Goal: Task Accomplishment & Management: Manage account settings

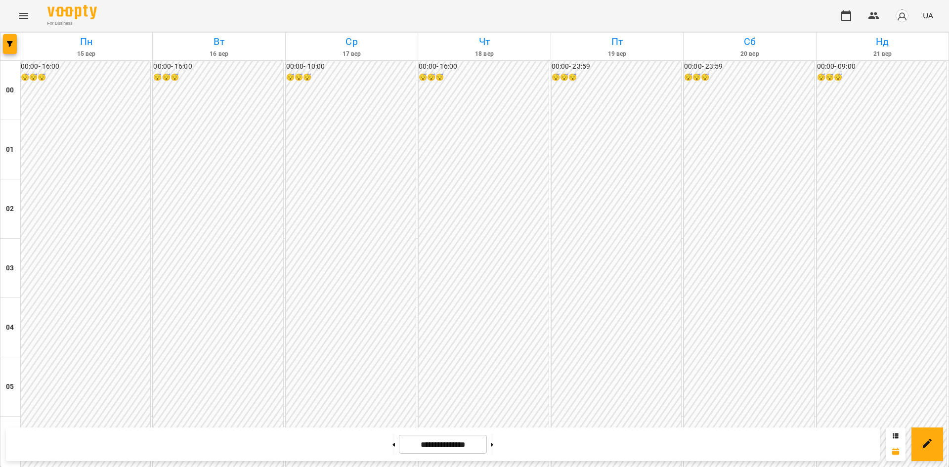
scroll to position [876, 0]
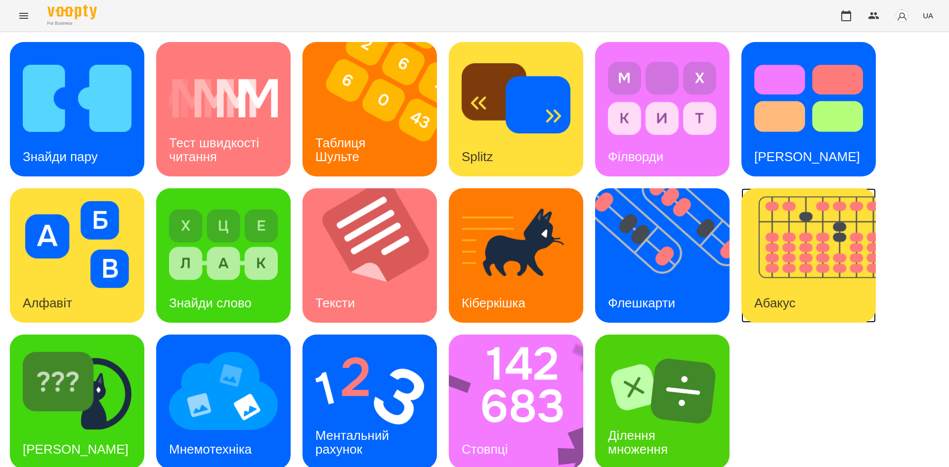
drag, startPoint x: 0, startPoint y: 0, endPoint x: 816, endPoint y: 255, distance: 855.2
click at [816, 255] on img at bounding box center [815, 255] width 147 height 135
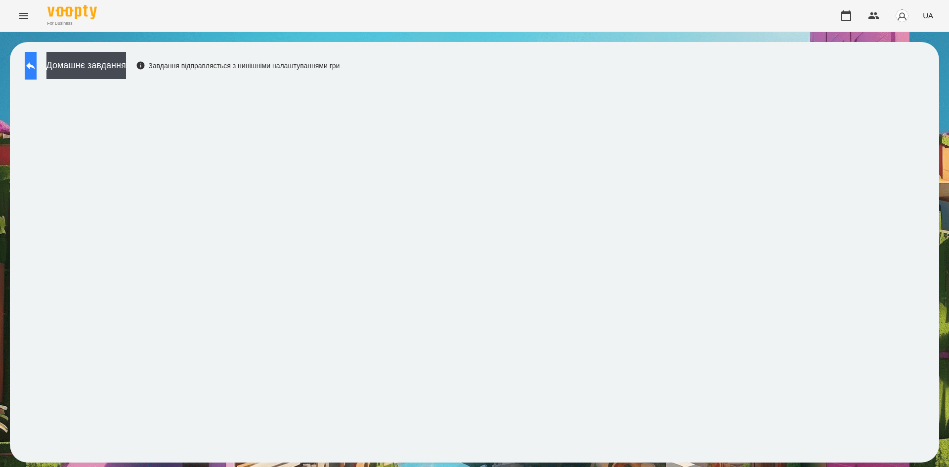
click at [37, 63] on icon at bounding box center [31, 66] width 12 height 12
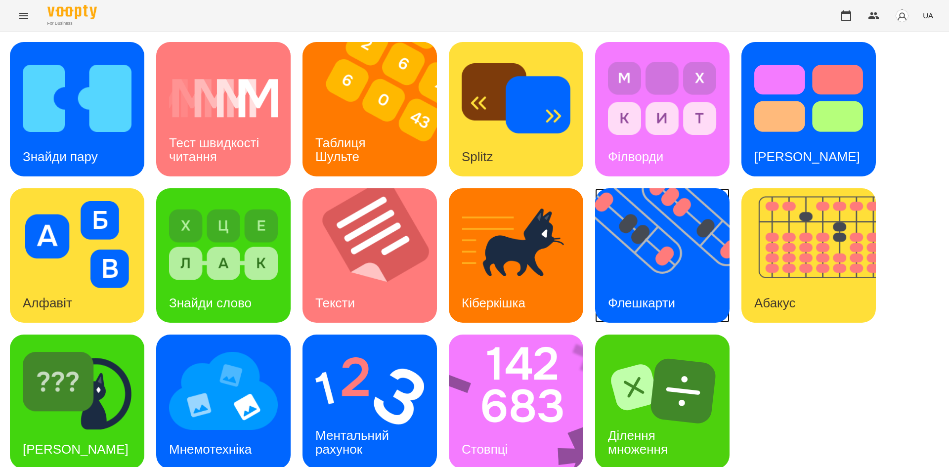
click at [634, 270] on img at bounding box center [668, 255] width 147 height 135
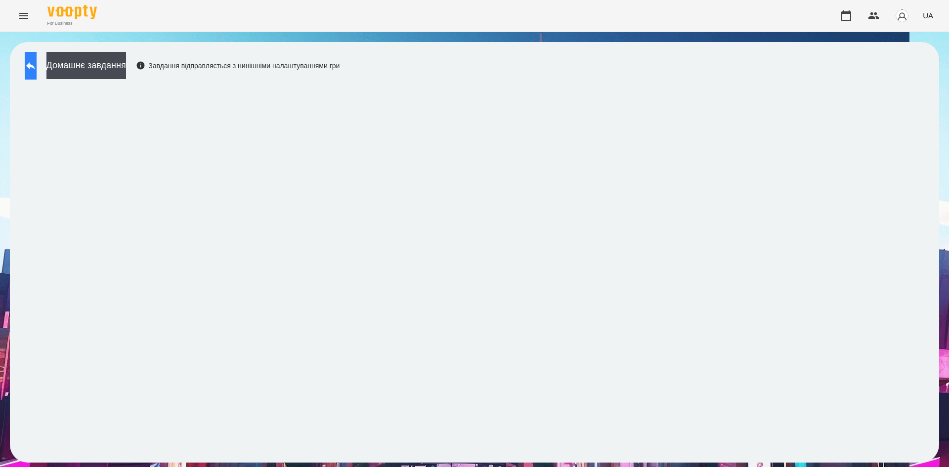
click at [37, 68] on icon at bounding box center [31, 66] width 12 height 12
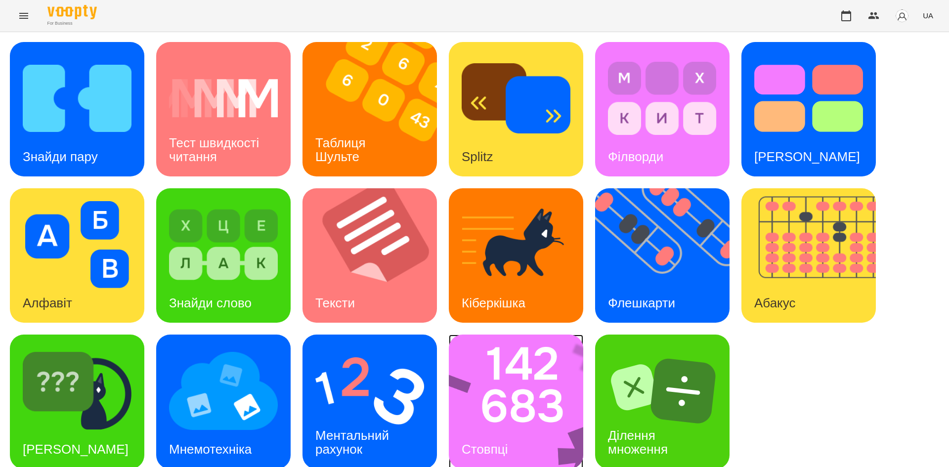
click at [524, 377] on img at bounding box center [522, 402] width 147 height 135
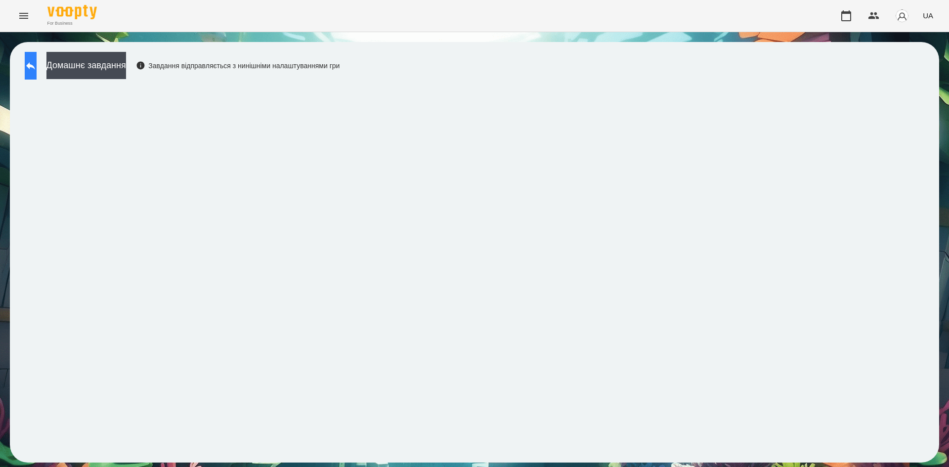
click at [35, 65] on icon at bounding box center [30, 65] width 9 height 7
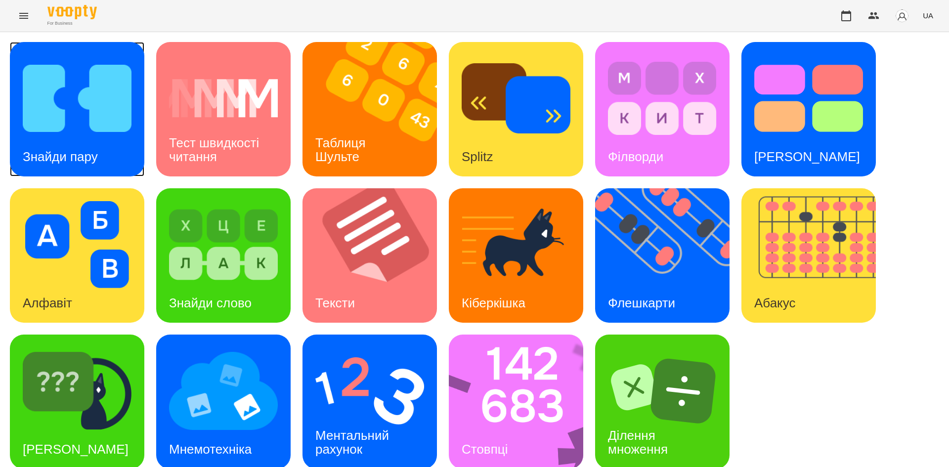
click at [128, 128] on img at bounding box center [77, 98] width 109 height 87
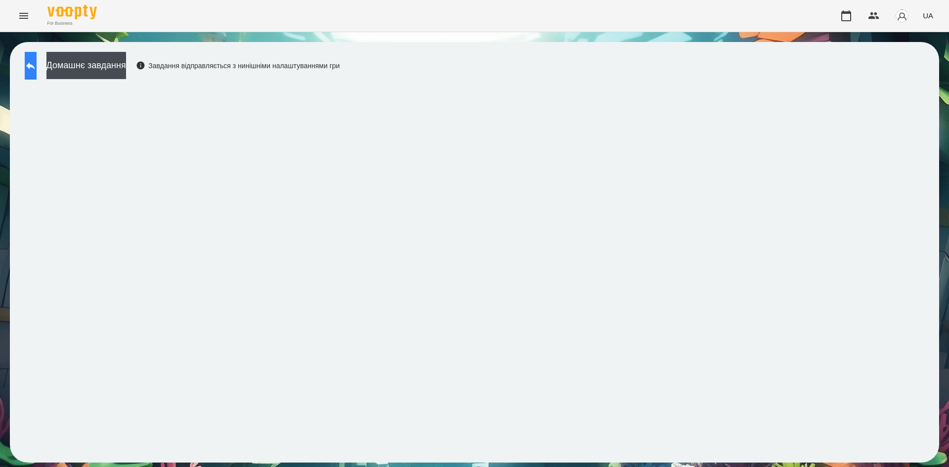
click at [37, 78] on button at bounding box center [31, 66] width 12 height 28
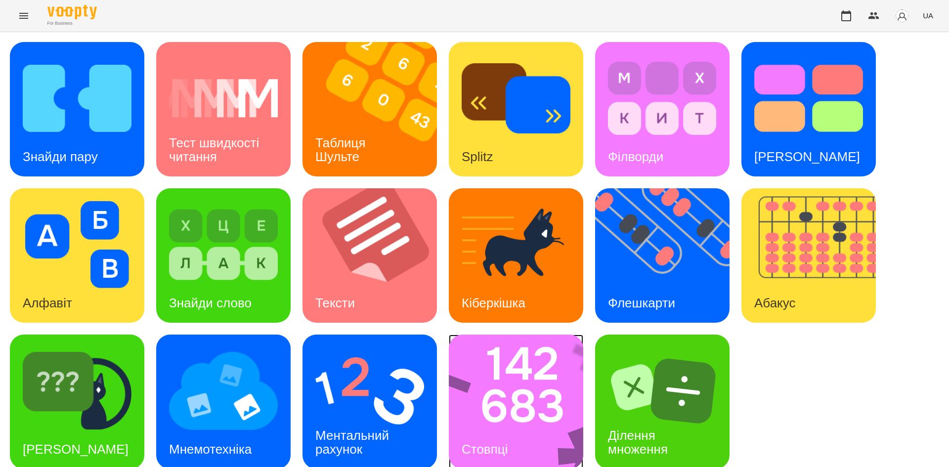
click at [493, 392] on img at bounding box center [522, 402] width 147 height 135
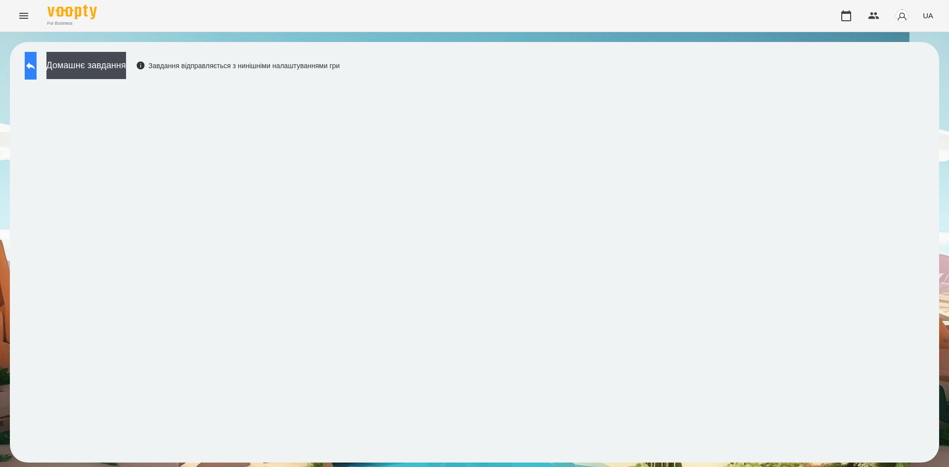
click at [35, 69] on icon at bounding box center [31, 66] width 12 height 12
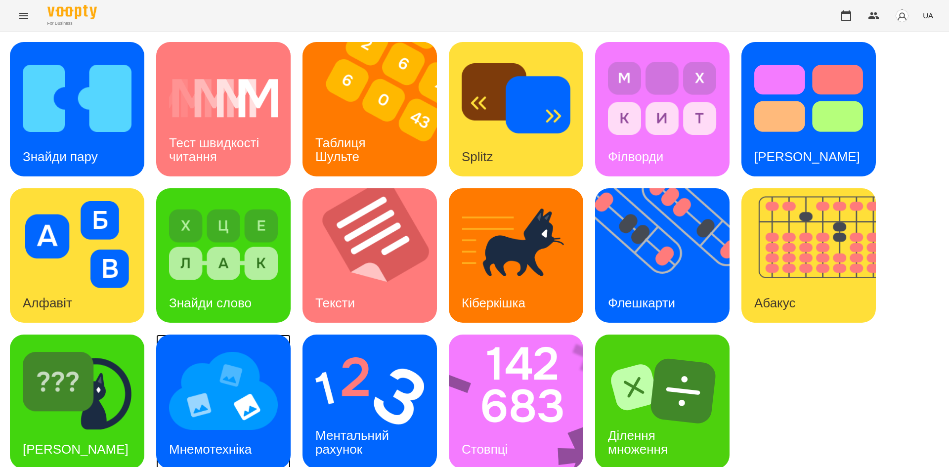
click at [232, 400] on img at bounding box center [223, 391] width 109 height 87
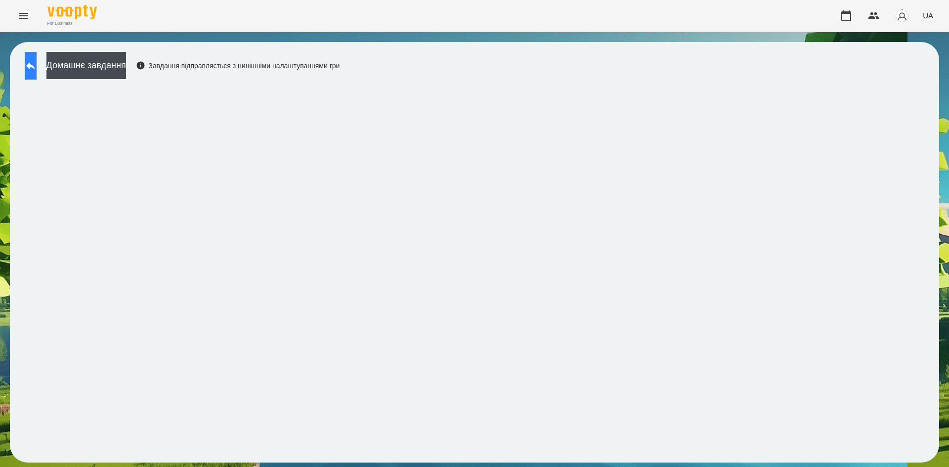
click at [37, 68] on icon at bounding box center [31, 66] width 12 height 12
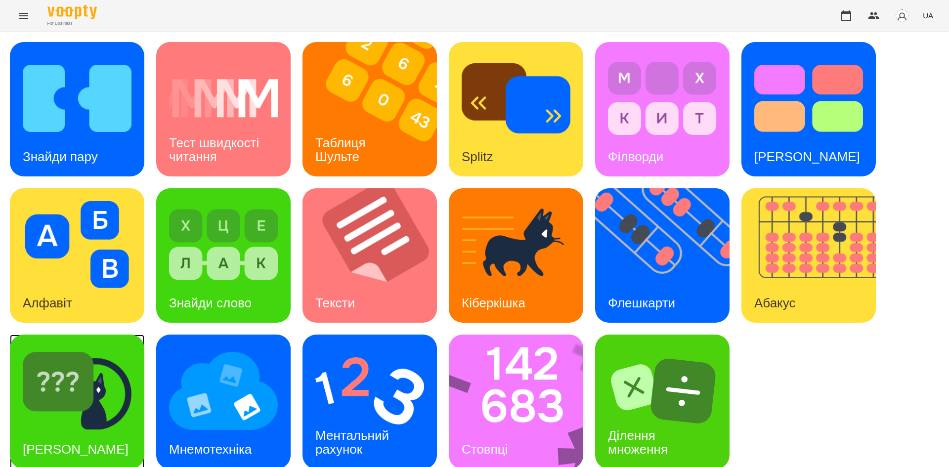
click at [109, 414] on img at bounding box center [77, 391] width 109 height 87
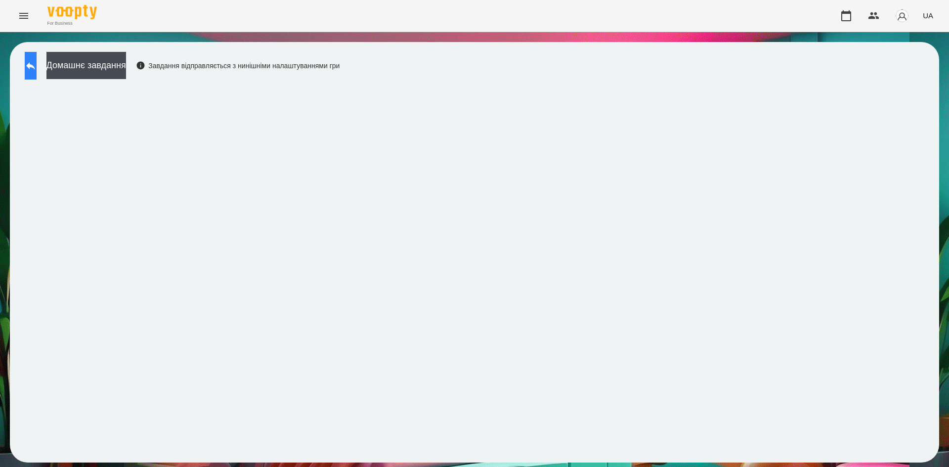
click at [37, 66] on button at bounding box center [31, 66] width 12 height 28
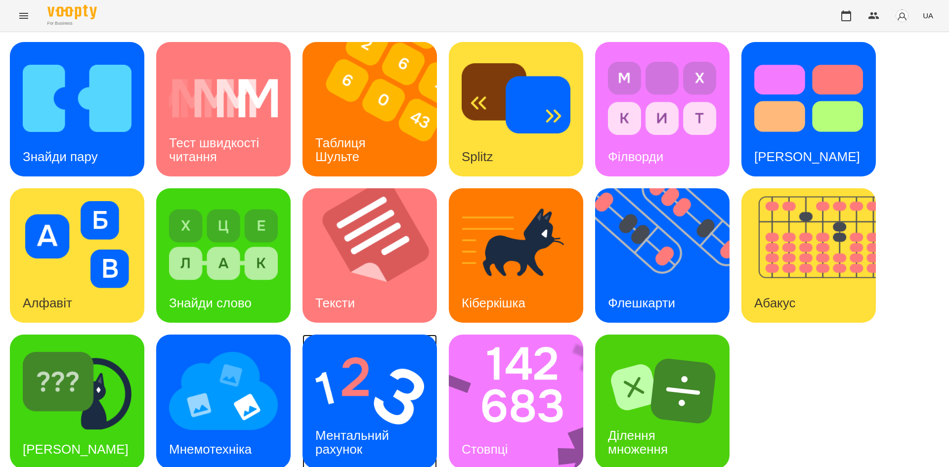
click at [371, 441] on h3 "Ментальний рахунок" at bounding box center [353, 442] width 77 height 28
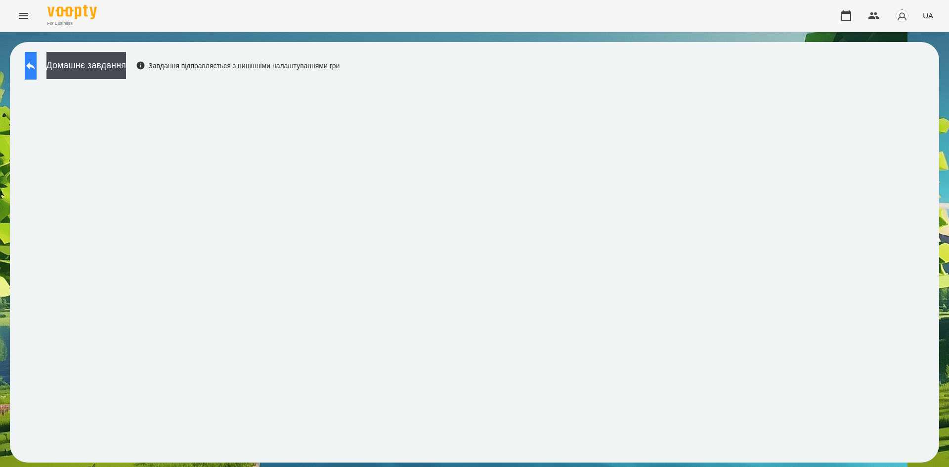
click at [27, 64] on button at bounding box center [31, 66] width 12 height 28
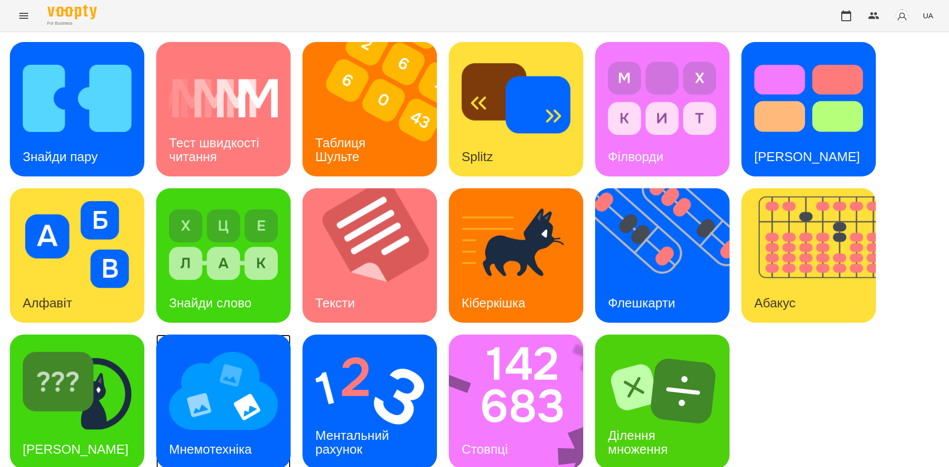
click at [240, 381] on img at bounding box center [223, 391] width 109 height 87
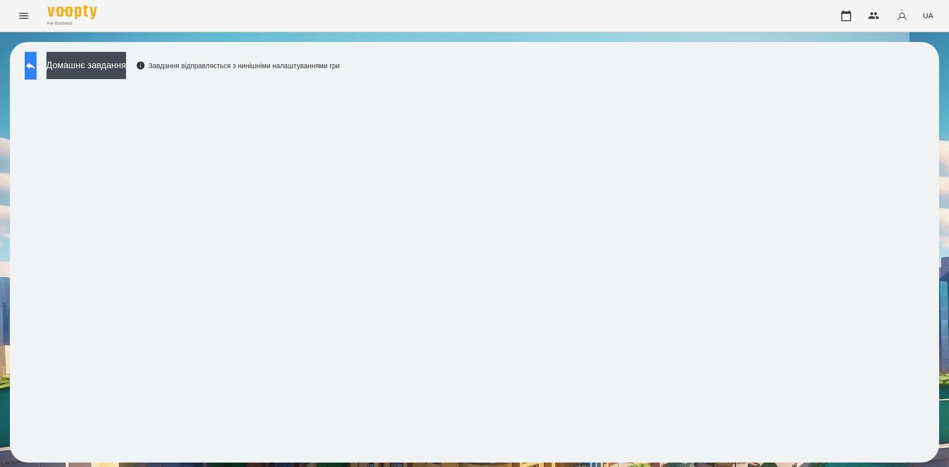
click at [33, 64] on button at bounding box center [31, 66] width 12 height 28
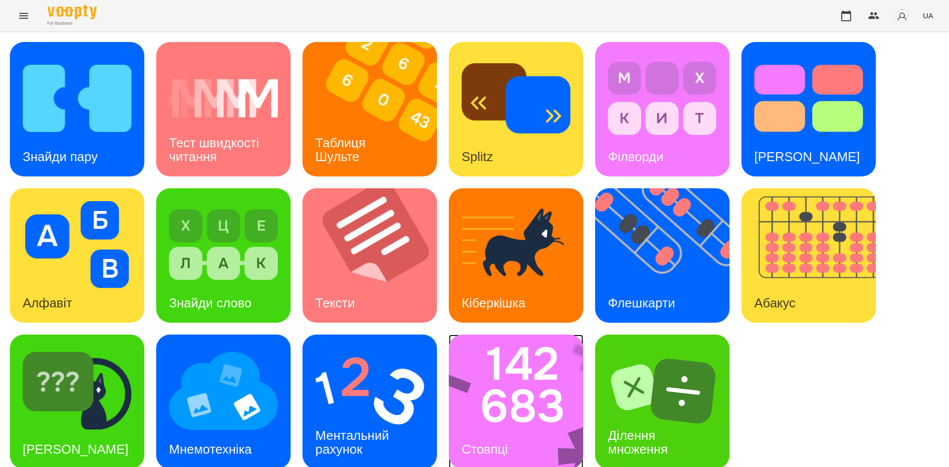
click at [517, 419] on img at bounding box center [522, 402] width 147 height 135
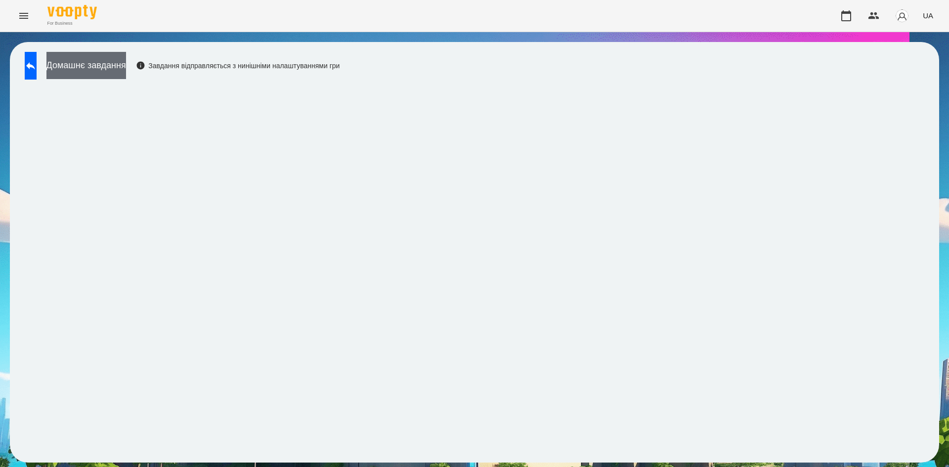
click at [101, 59] on button "Домашнє завдання" at bounding box center [86, 65] width 80 height 27
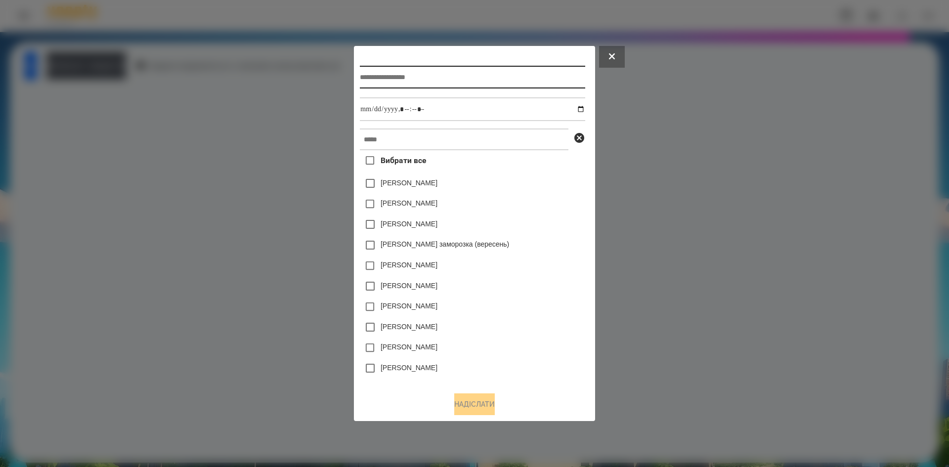
click at [360, 70] on input "text" at bounding box center [472, 77] width 225 height 23
type input "**********"
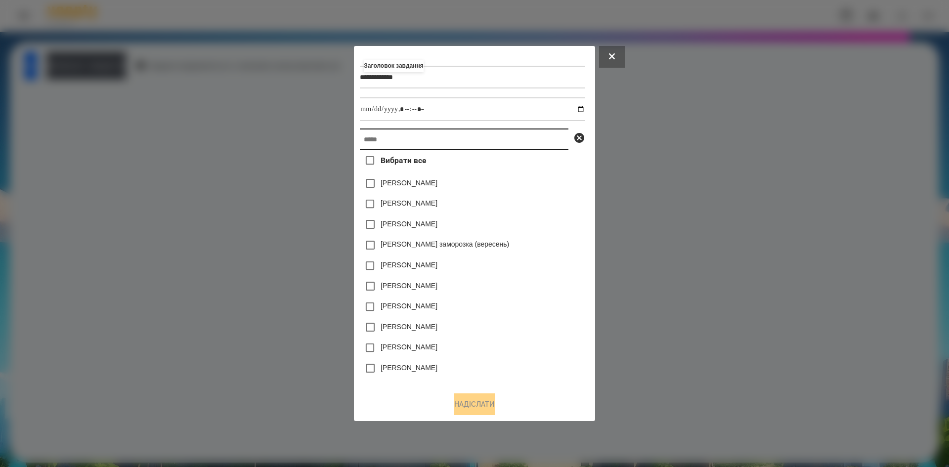
click at [368, 150] on input "text" at bounding box center [464, 140] width 209 height 22
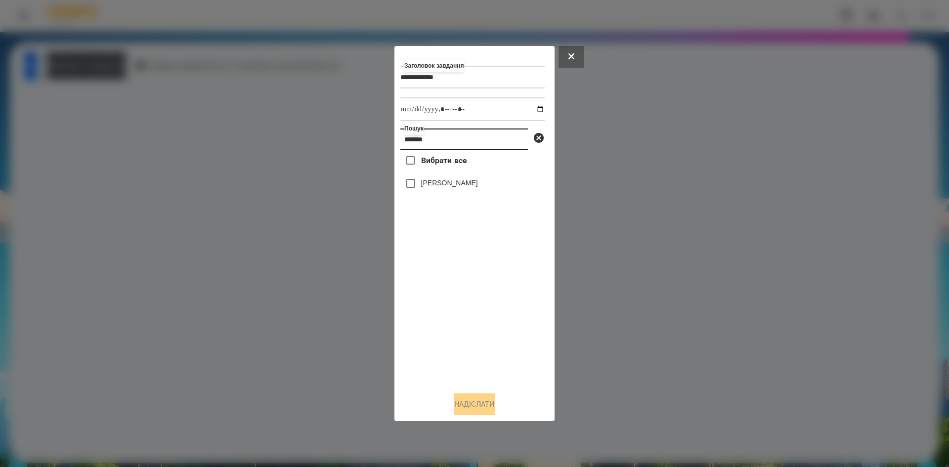
type input "*******"
click at [533, 105] on input "datetime-local" at bounding box center [473, 109] width 144 height 24
type input "**********"
click at [418, 184] on div "Вибрати все Голіней Мія" at bounding box center [473, 267] width 144 height 234
click at [466, 410] on button "Надіслати" at bounding box center [474, 405] width 41 height 22
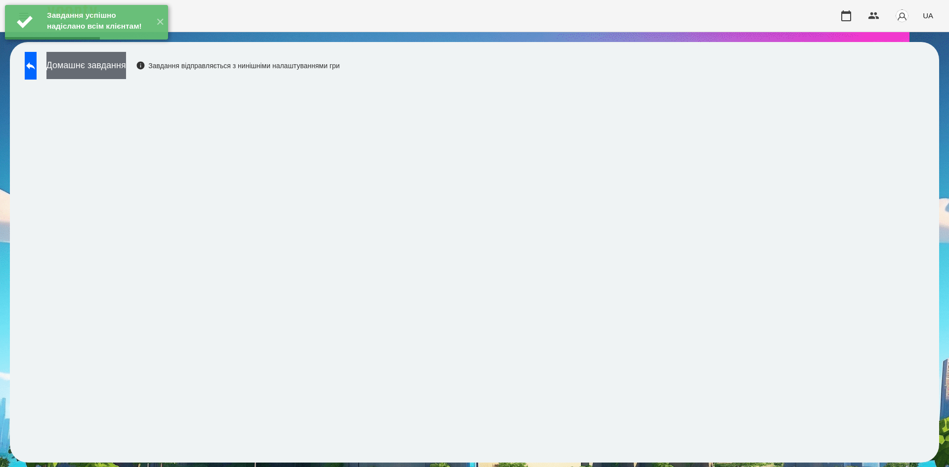
click at [126, 70] on button "Домашнє завдання" at bounding box center [86, 65] width 80 height 27
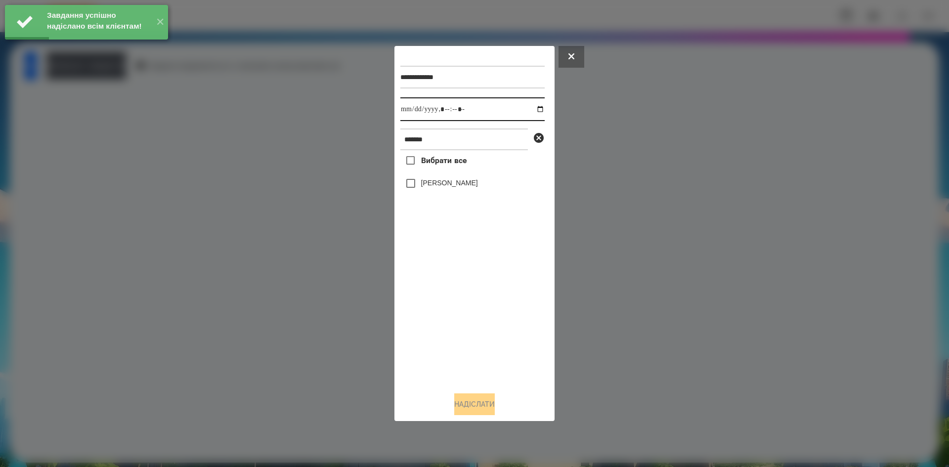
click at [535, 113] on input "datetime-local" at bounding box center [473, 109] width 144 height 24
type input "**********"
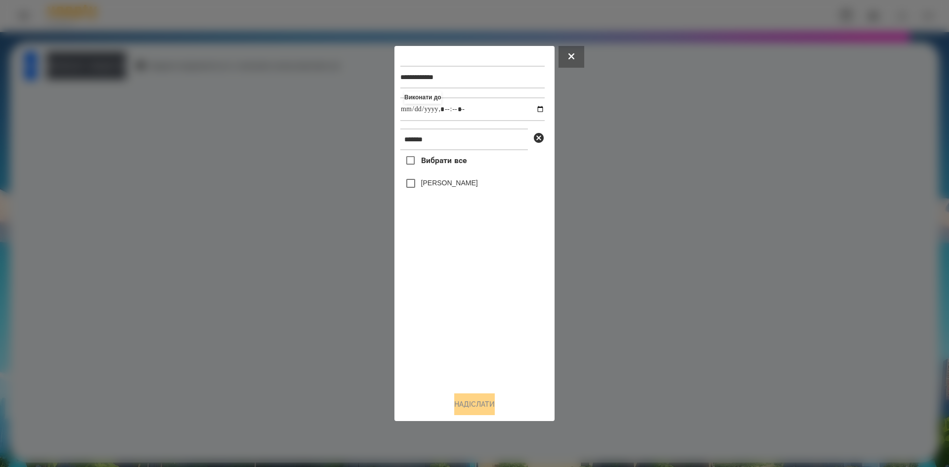
click at [464, 338] on div "Вибрати все Голіней Мія" at bounding box center [473, 267] width 144 height 234
click at [469, 405] on button "Надіслати" at bounding box center [474, 405] width 41 height 22
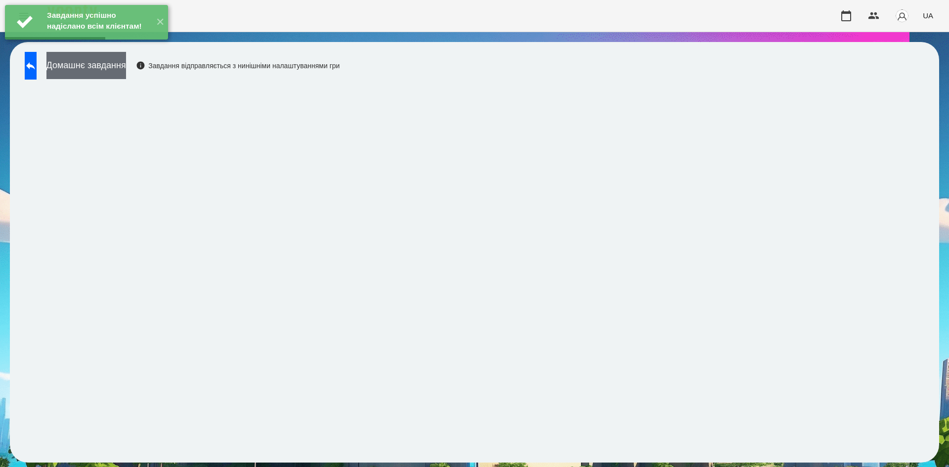
click at [126, 76] on button "Домашнє завдання" at bounding box center [86, 65] width 80 height 27
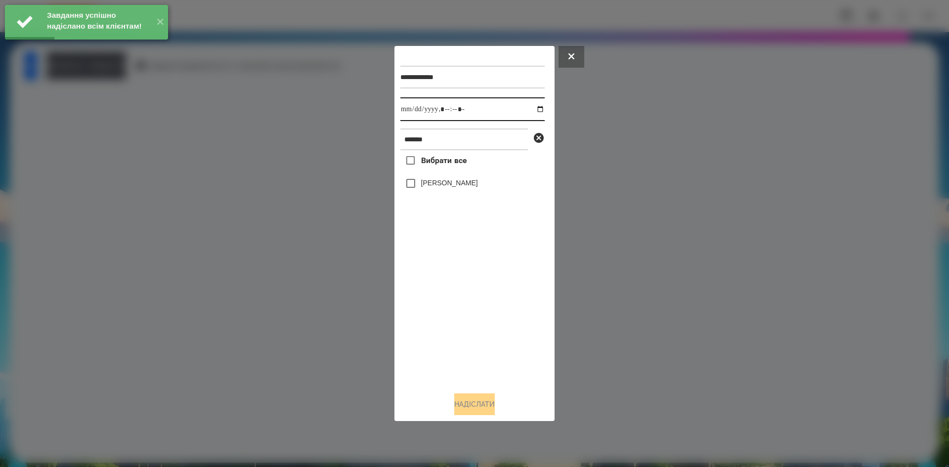
click at [535, 111] on input "datetime-local" at bounding box center [473, 109] width 144 height 24
type input "**********"
click at [471, 292] on div "Вибрати все Голіней Мія" at bounding box center [473, 267] width 144 height 234
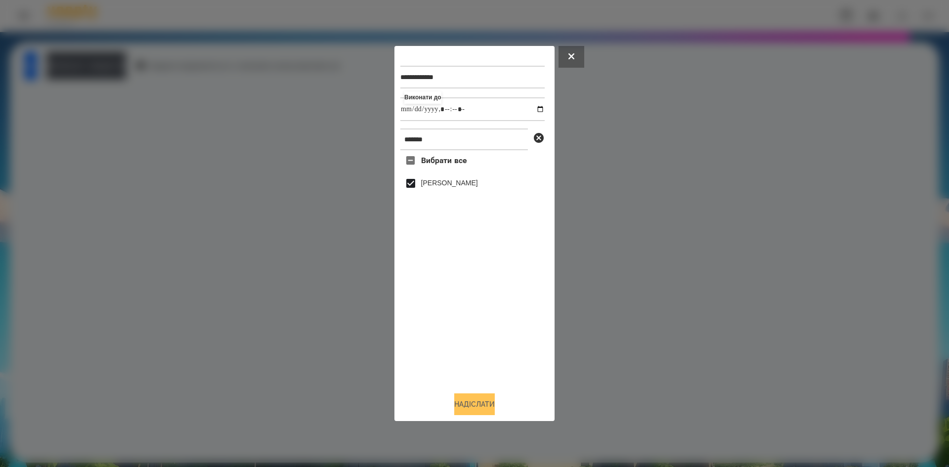
click at [485, 405] on button "Надіслати" at bounding box center [474, 405] width 41 height 22
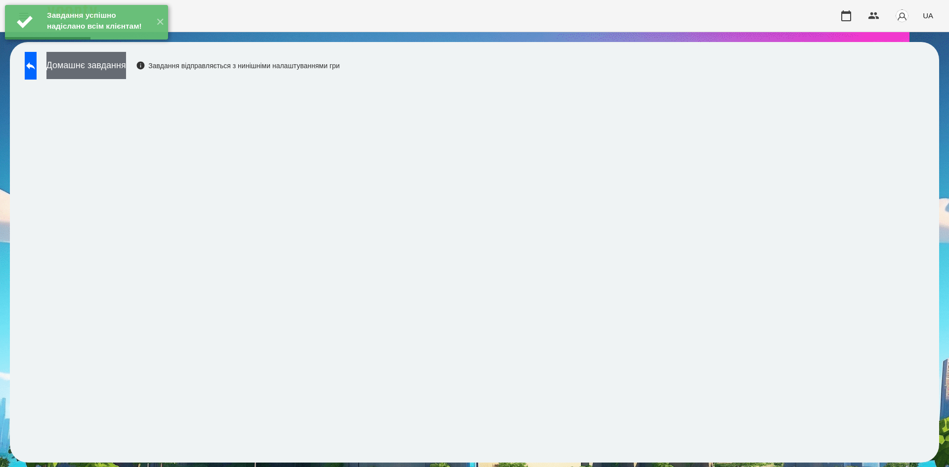
click at [126, 73] on button "Домашнє завдання" at bounding box center [86, 65] width 80 height 27
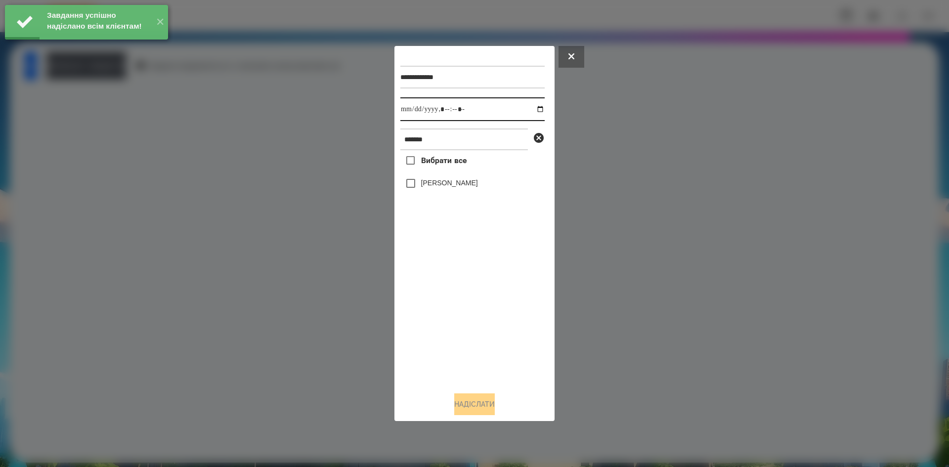
click at [531, 107] on input "datetime-local" at bounding box center [473, 109] width 144 height 24
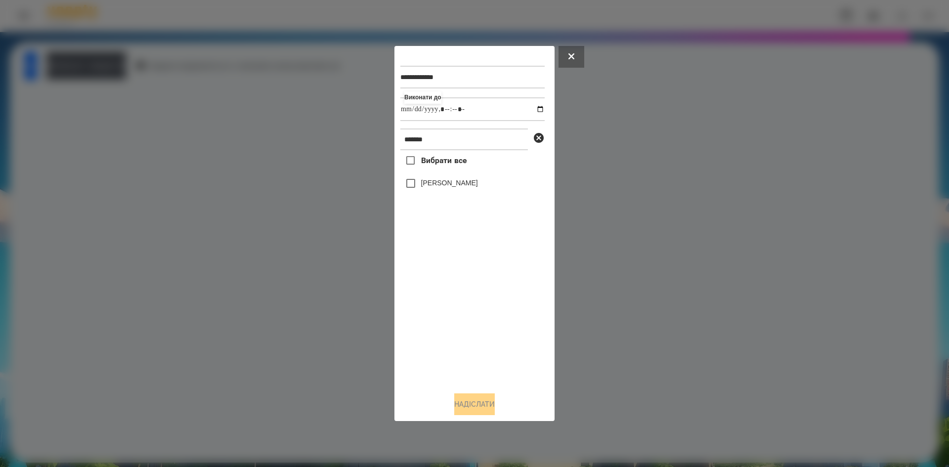
type input "**********"
click at [447, 299] on div "Вибрати все Голіней Мія" at bounding box center [473, 267] width 144 height 234
click at [495, 408] on button "Надіслати" at bounding box center [474, 405] width 41 height 22
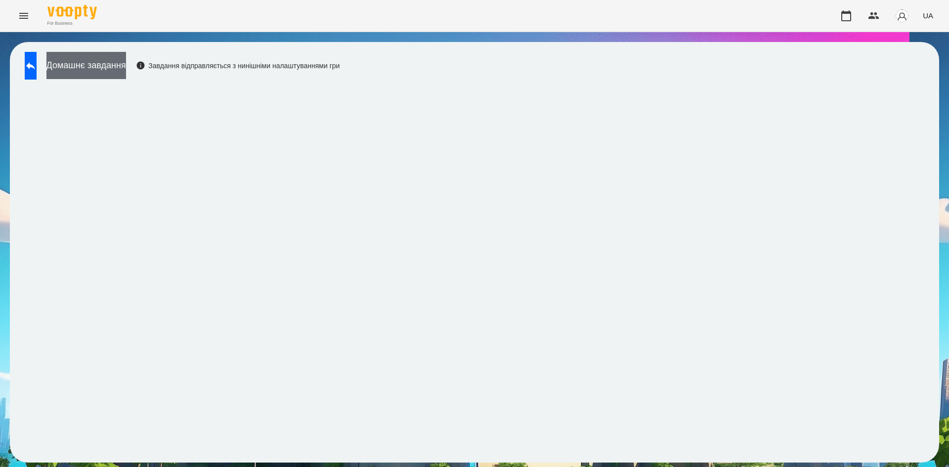
click at [126, 76] on button "Домашнє завдання" at bounding box center [86, 65] width 80 height 27
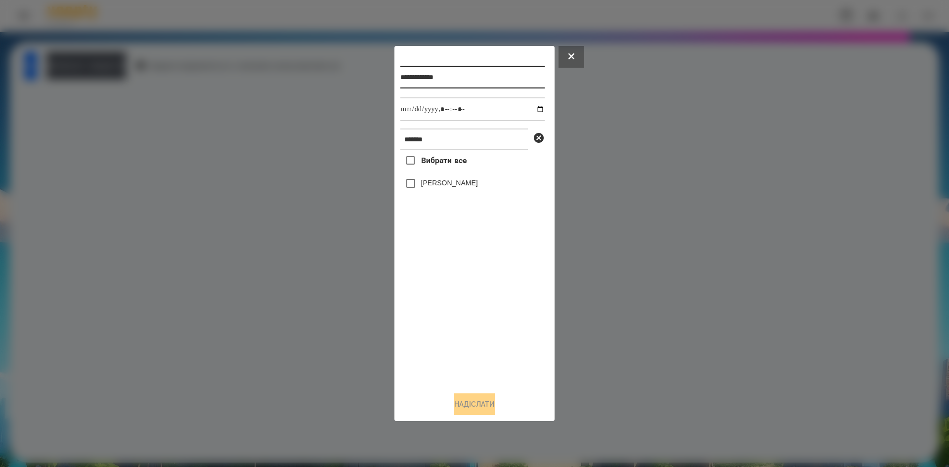
click at [440, 75] on input "**********" at bounding box center [473, 77] width 144 height 23
click at [444, 74] on input "**********" at bounding box center [473, 77] width 144 height 23
click at [455, 74] on input "**********" at bounding box center [473, 77] width 144 height 23
type input "**********"
click at [533, 109] on input "datetime-local" at bounding box center [473, 109] width 144 height 24
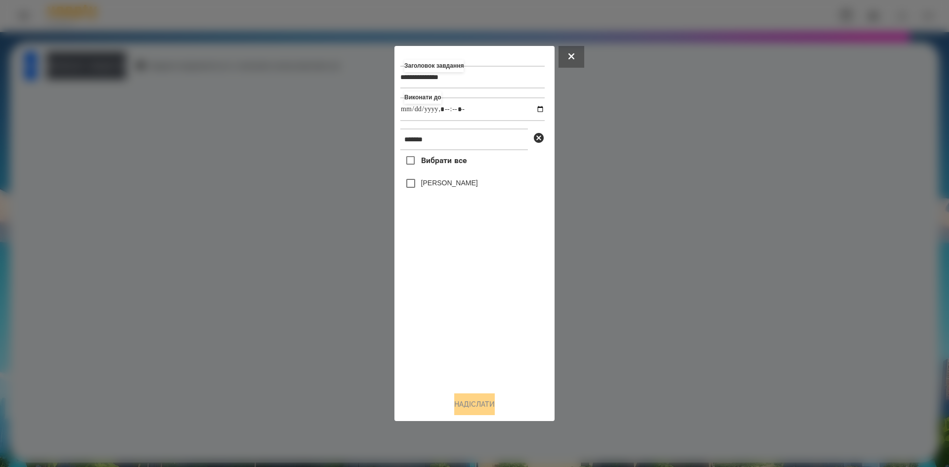
type input "**********"
click at [451, 324] on div "Вибрати все Голіней Мія" at bounding box center [473, 267] width 144 height 234
click at [467, 402] on button "Надіслати" at bounding box center [474, 405] width 41 height 22
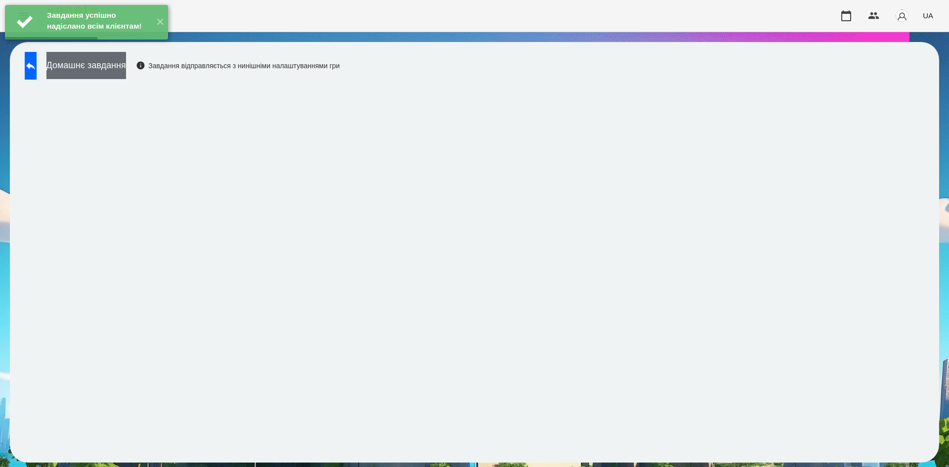
click at [126, 67] on button "Домашнє завдання" at bounding box center [86, 65] width 80 height 27
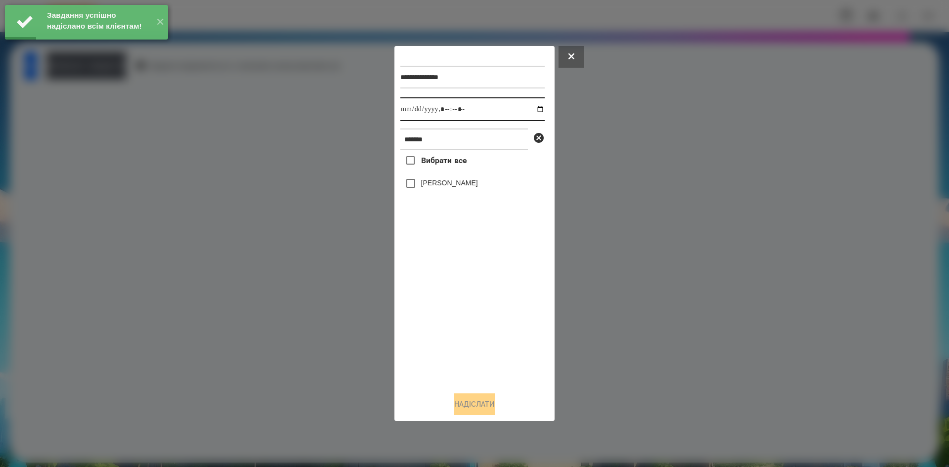
click at [531, 111] on input "datetime-local" at bounding box center [473, 109] width 144 height 24
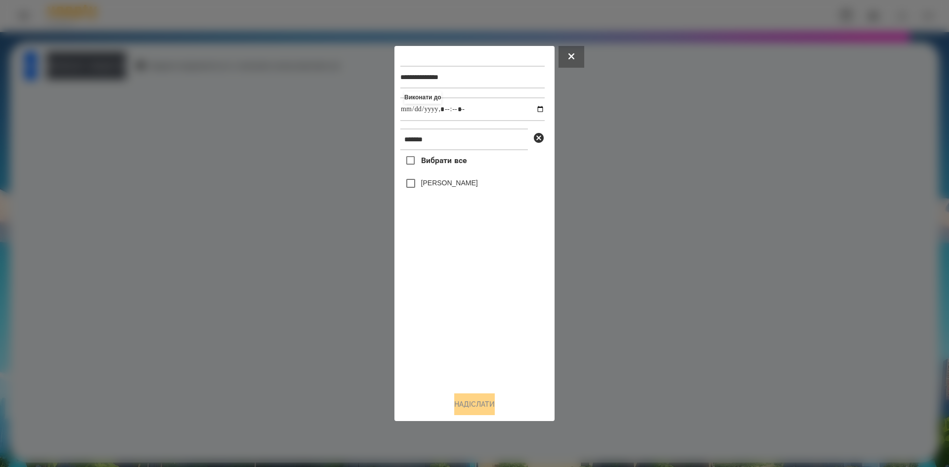
type input "**********"
click at [465, 338] on div "Вибрати все Голіней Мія" at bounding box center [473, 267] width 144 height 234
click at [464, 401] on button "Надіслати" at bounding box center [474, 405] width 41 height 22
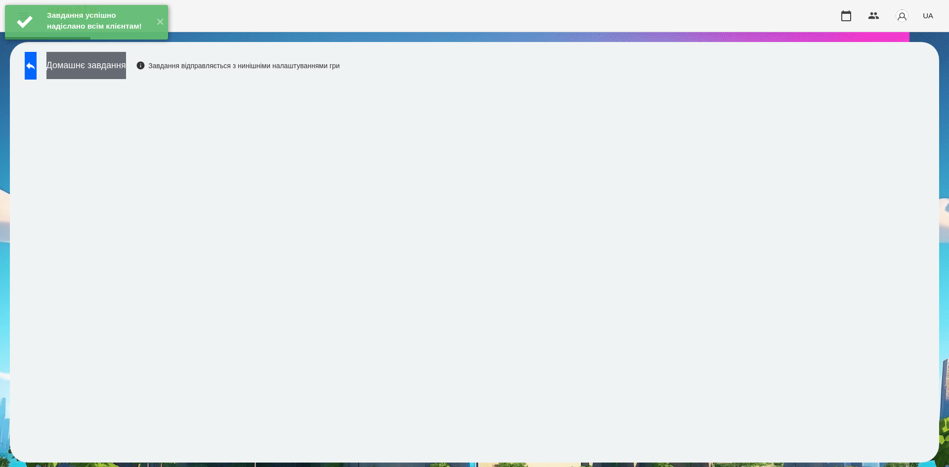
click at [126, 64] on button "Домашнє завдання" at bounding box center [86, 65] width 80 height 27
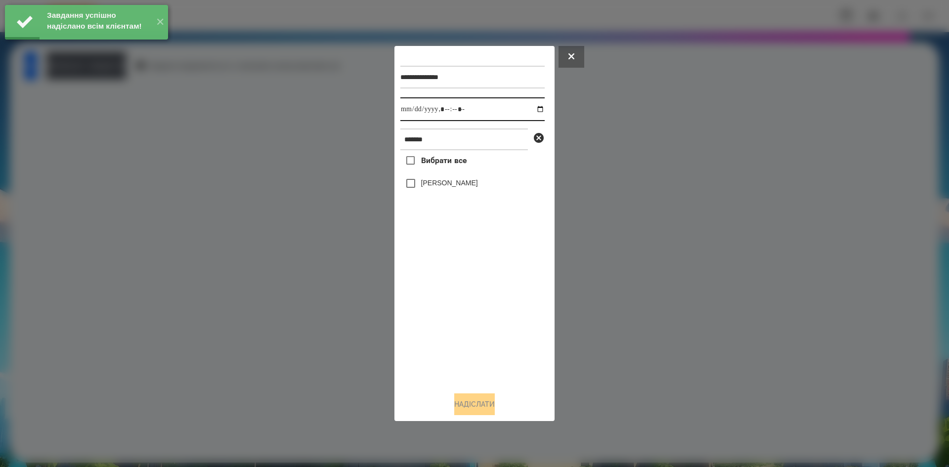
click at [534, 107] on input "datetime-local" at bounding box center [473, 109] width 144 height 24
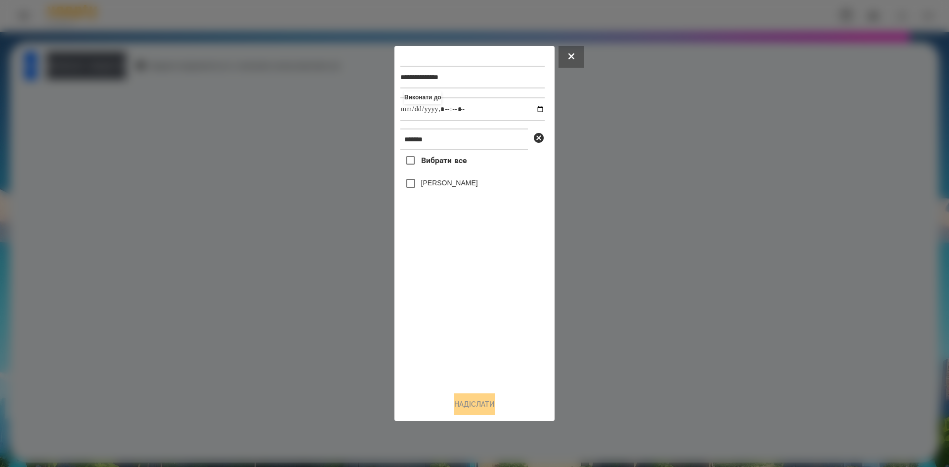
type input "**********"
click at [410, 184] on div "Вибрати все Голіней Мія" at bounding box center [473, 267] width 144 height 234
click at [474, 397] on button "Надіслати" at bounding box center [474, 405] width 41 height 22
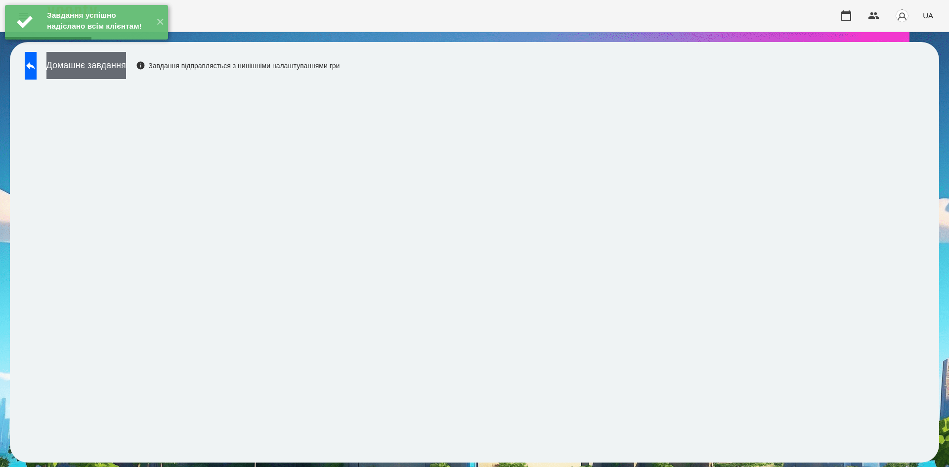
click at [126, 67] on button "Домашнє завдання" at bounding box center [86, 65] width 80 height 27
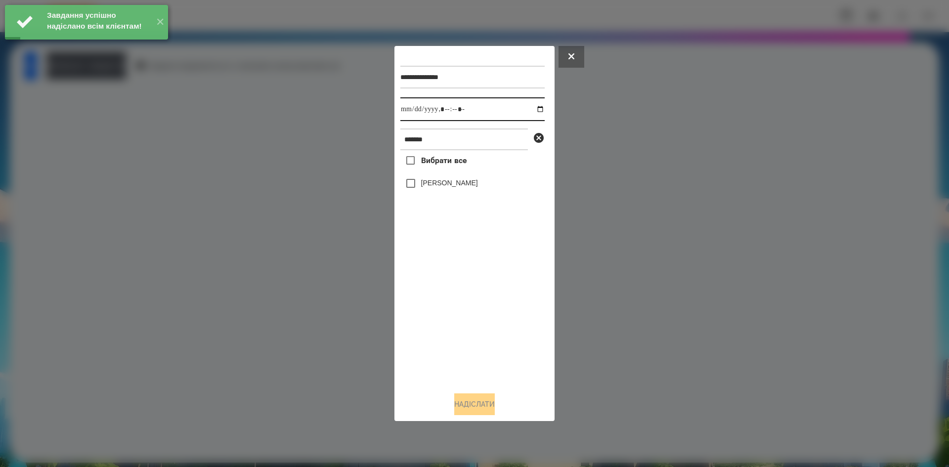
click at [533, 111] on input "datetime-local" at bounding box center [473, 109] width 144 height 24
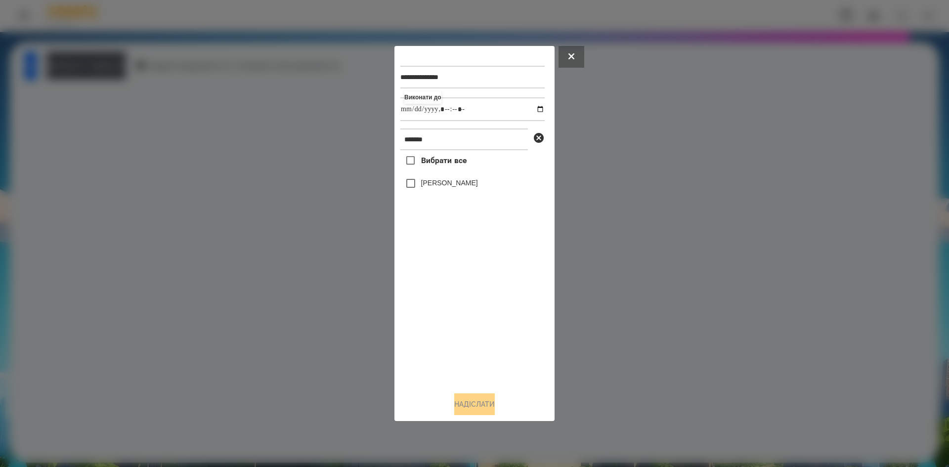
type input "**********"
click at [412, 195] on div "Вибрати все Голіней Мія" at bounding box center [473, 267] width 144 height 234
click at [481, 406] on button "Надіслати" at bounding box center [474, 405] width 41 height 22
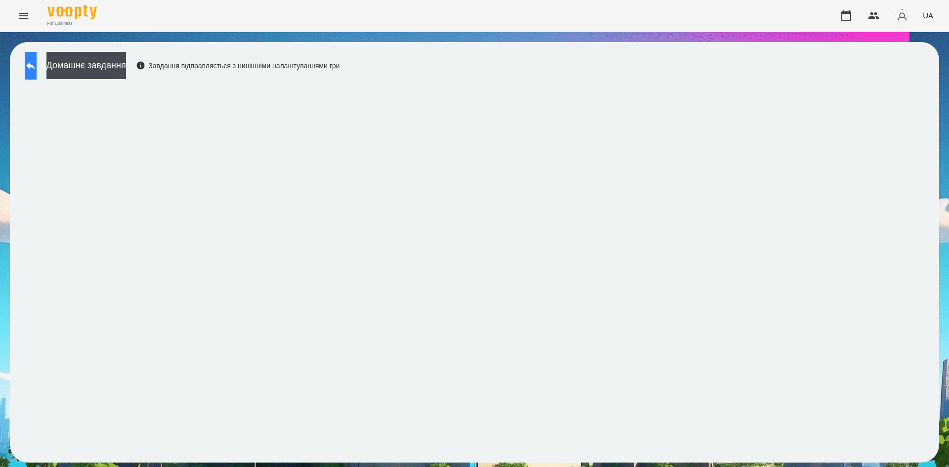
click at [37, 76] on button at bounding box center [31, 66] width 12 height 28
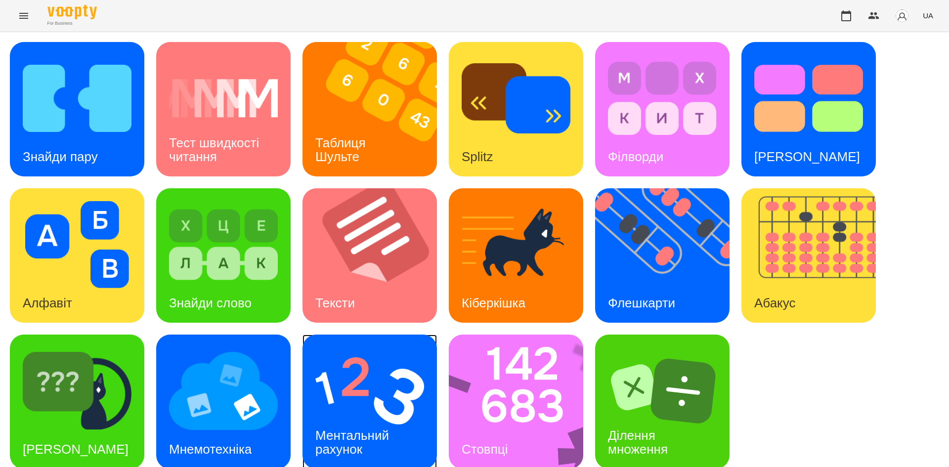
click at [365, 442] on h3 "Ментальний рахунок" at bounding box center [353, 442] width 77 height 28
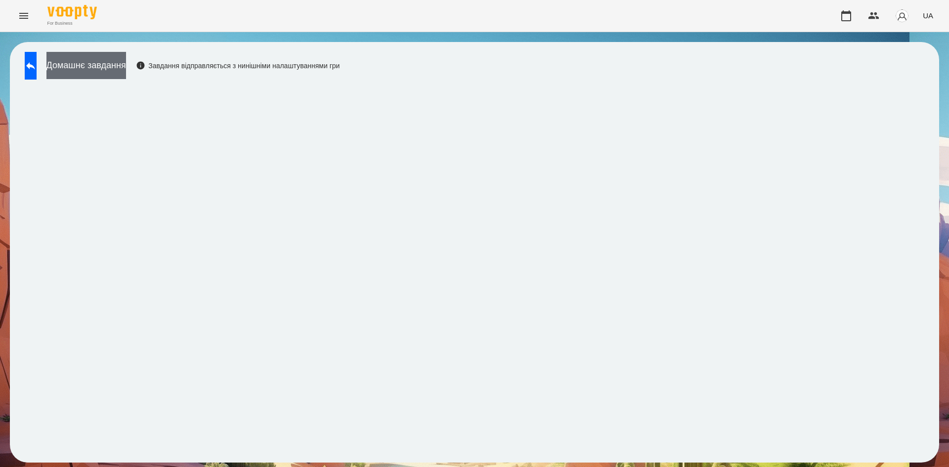
click at [126, 59] on button "Домашнє завдання" at bounding box center [86, 65] width 80 height 27
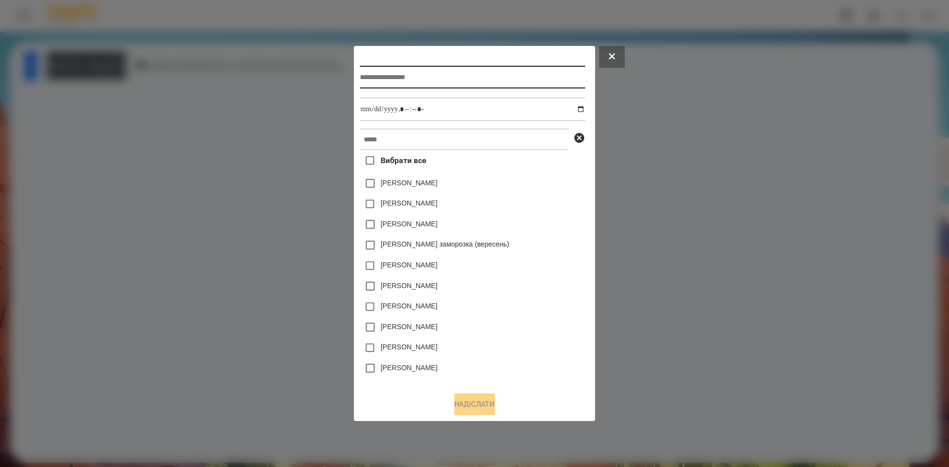
click at [369, 82] on input "text" at bounding box center [472, 77] width 225 height 23
type input "**********"
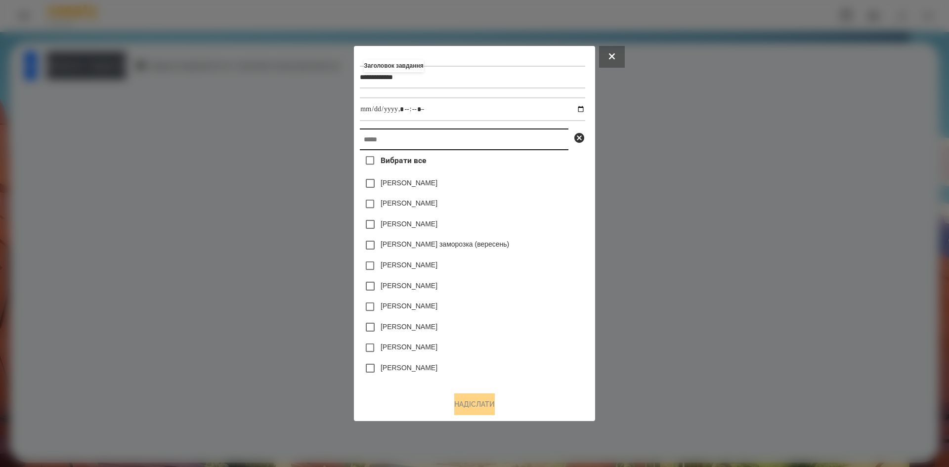
click at [370, 141] on input "text" at bounding box center [464, 140] width 209 height 22
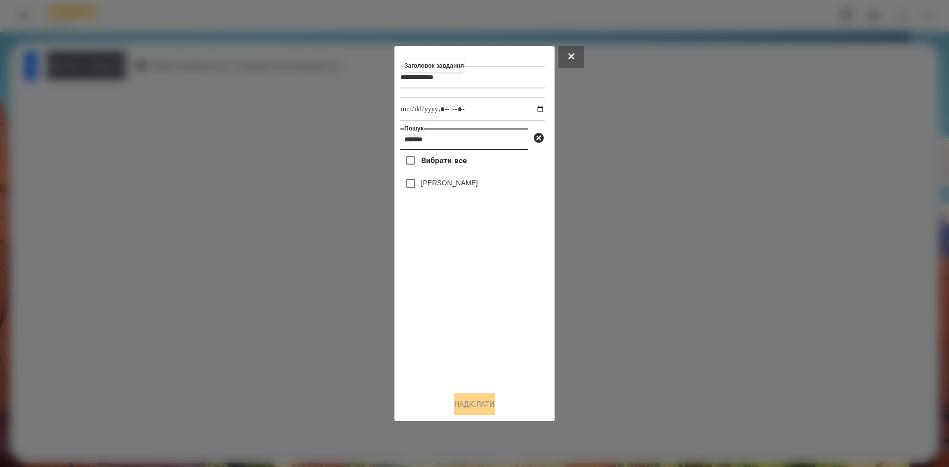
type input "*******"
click at [533, 113] on input "datetime-local" at bounding box center [473, 109] width 144 height 24
type input "**********"
click at [466, 312] on div "Вибрати все Голіней Мія" at bounding box center [473, 267] width 144 height 234
click at [474, 401] on button "Надіслати" at bounding box center [474, 405] width 41 height 22
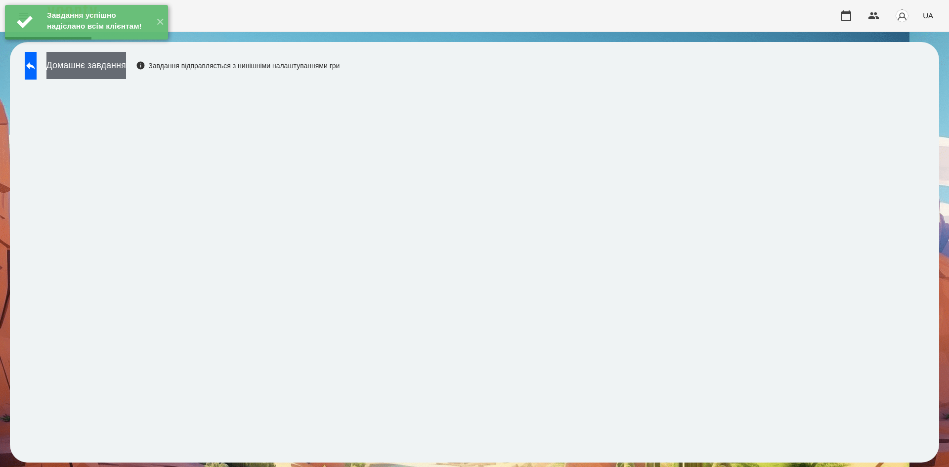
click at [126, 72] on button "Домашнє завдання" at bounding box center [86, 65] width 80 height 27
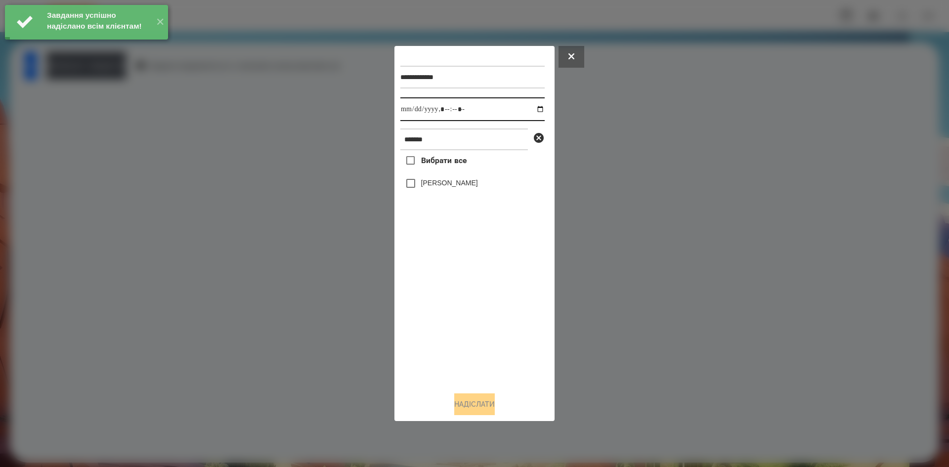
click at [531, 112] on input "datetime-local" at bounding box center [473, 109] width 144 height 24
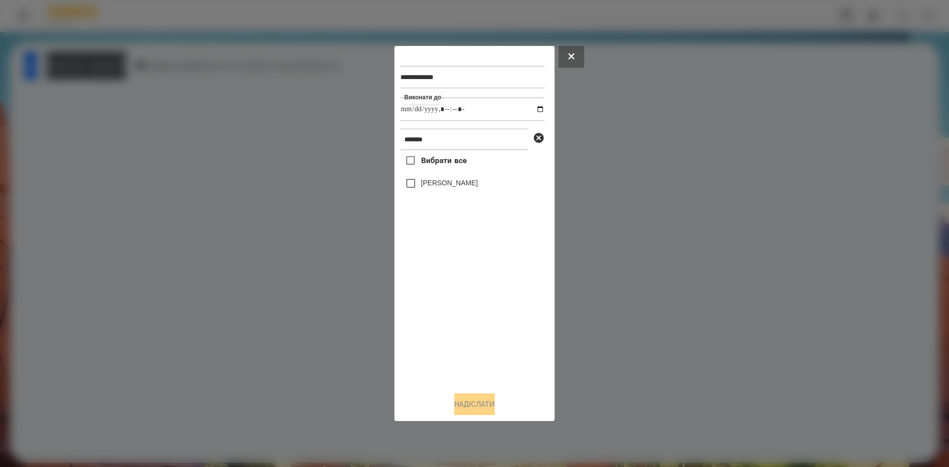
type input "**********"
click at [461, 289] on div "Вибрати все Голіней Мія" at bounding box center [473, 267] width 144 height 234
click at [470, 406] on button "Надіслати" at bounding box center [474, 405] width 41 height 22
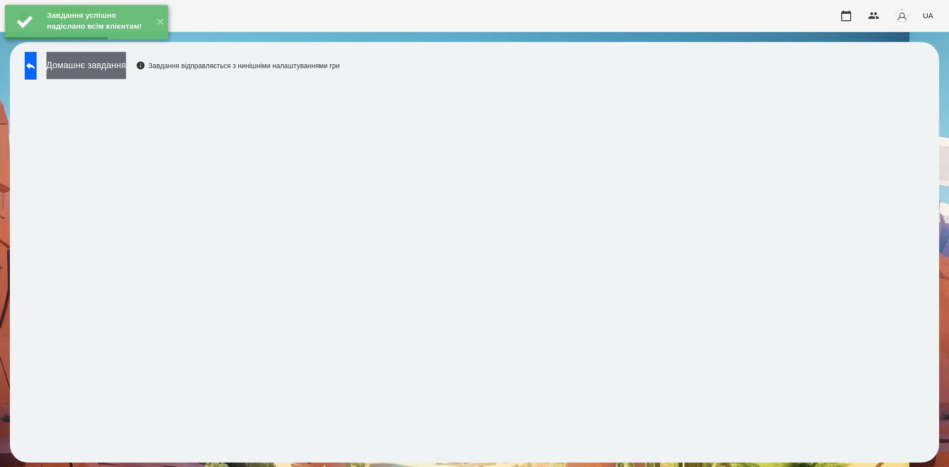
click at [126, 74] on button "Домашнє завдання" at bounding box center [86, 65] width 80 height 27
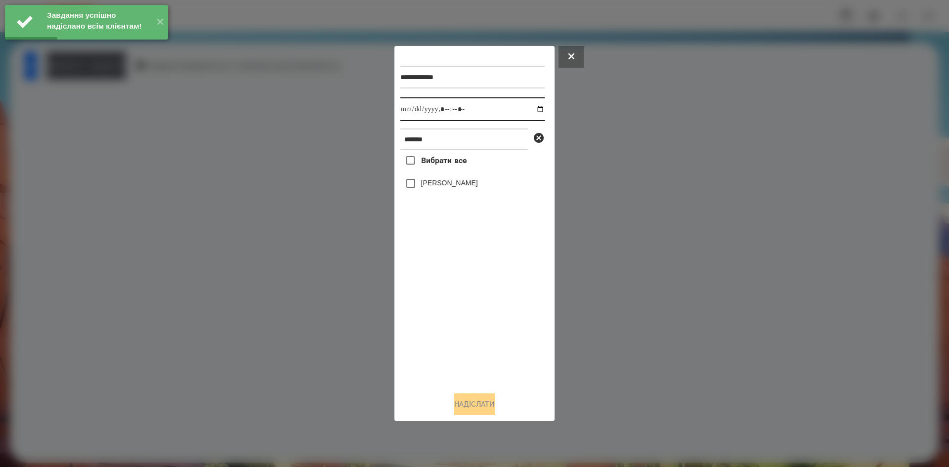
click at [536, 106] on input "datetime-local" at bounding box center [473, 109] width 144 height 24
type input "**********"
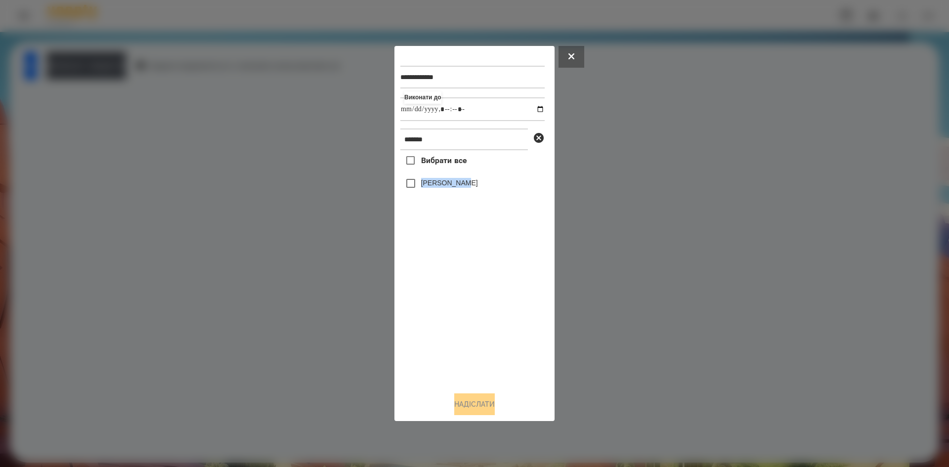
drag, startPoint x: 480, startPoint y: 291, endPoint x: 409, endPoint y: 176, distance: 135.0
click at [409, 176] on div "Вибрати все Голіней Мія" at bounding box center [473, 267] width 144 height 234
click at [409, 176] on span at bounding box center [411, 183] width 21 height 21
click at [476, 409] on button "Надіслати" at bounding box center [474, 405] width 41 height 22
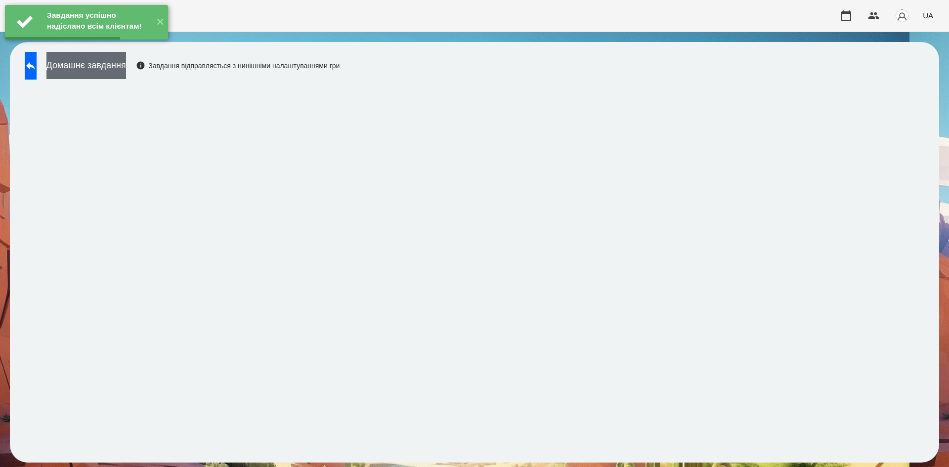
click at [126, 63] on button "Домашнє завдання" at bounding box center [86, 65] width 80 height 27
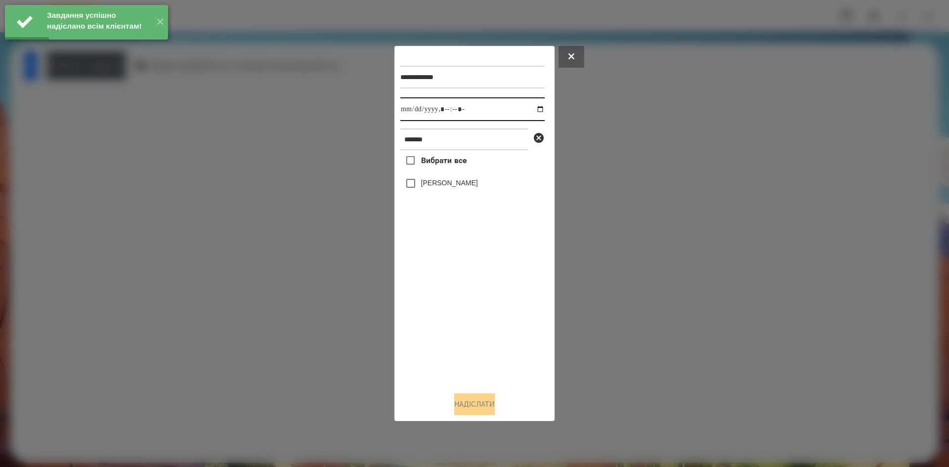
click at [533, 109] on input "datetime-local" at bounding box center [473, 109] width 144 height 24
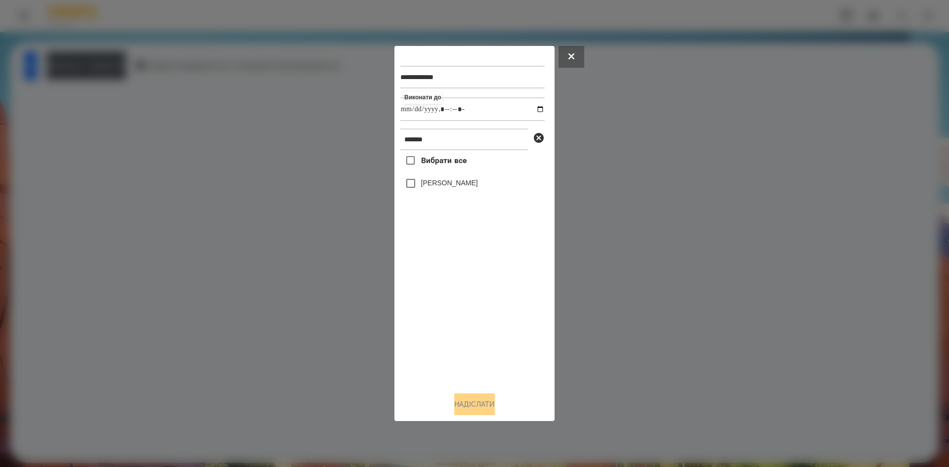
type input "**********"
click at [464, 310] on div "Вибрати все Голіней Мія" at bounding box center [473, 267] width 144 height 234
click at [494, 412] on button "Надіслати" at bounding box center [474, 405] width 41 height 22
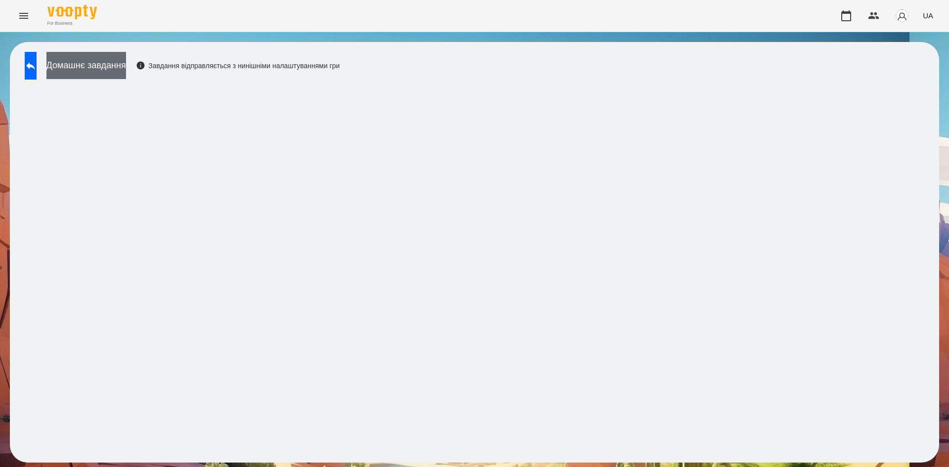
click at [126, 67] on button "Домашнє завдання" at bounding box center [86, 65] width 80 height 27
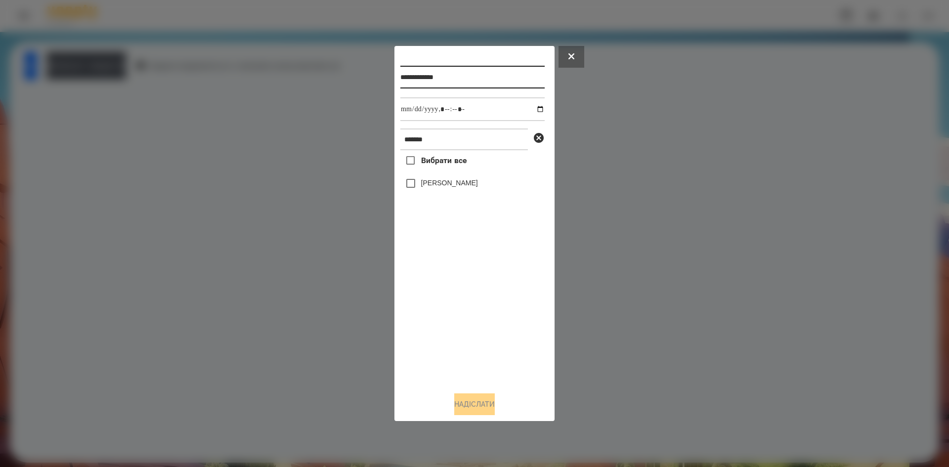
click at [465, 71] on input "**********" at bounding box center [473, 77] width 144 height 23
click at [453, 76] on input "**********" at bounding box center [473, 77] width 144 height 23
type input "**********"
click at [533, 110] on input "datetime-local" at bounding box center [473, 109] width 144 height 24
type input "**********"
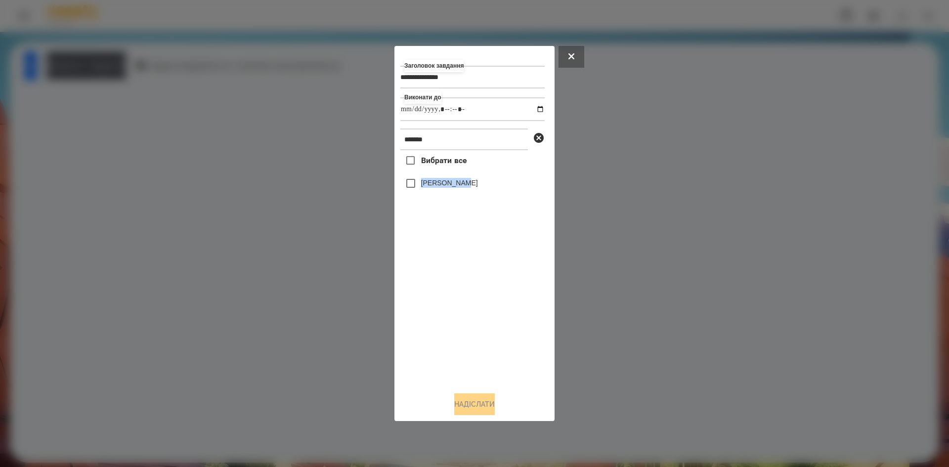
click at [413, 195] on div "Вибрати все Голіней Мія" at bounding box center [473, 267] width 144 height 234
click at [492, 402] on button "Надіслати" at bounding box center [474, 405] width 41 height 22
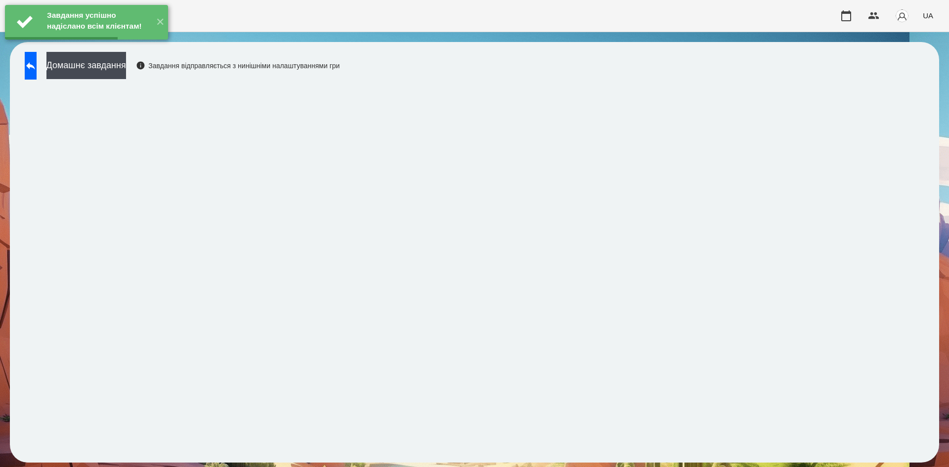
click at [126, 79] on button "Домашнє завдання" at bounding box center [86, 65] width 80 height 27
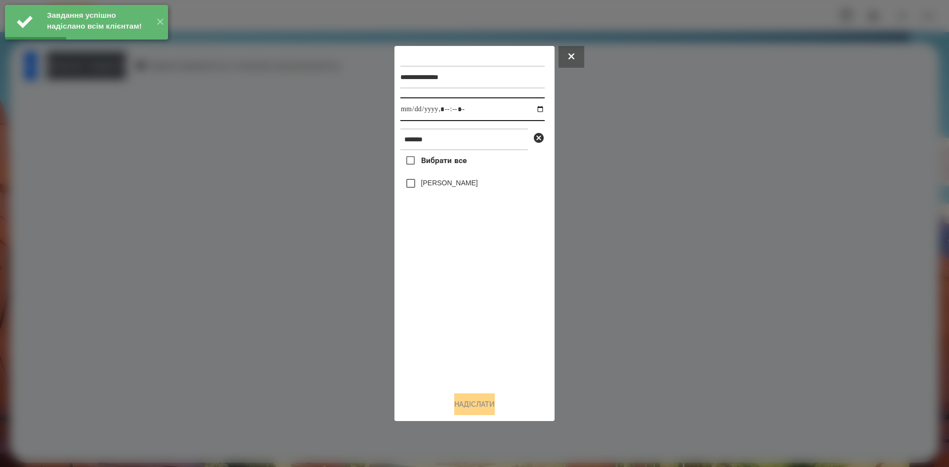
click at [532, 107] on input "datetime-local" at bounding box center [473, 109] width 144 height 24
type input "**********"
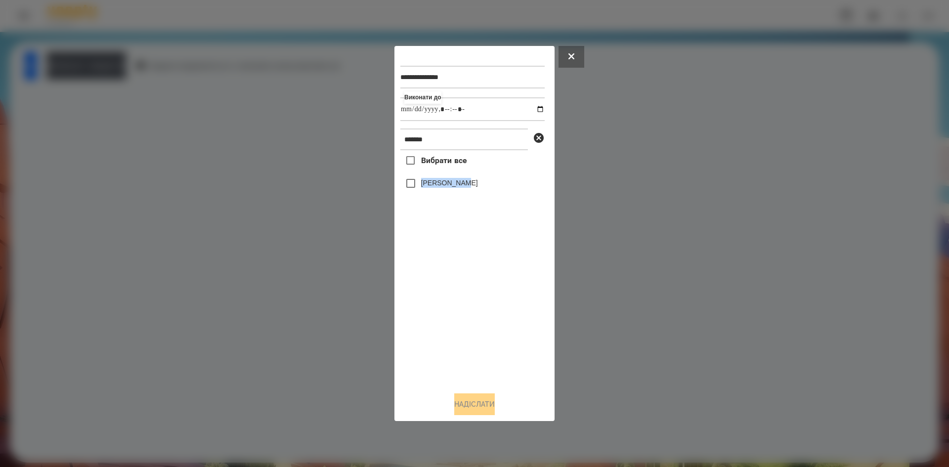
click at [411, 188] on div "Вибрати все Голіней Мія" at bounding box center [473, 267] width 144 height 234
click at [478, 401] on button "Надіслати" at bounding box center [474, 405] width 41 height 22
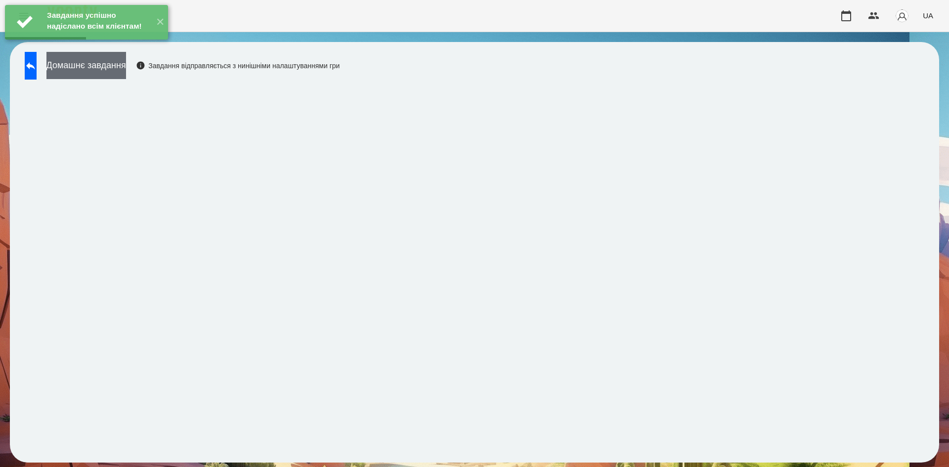
click at [126, 66] on button "Домашнє завдання" at bounding box center [86, 65] width 80 height 27
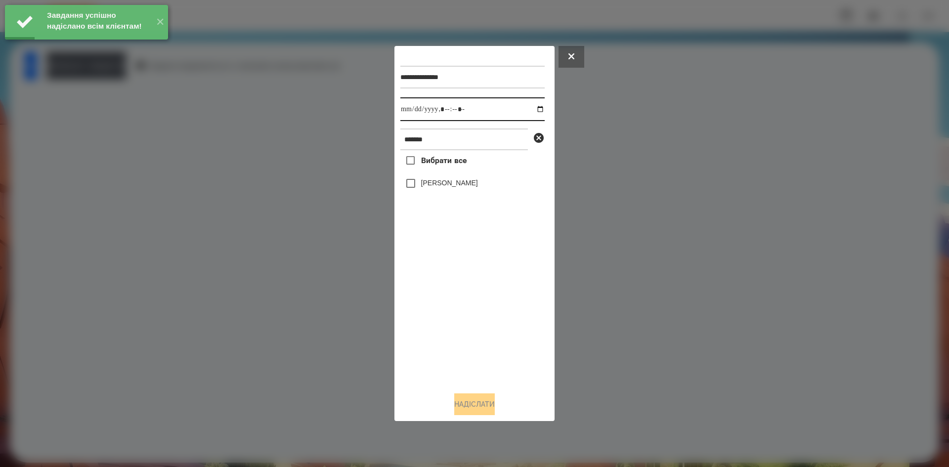
click at [533, 109] on input "datetime-local" at bounding box center [473, 109] width 144 height 24
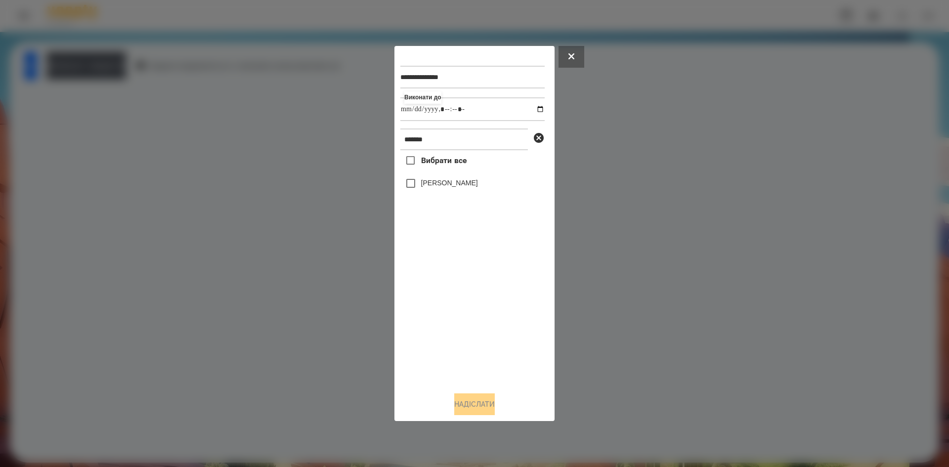
type input "**********"
click at [435, 326] on div "Вибрати все Голіней Мія" at bounding box center [473, 267] width 144 height 234
click at [463, 403] on button "Надіслати" at bounding box center [474, 405] width 41 height 22
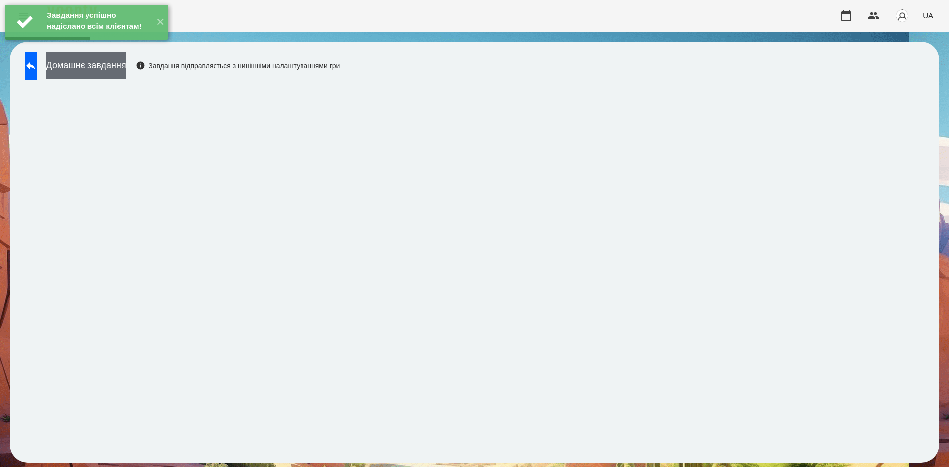
click at [126, 75] on button "Домашнє завдання" at bounding box center [86, 65] width 80 height 27
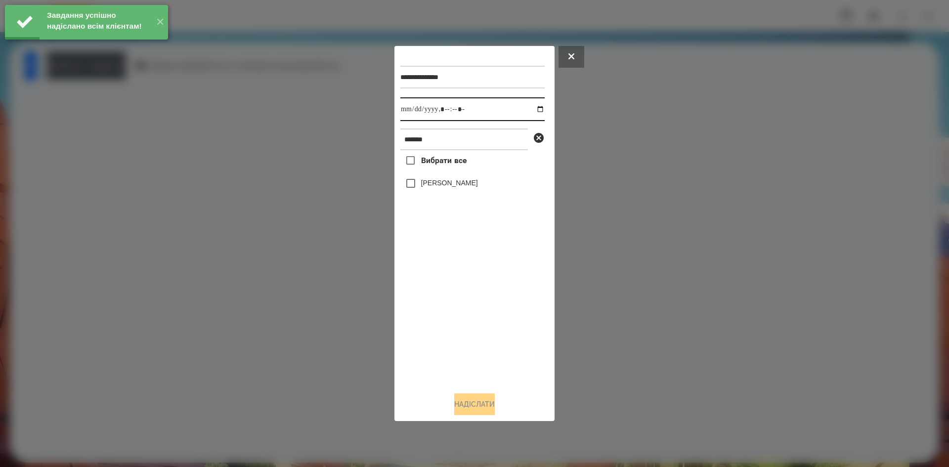
click at [533, 108] on input "datetime-local" at bounding box center [473, 109] width 144 height 24
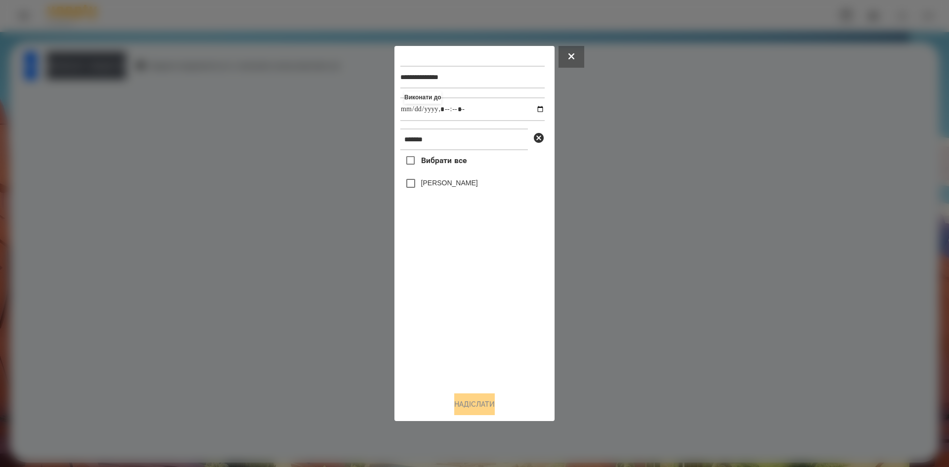
type input "**********"
click at [412, 194] on div "Вибрати все Голіней Мія" at bounding box center [473, 267] width 144 height 234
click at [489, 401] on button "Надіслати" at bounding box center [474, 405] width 41 height 22
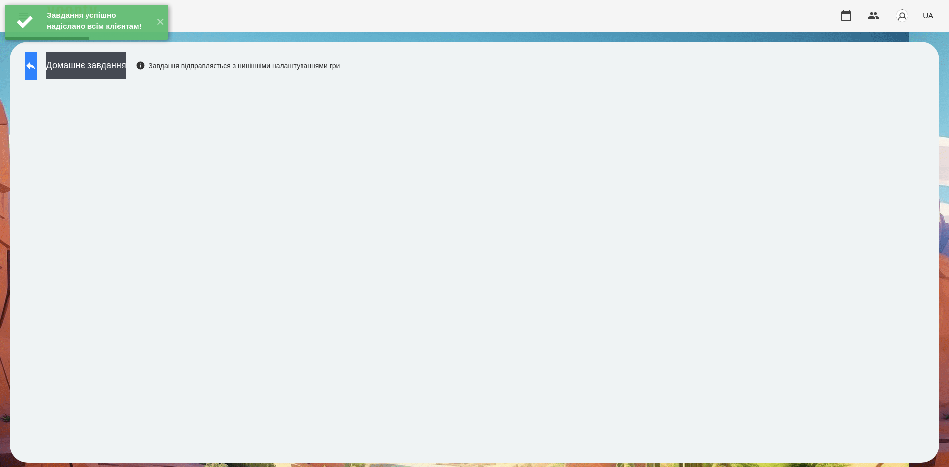
click at [37, 75] on button at bounding box center [31, 66] width 12 height 28
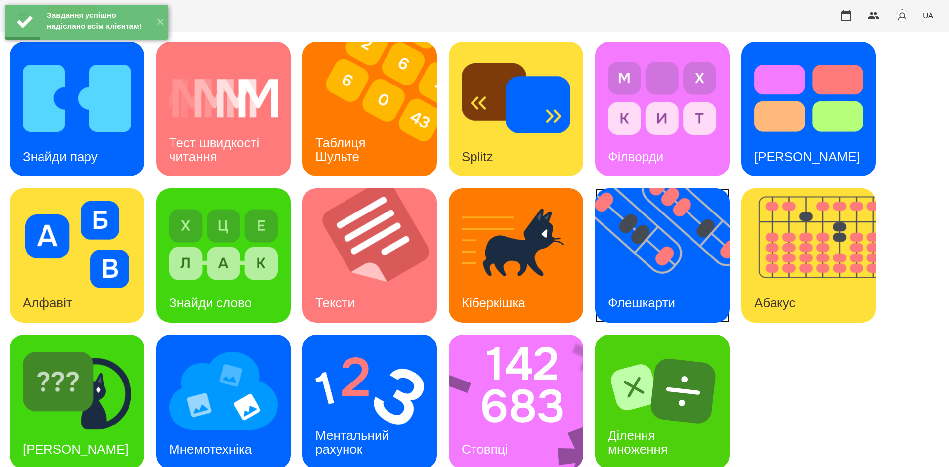
click at [656, 314] on div "Флешкарти" at bounding box center [641, 303] width 93 height 39
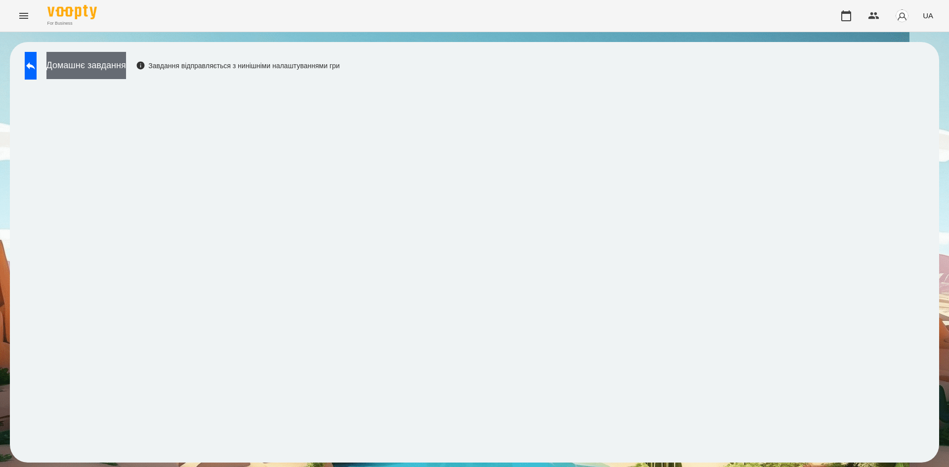
click at [126, 68] on button "Домашнє завдання" at bounding box center [86, 65] width 80 height 27
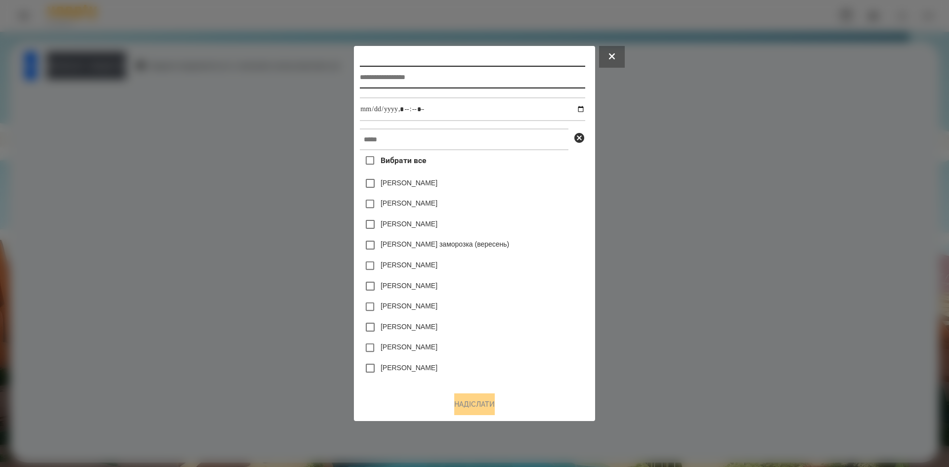
click at [373, 70] on input "text" at bounding box center [472, 77] width 225 height 23
type input "**********"
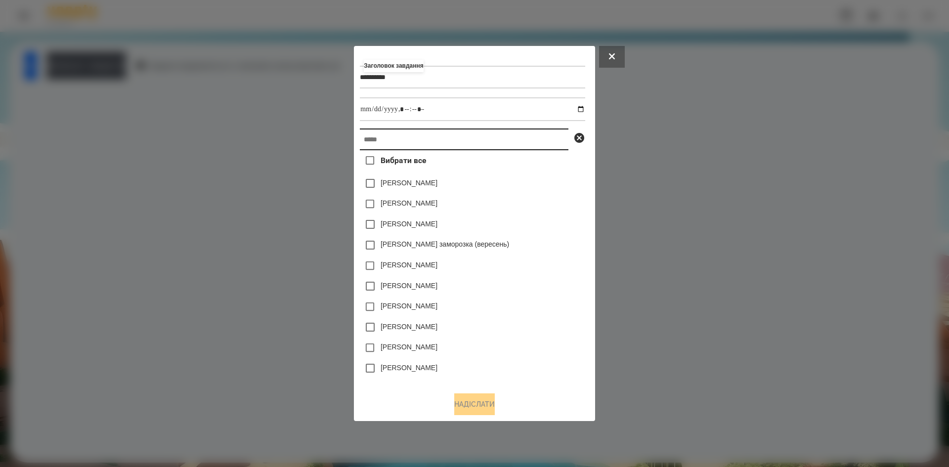
click at [382, 139] on input "text" at bounding box center [464, 140] width 209 height 22
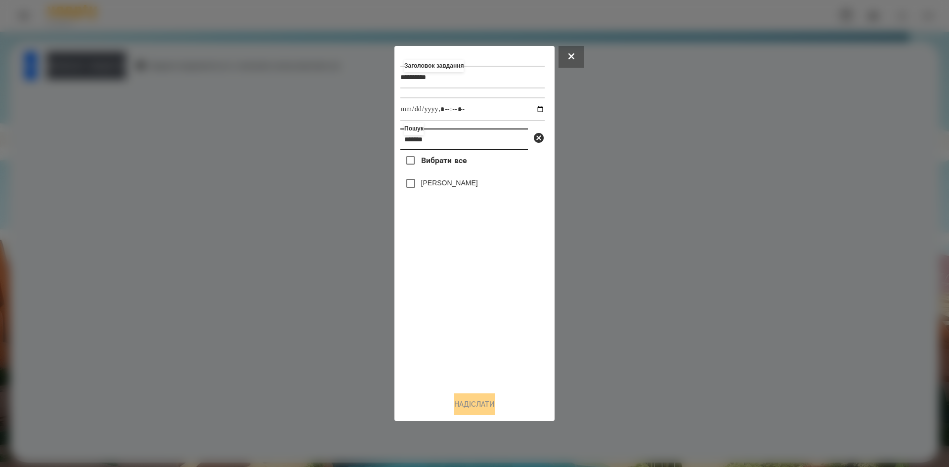
type input "*******"
click at [533, 110] on input "datetime-local" at bounding box center [473, 109] width 144 height 24
type input "**********"
click at [456, 299] on div "Вибрати все Голіней Мія" at bounding box center [473, 267] width 144 height 234
click at [467, 400] on button "Надіслати" at bounding box center [474, 405] width 41 height 22
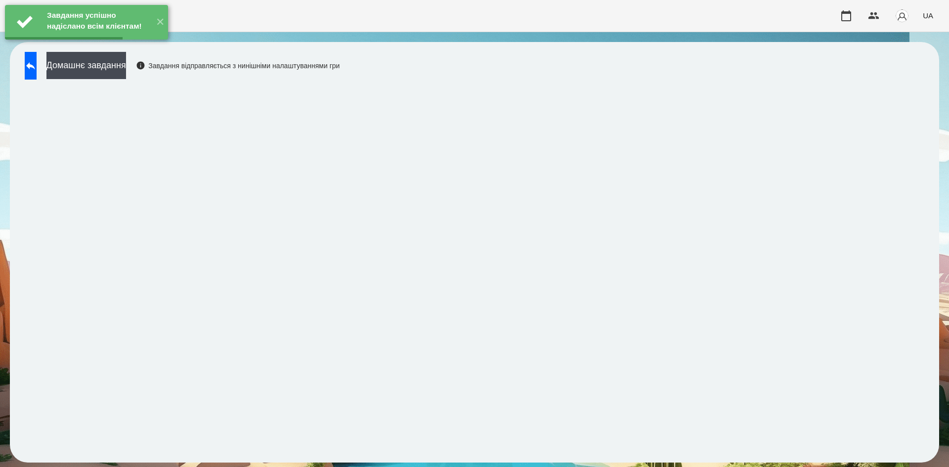
click at [126, 75] on button "Домашнє завдання" at bounding box center [86, 65] width 80 height 27
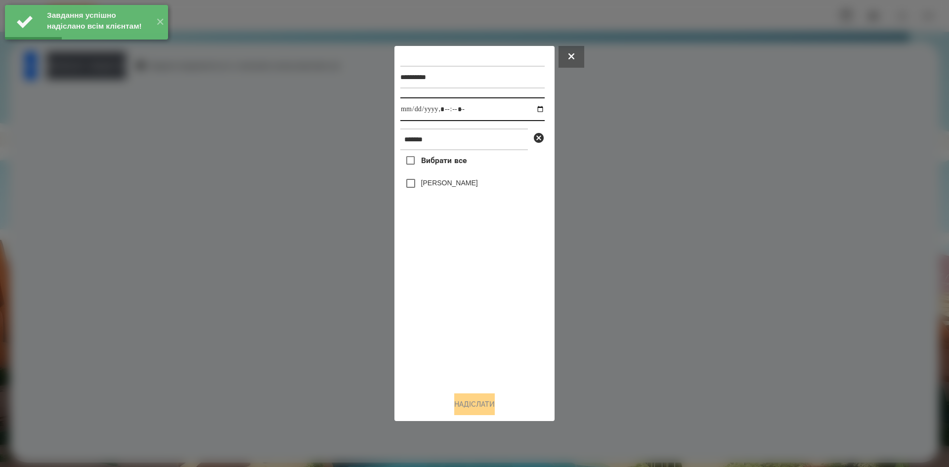
click at [532, 110] on input "datetime-local" at bounding box center [473, 109] width 144 height 24
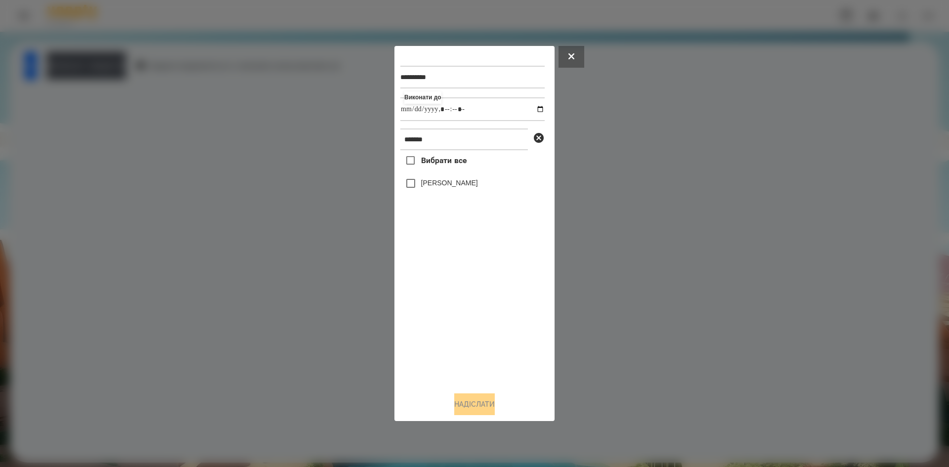
type input "**********"
click at [468, 291] on div "Вибрати все Голіней Мія" at bounding box center [473, 267] width 144 height 234
click at [492, 403] on button "Надіслати" at bounding box center [474, 405] width 41 height 22
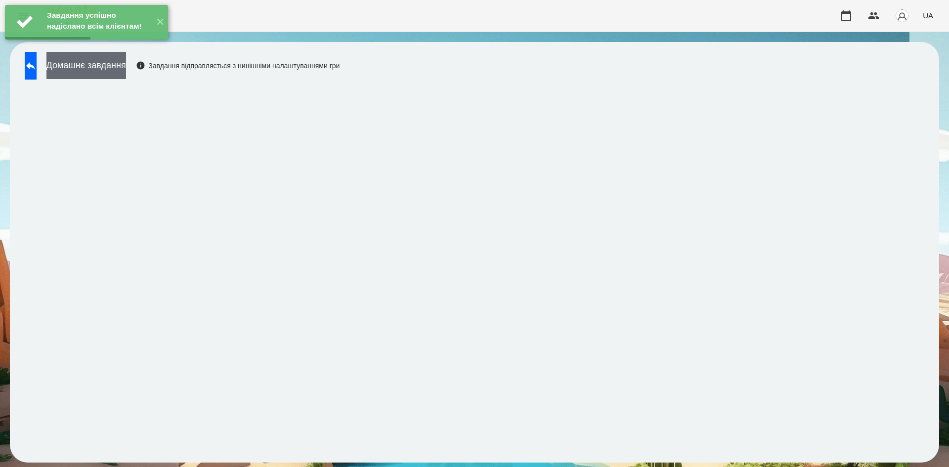
click at [126, 66] on button "Домашнє завдання" at bounding box center [86, 65] width 80 height 27
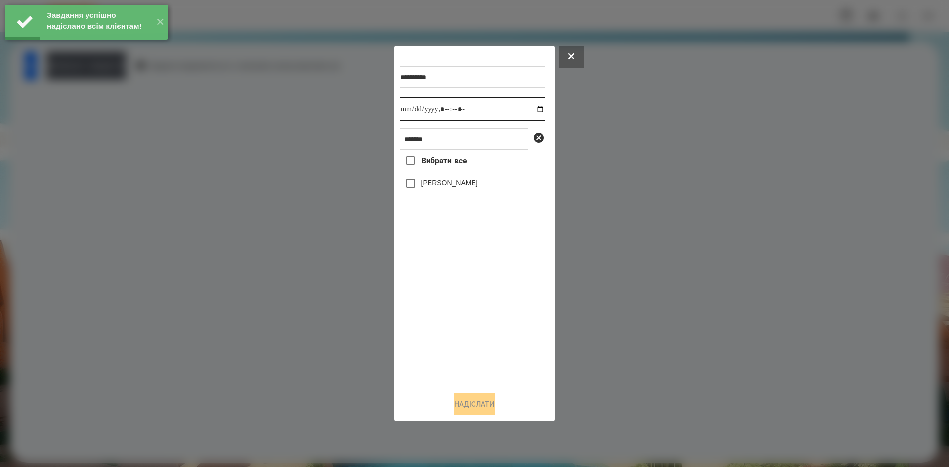
click at [533, 110] on input "datetime-local" at bounding box center [473, 109] width 144 height 24
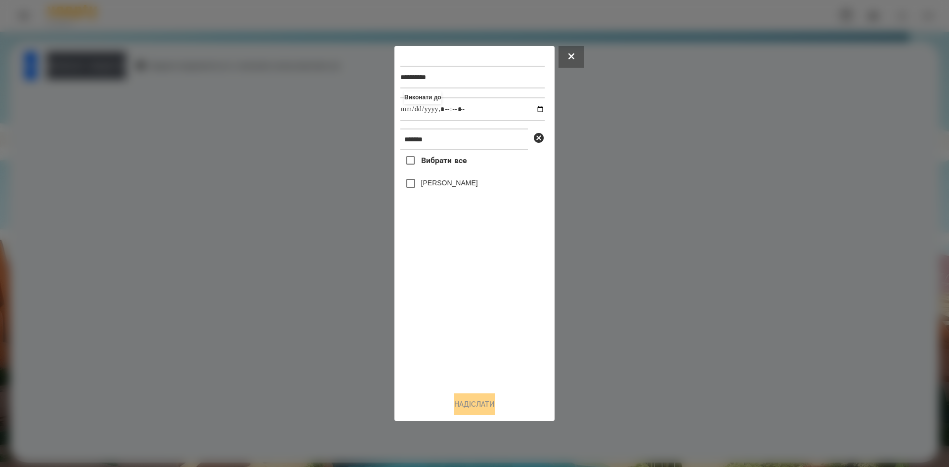
type input "**********"
click at [477, 304] on div "Вибрати все Голіней Мія" at bounding box center [473, 267] width 144 height 234
click at [463, 414] on button "Надіслати" at bounding box center [474, 405] width 41 height 22
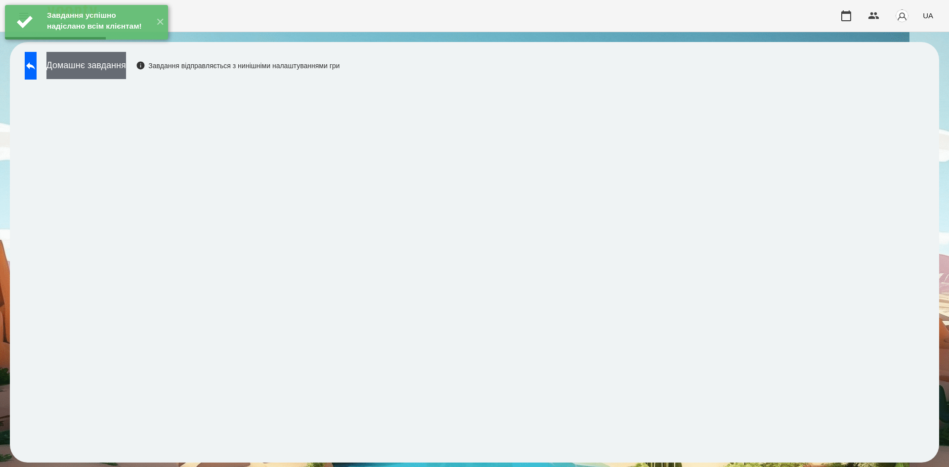
click at [126, 68] on button "Домашнє завдання" at bounding box center [86, 65] width 80 height 27
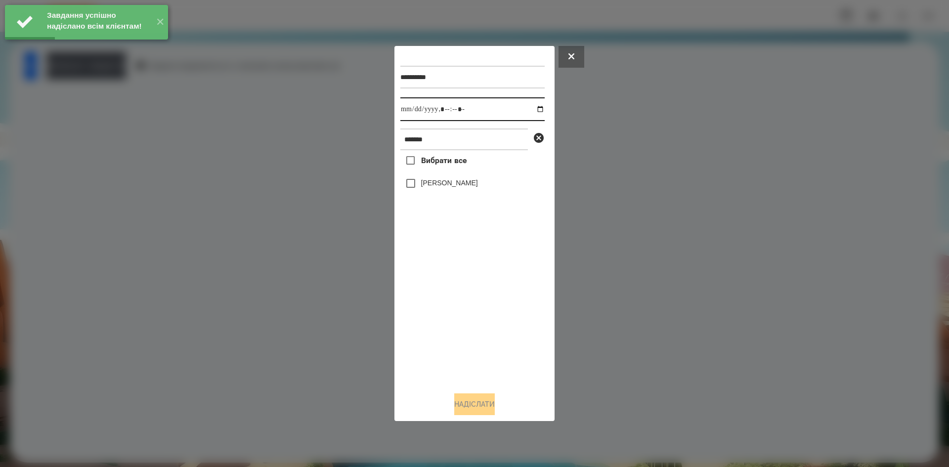
click at [535, 112] on input "datetime-local" at bounding box center [473, 109] width 144 height 24
type input "**********"
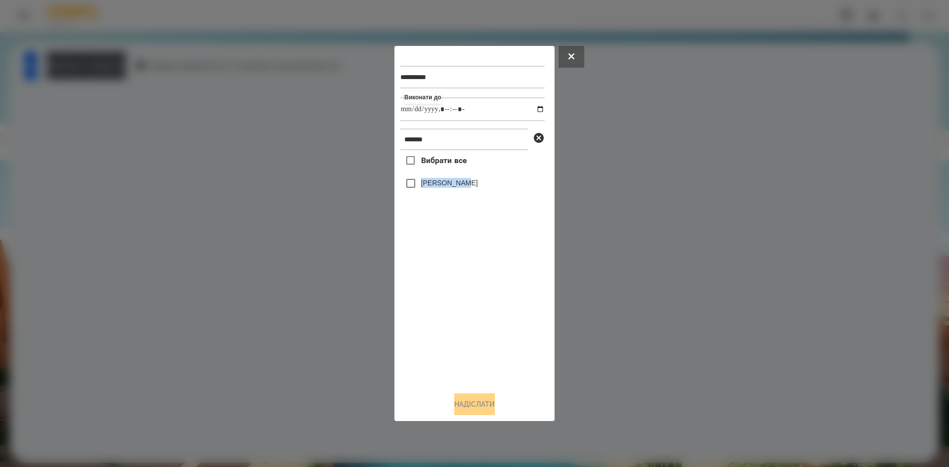
click at [407, 185] on div "Вибрати все Голіней Мія" at bounding box center [473, 267] width 144 height 234
click at [467, 409] on button "Надіслати" at bounding box center [474, 405] width 41 height 22
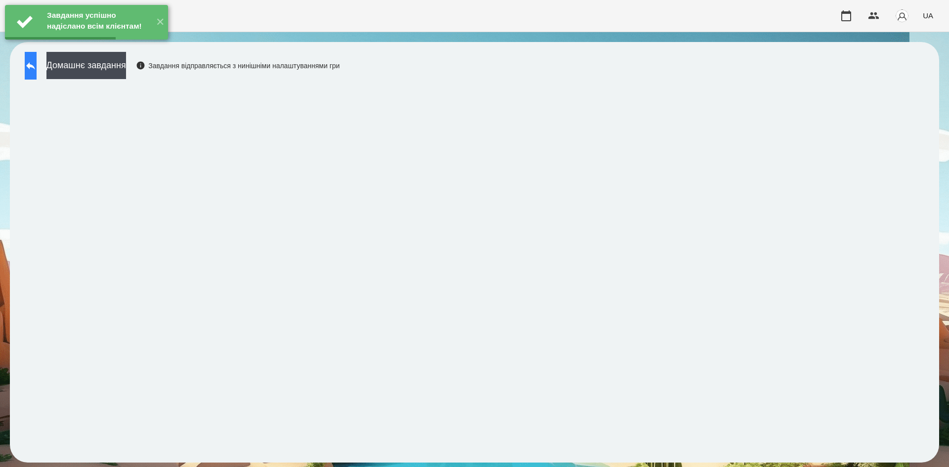
click at [37, 65] on button at bounding box center [31, 66] width 12 height 28
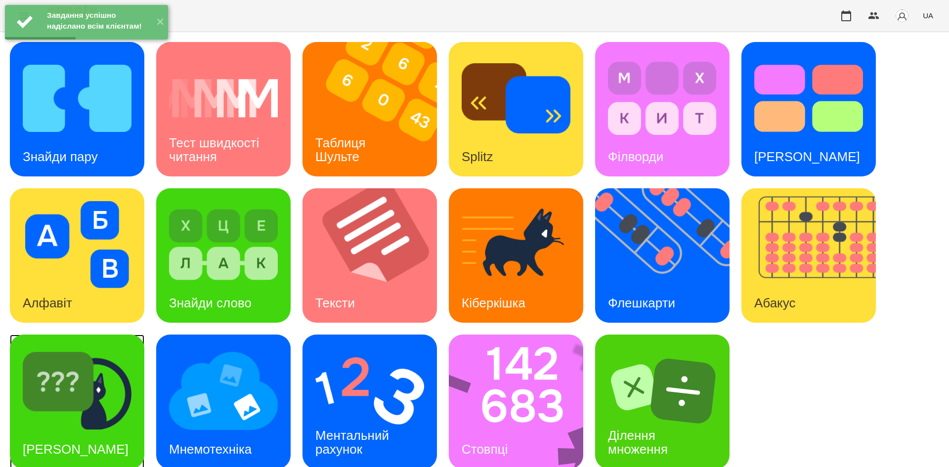
click at [106, 387] on img at bounding box center [77, 391] width 109 height 87
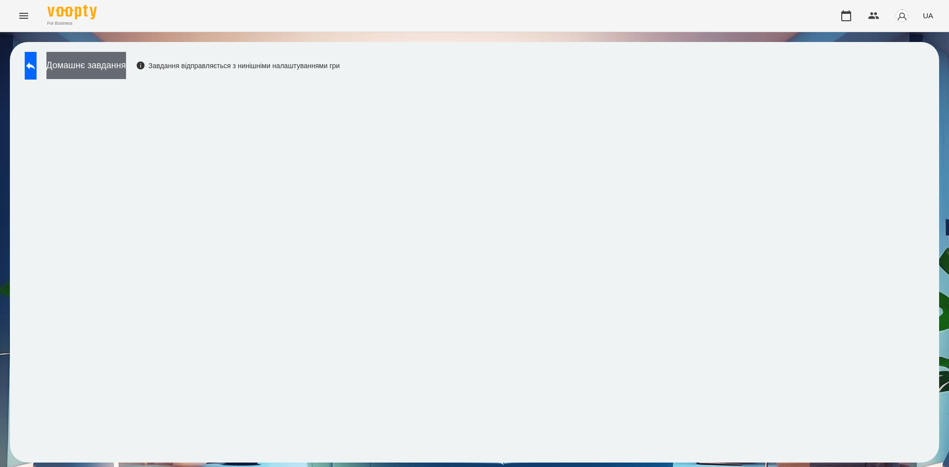
click at [126, 56] on button "Домашнє завдання" at bounding box center [86, 65] width 80 height 27
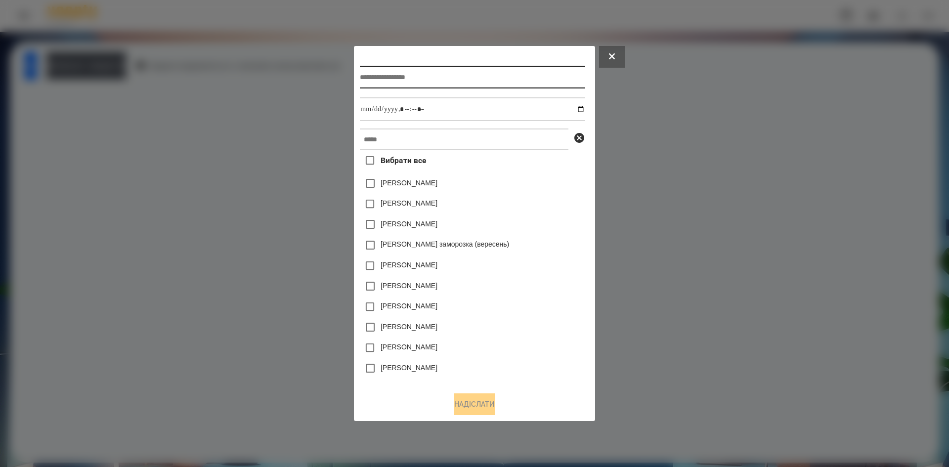
click at [367, 77] on input "text" at bounding box center [472, 77] width 225 height 23
type input "**********"
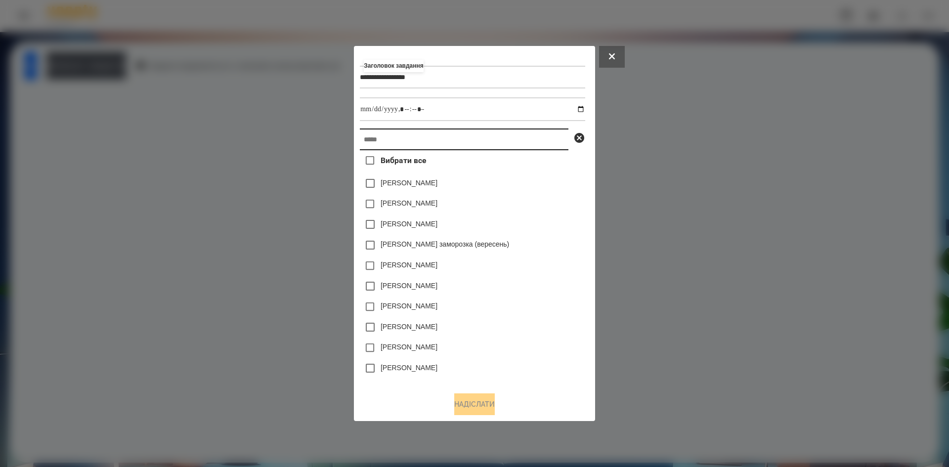
click at [383, 129] on input "text" at bounding box center [464, 140] width 209 height 22
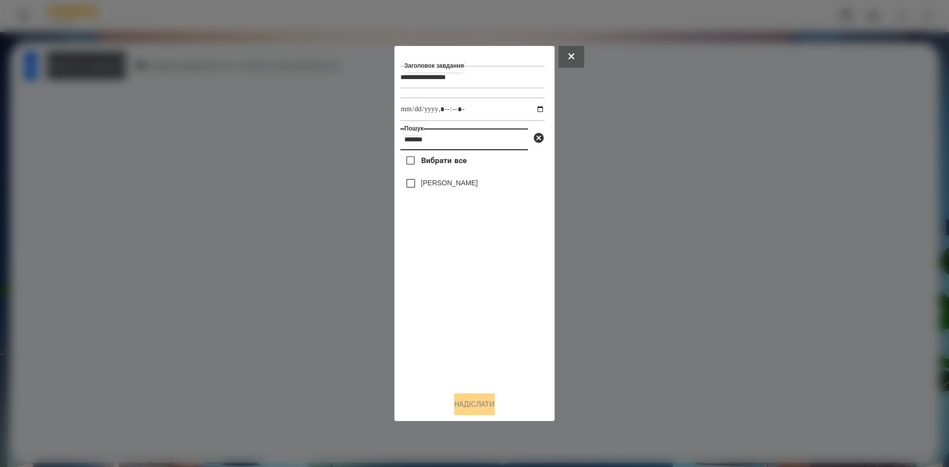
type input "*******"
click at [533, 109] on input "datetime-local" at bounding box center [473, 109] width 144 height 24
type input "**********"
click at [447, 310] on div "Вибрати все Голіней Мія" at bounding box center [473, 267] width 144 height 234
click at [464, 410] on button "Надіслати" at bounding box center [474, 405] width 41 height 22
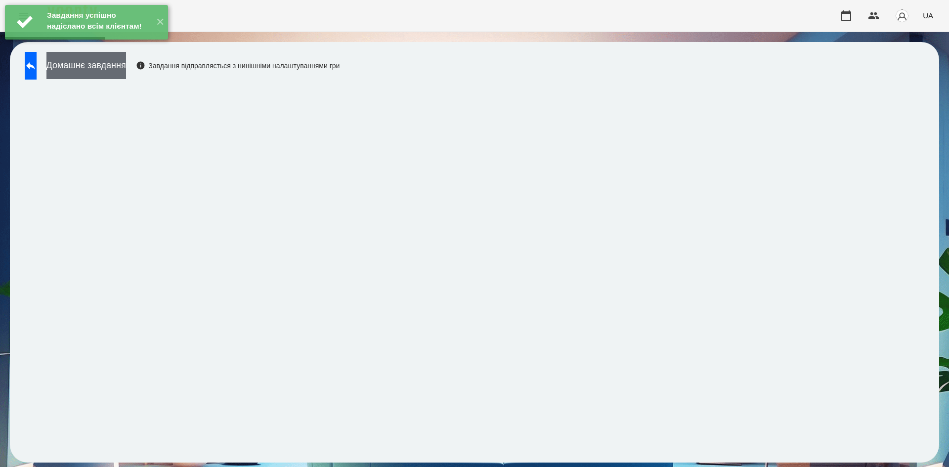
click at [126, 73] on button "Домашнє завдання" at bounding box center [86, 65] width 80 height 27
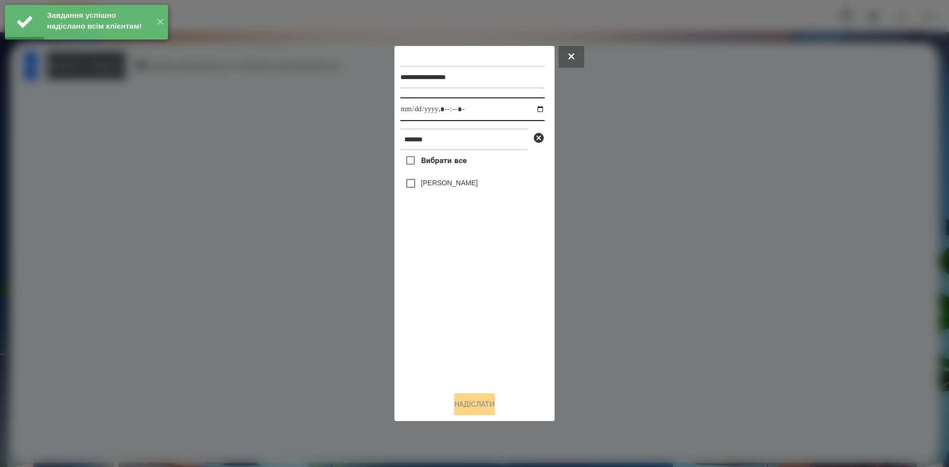
click at [529, 108] on input "datetime-local" at bounding box center [473, 109] width 144 height 24
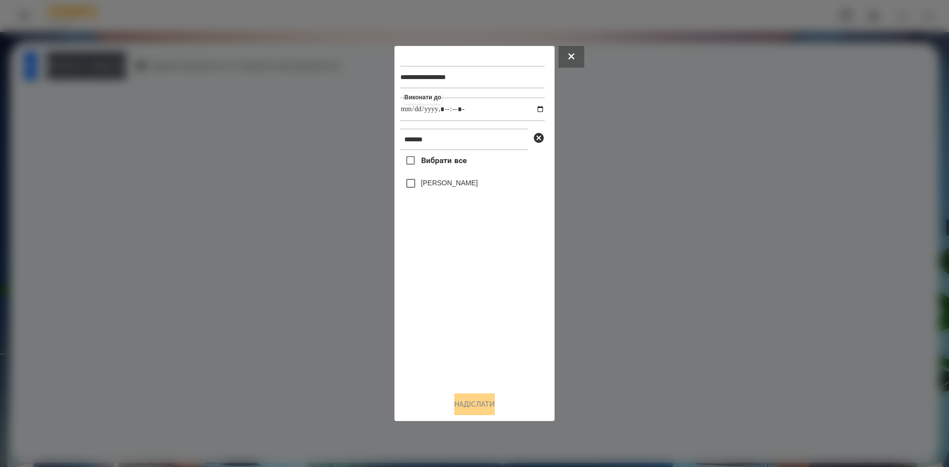
type input "**********"
click at [464, 322] on div "Вибрати все Голіней Мія" at bounding box center [473, 267] width 144 height 234
click at [473, 400] on button "Надіслати" at bounding box center [474, 405] width 41 height 22
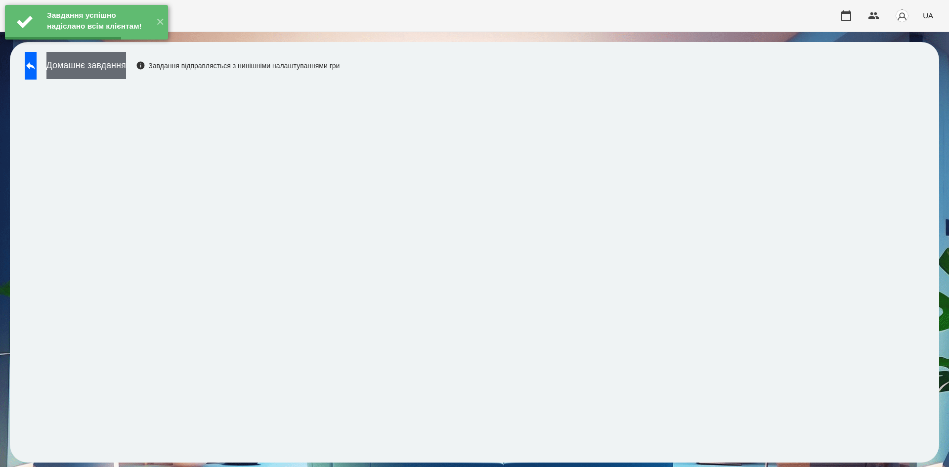
click at [126, 73] on button "Домашнє завдання" at bounding box center [86, 65] width 80 height 27
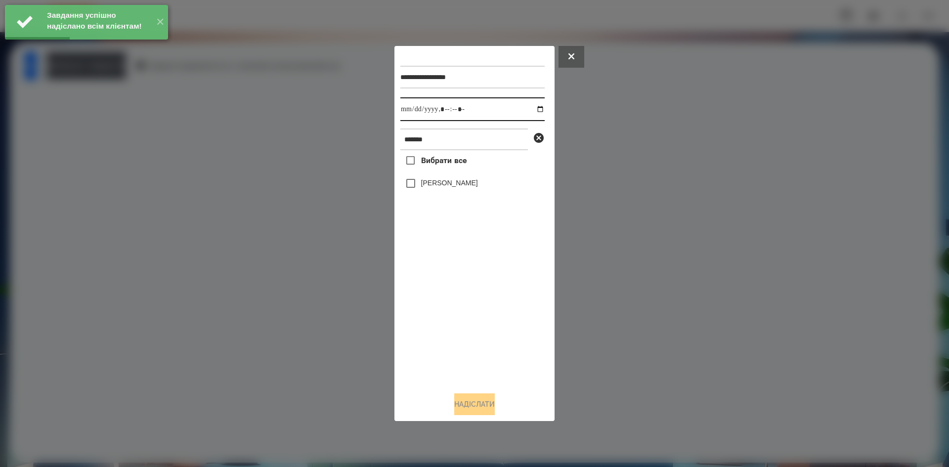
click at [534, 108] on input "datetime-local" at bounding box center [473, 109] width 144 height 24
type input "**********"
click at [476, 314] on div "Вибрати все Голіней Мія" at bounding box center [473, 267] width 144 height 234
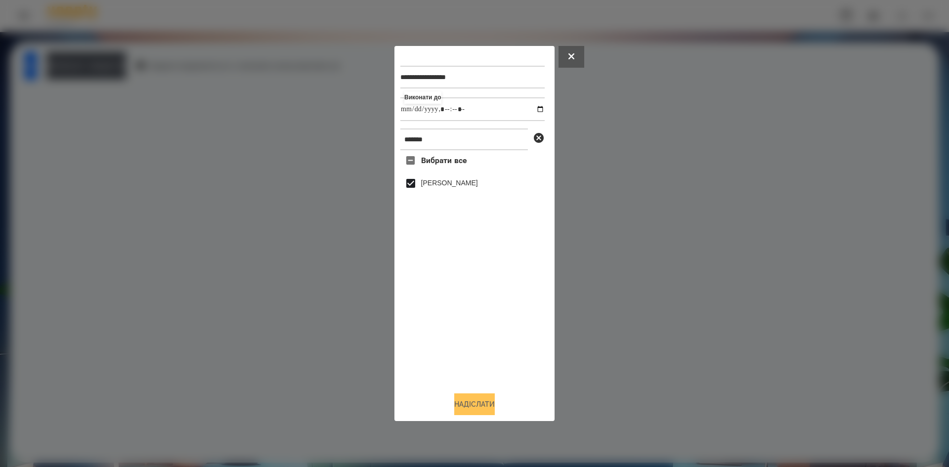
click at [467, 401] on button "Надіслати" at bounding box center [474, 405] width 41 height 22
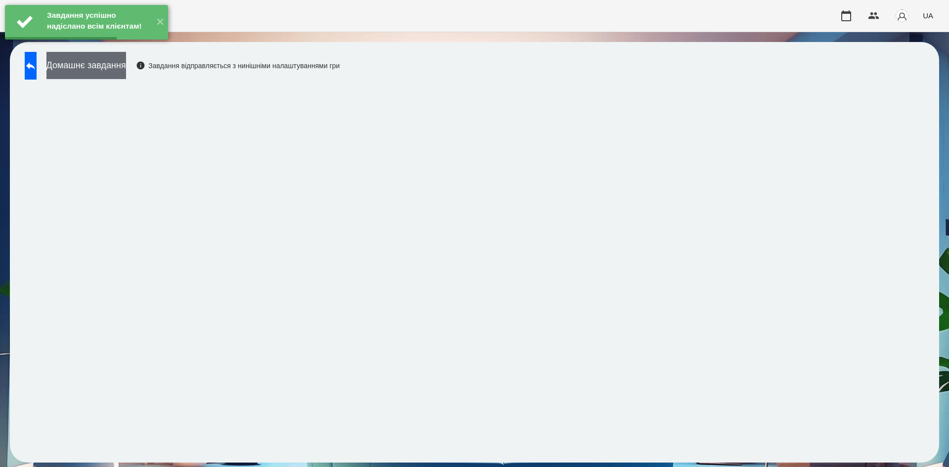
click at [126, 65] on button "Домашнє завдання" at bounding box center [86, 65] width 80 height 27
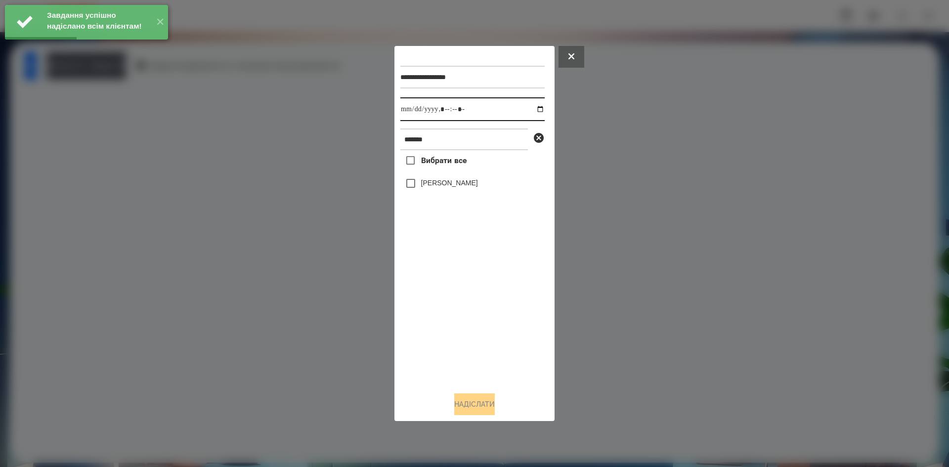
click at [541, 104] on input "datetime-local" at bounding box center [473, 109] width 144 height 24
click at [533, 110] on input "datetime-local" at bounding box center [473, 109] width 144 height 24
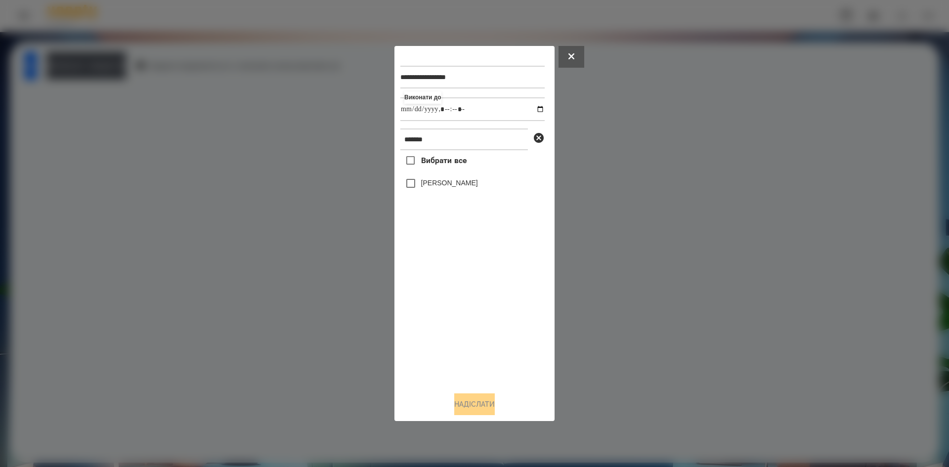
type input "**********"
click at [441, 318] on div "Вибрати все Голіней Мія" at bounding box center [473, 267] width 144 height 234
click at [476, 405] on button "Надіслати" at bounding box center [474, 405] width 41 height 22
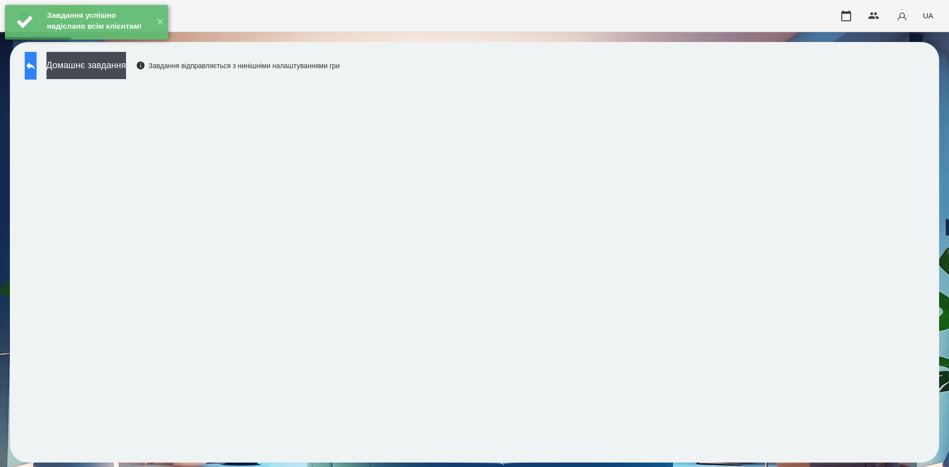
click at [37, 73] on button at bounding box center [31, 66] width 12 height 28
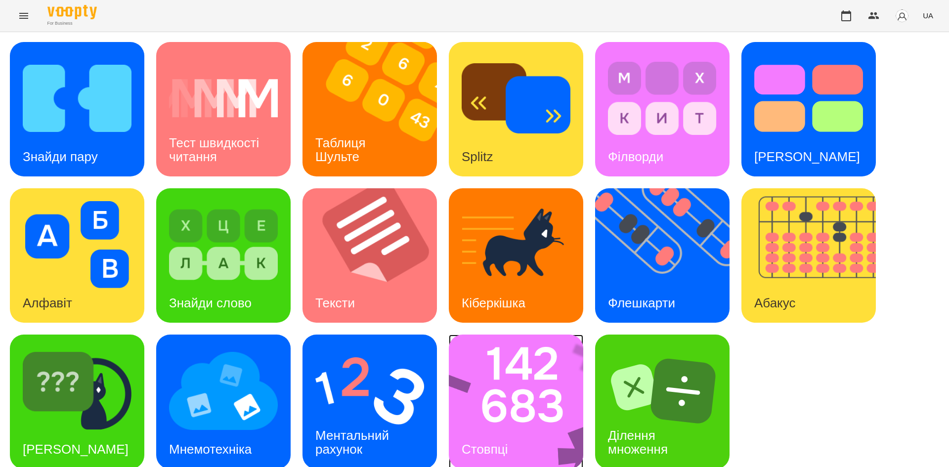
click at [514, 387] on img at bounding box center [522, 402] width 147 height 135
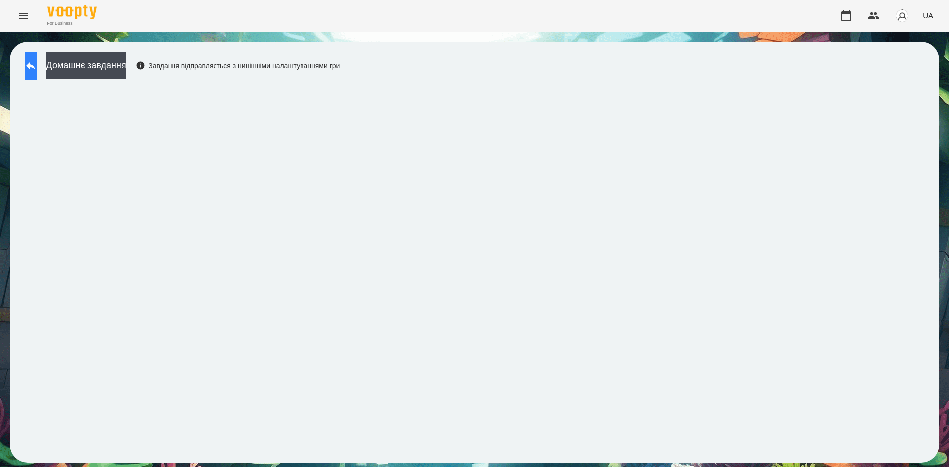
click at [35, 66] on icon at bounding box center [30, 65] width 9 height 7
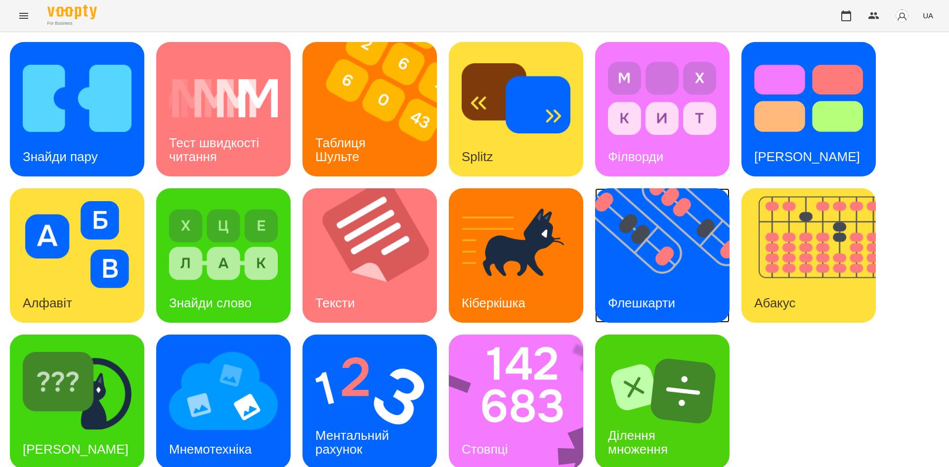
click at [631, 271] on img at bounding box center [668, 255] width 147 height 135
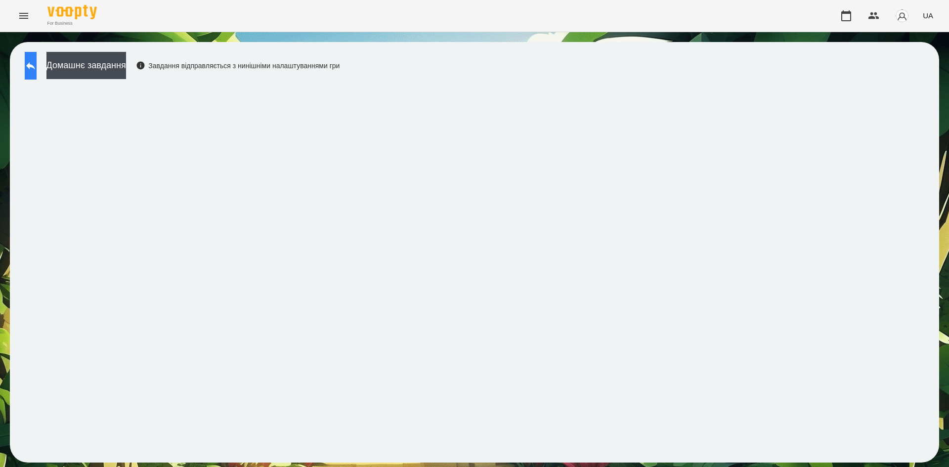
click at [37, 69] on icon at bounding box center [31, 66] width 12 height 12
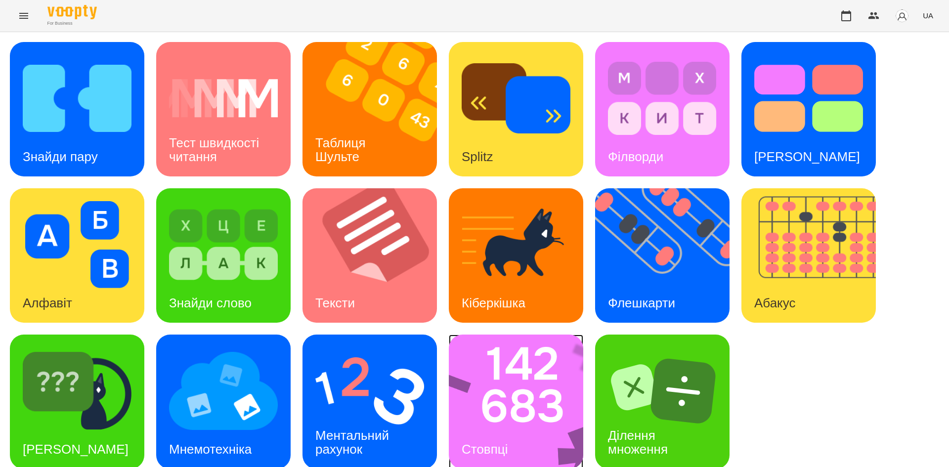
click at [521, 410] on img at bounding box center [522, 402] width 147 height 135
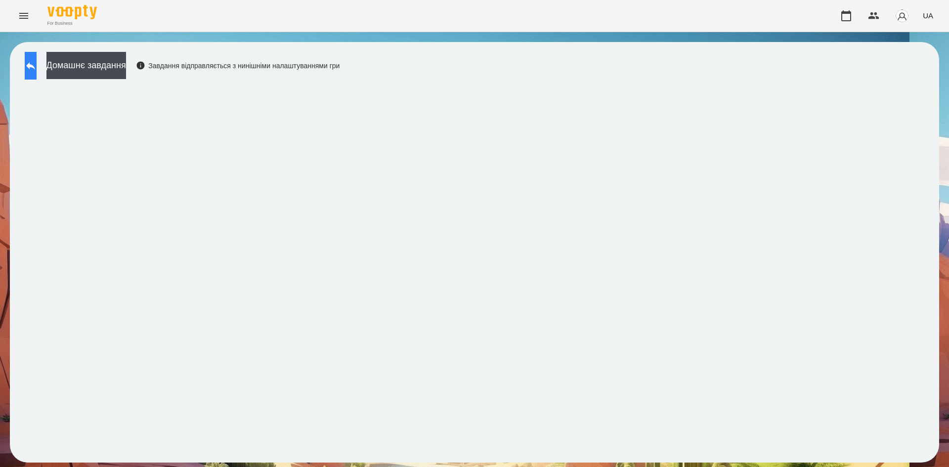
click at [37, 71] on icon at bounding box center [31, 66] width 12 height 12
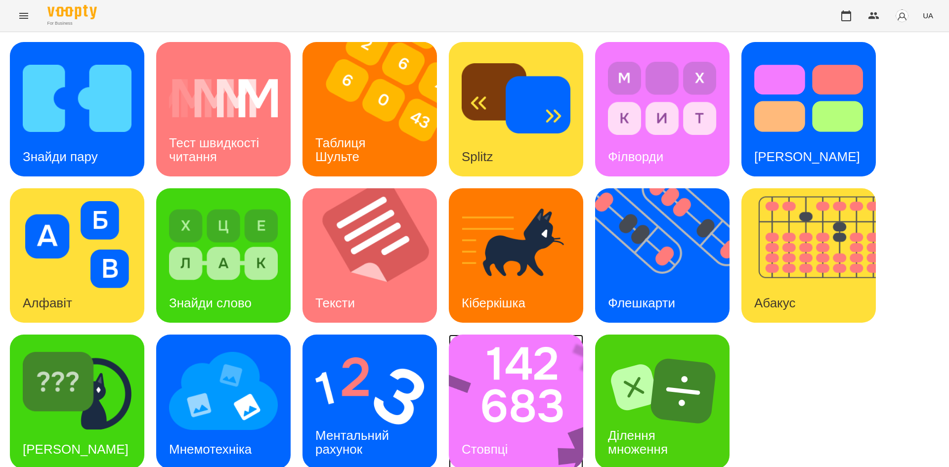
click at [535, 409] on img at bounding box center [522, 402] width 147 height 135
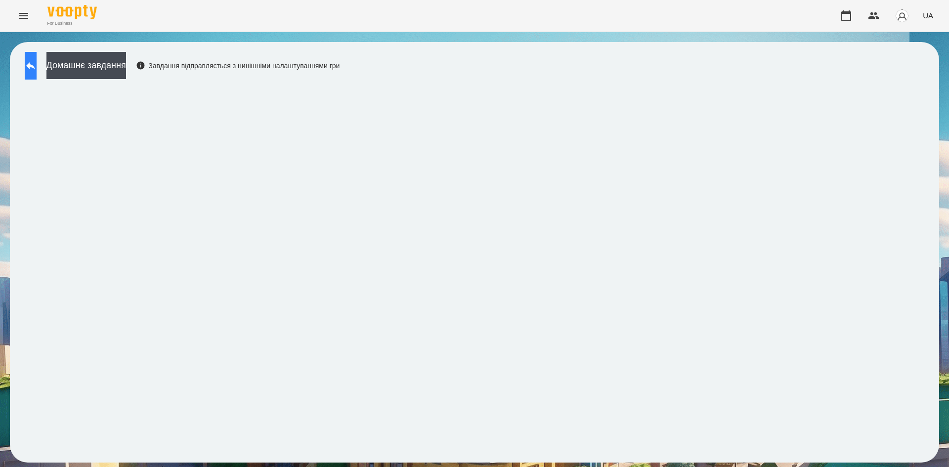
click at [37, 69] on button at bounding box center [31, 66] width 12 height 28
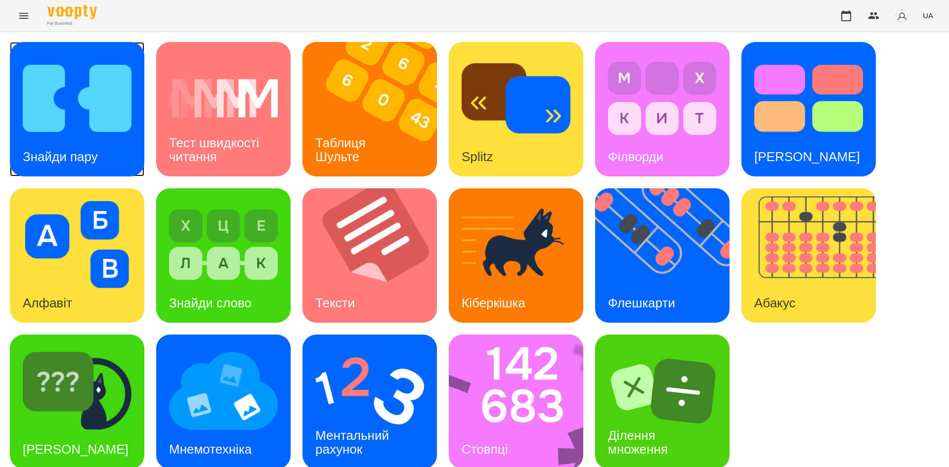
click at [85, 118] on img at bounding box center [77, 98] width 109 height 87
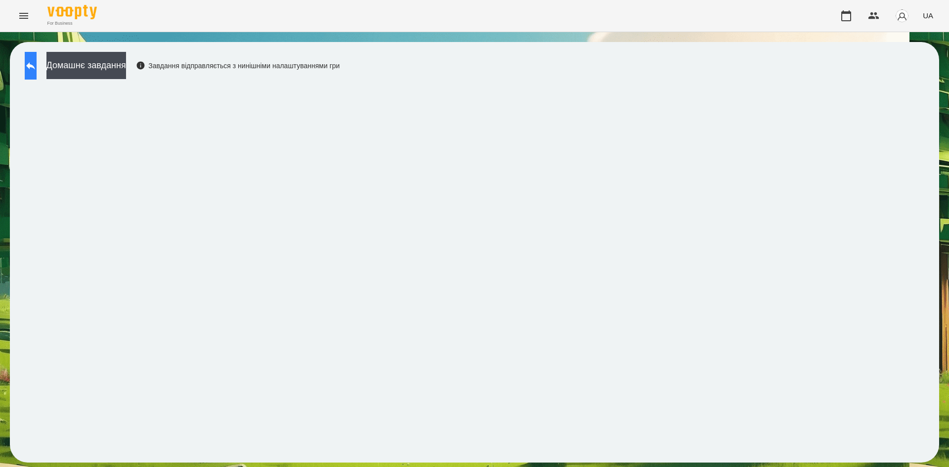
click at [37, 63] on icon at bounding box center [31, 66] width 12 height 12
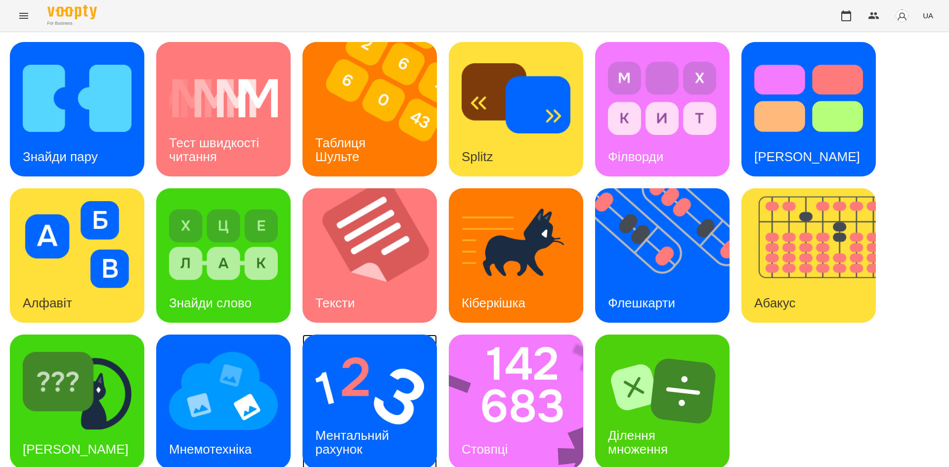
click at [369, 409] on img at bounding box center [369, 391] width 109 height 87
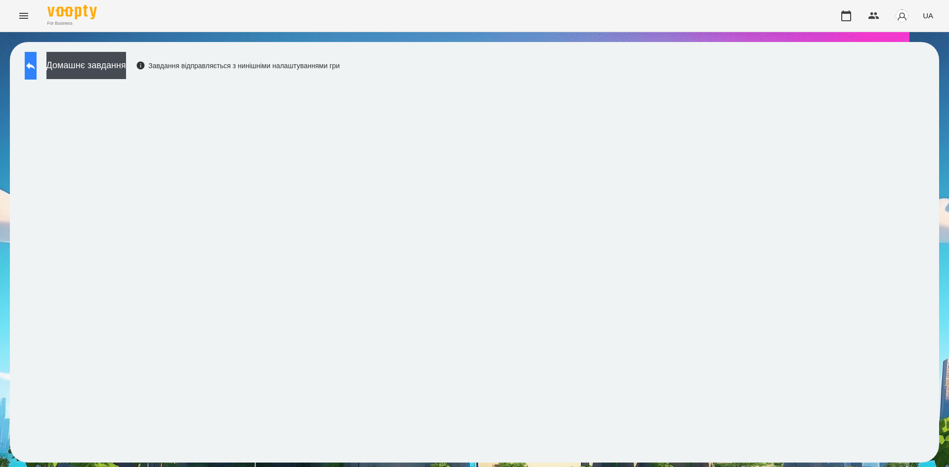
click at [37, 69] on button at bounding box center [31, 66] width 12 height 28
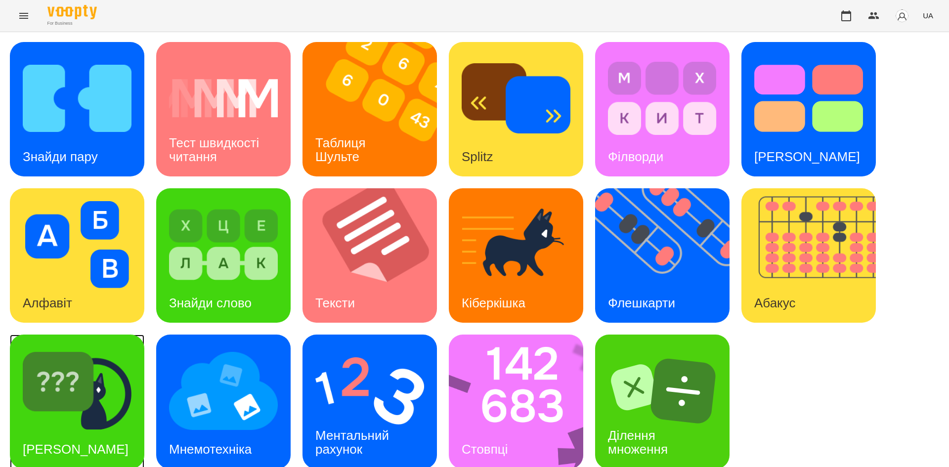
click at [79, 409] on img at bounding box center [77, 391] width 109 height 87
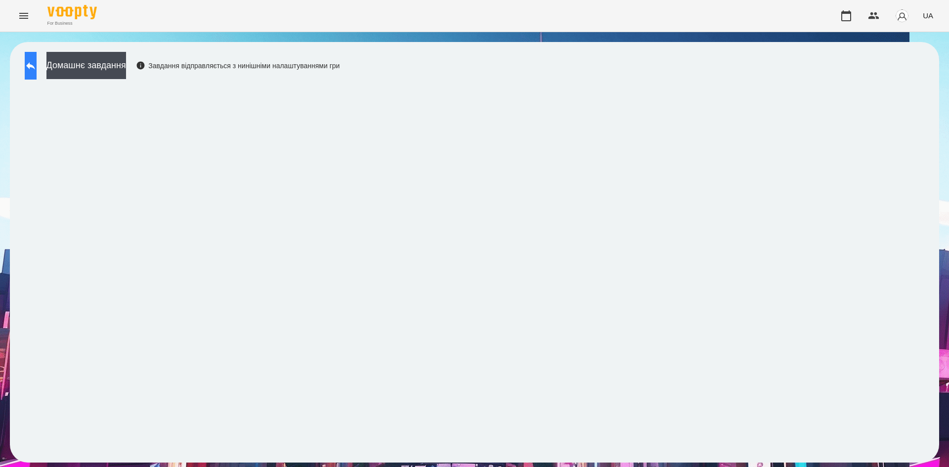
click at [37, 71] on icon at bounding box center [31, 66] width 12 height 12
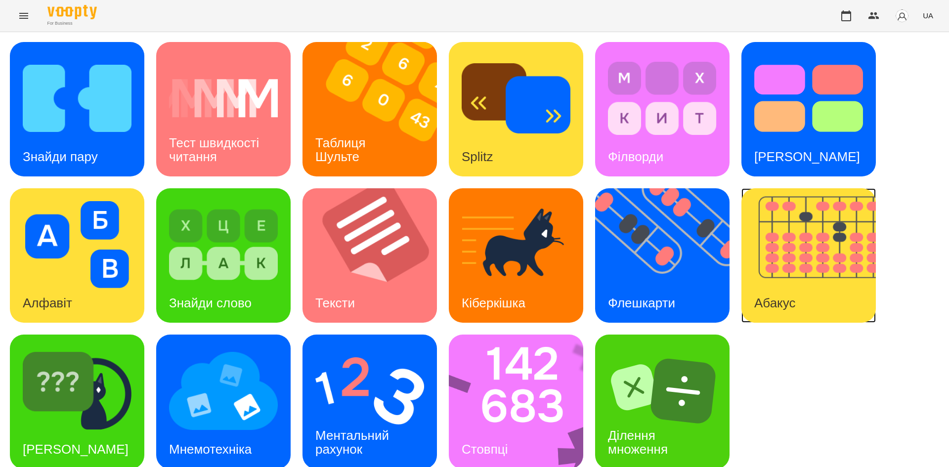
click at [782, 276] on img at bounding box center [815, 255] width 147 height 135
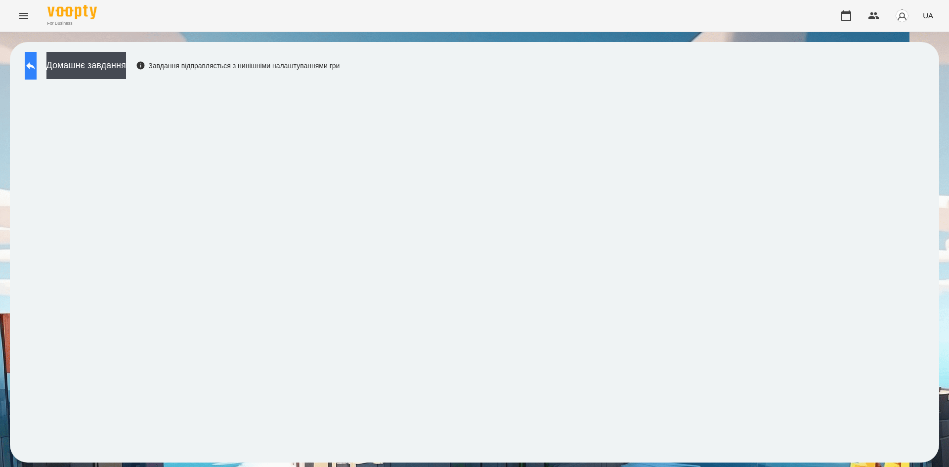
click at [35, 65] on icon at bounding box center [30, 65] width 9 height 7
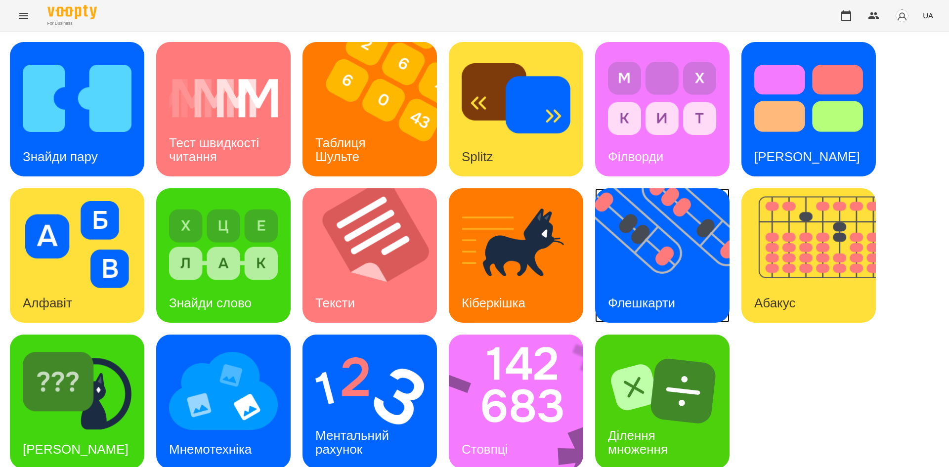
click at [627, 286] on div "Флешкарти" at bounding box center [641, 303] width 93 height 39
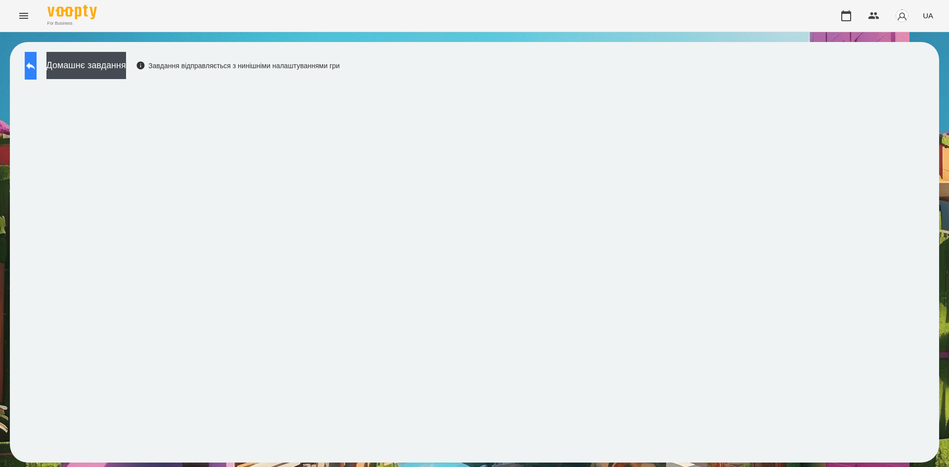
click at [32, 56] on button at bounding box center [31, 66] width 12 height 28
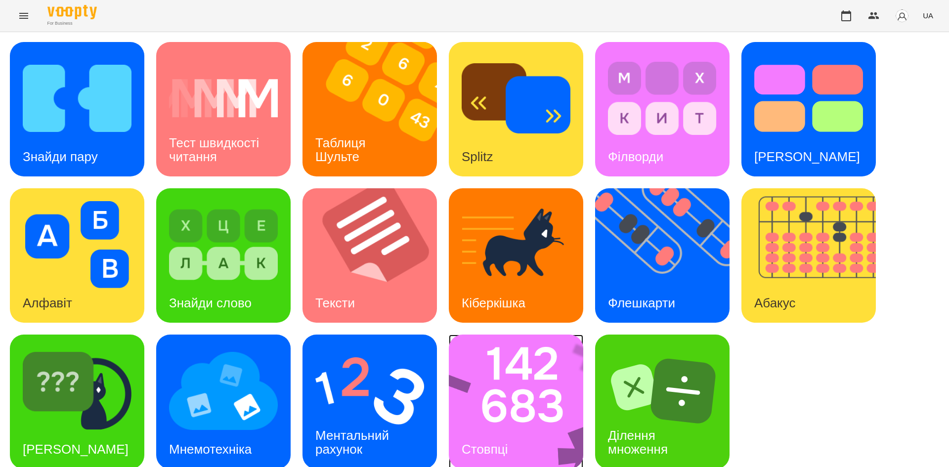
click at [518, 385] on img at bounding box center [522, 402] width 147 height 135
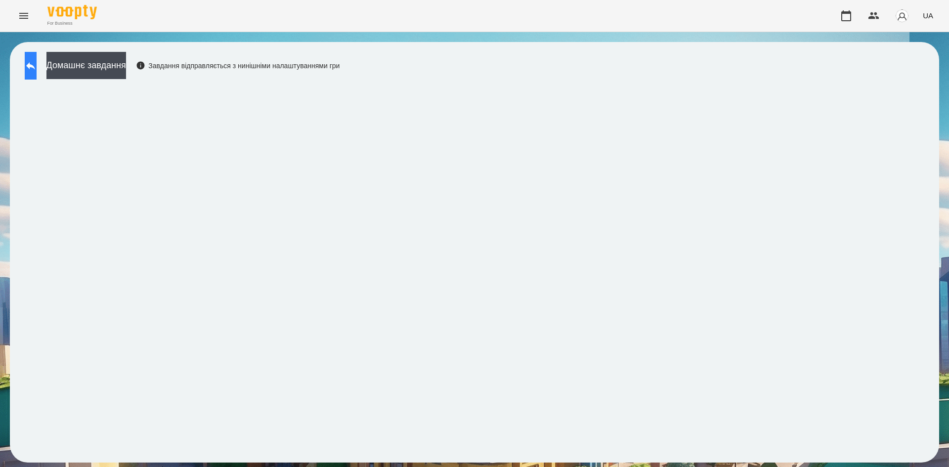
click at [37, 65] on button at bounding box center [31, 66] width 12 height 28
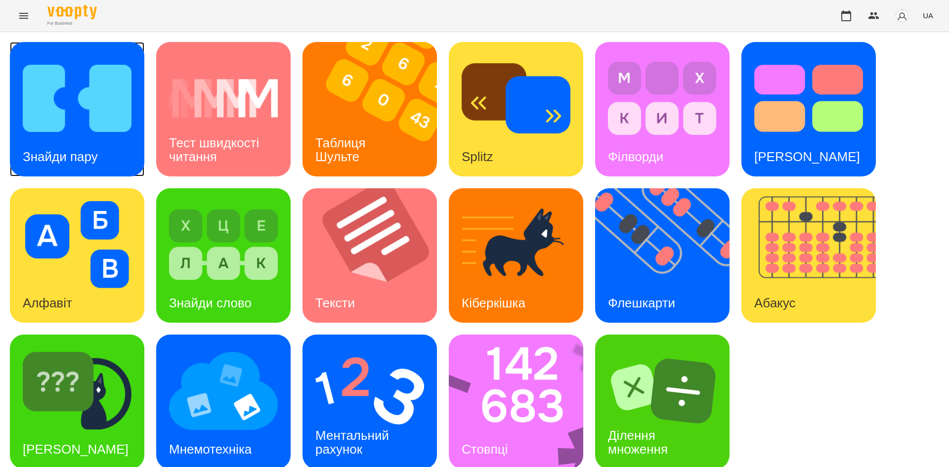
click at [127, 161] on div "Знайди пару" at bounding box center [77, 109] width 135 height 135
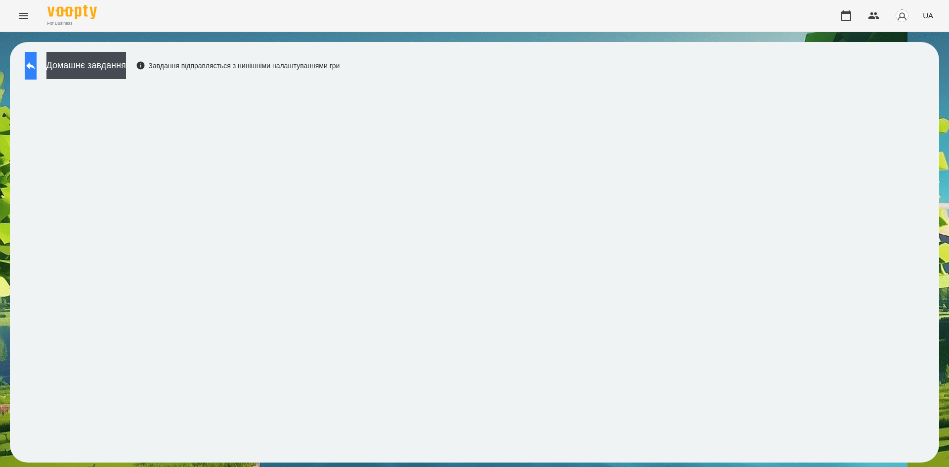
click at [29, 68] on button at bounding box center [31, 66] width 12 height 28
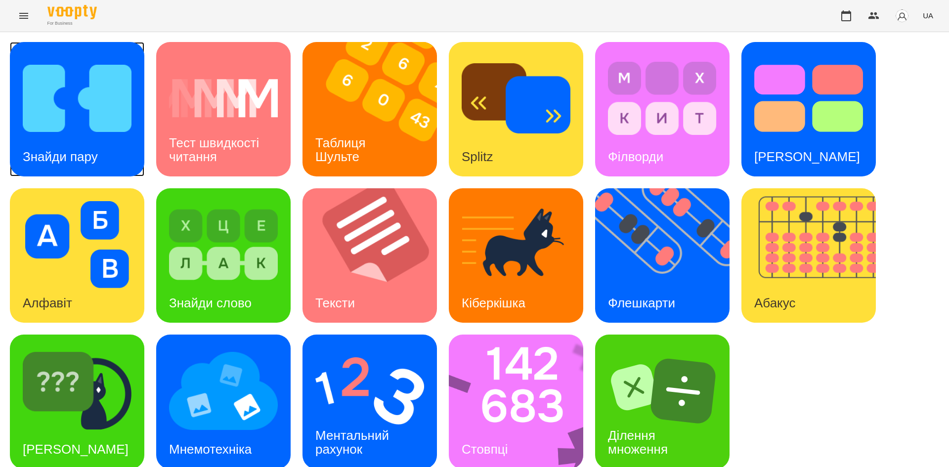
click at [72, 99] on img at bounding box center [77, 98] width 109 height 87
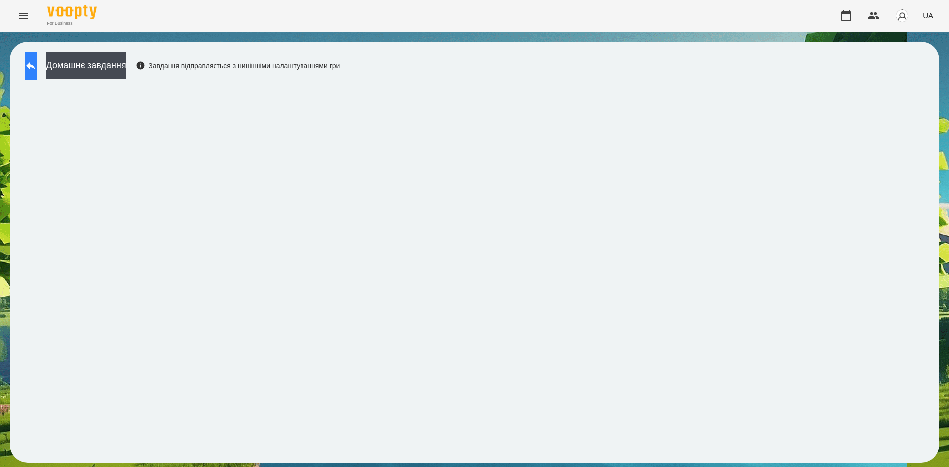
click at [36, 73] on button at bounding box center [31, 66] width 12 height 28
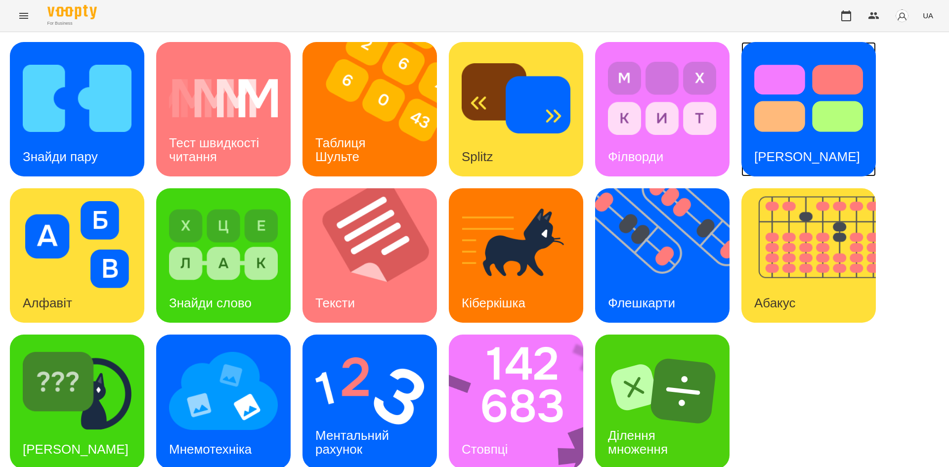
click at [782, 145] on div "Тест Струпа" at bounding box center [808, 156] width 132 height 39
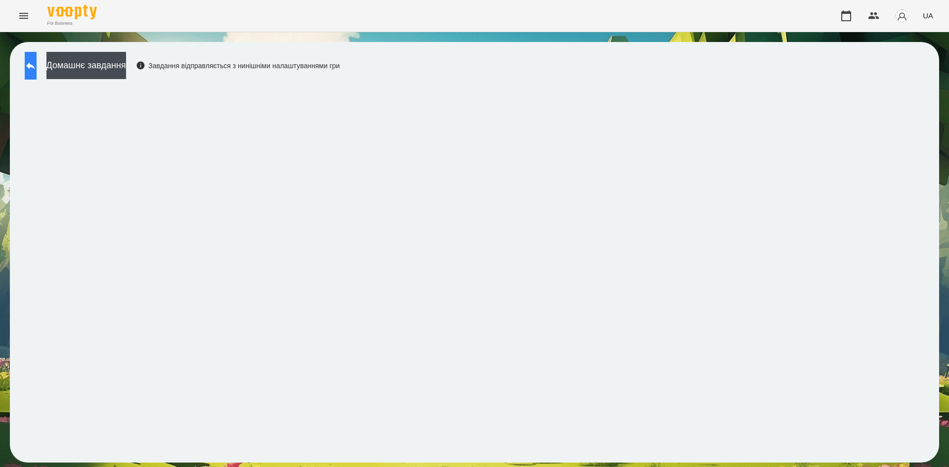
click at [37, 78] on button at bounding box center [31, 66] width 12 height 28
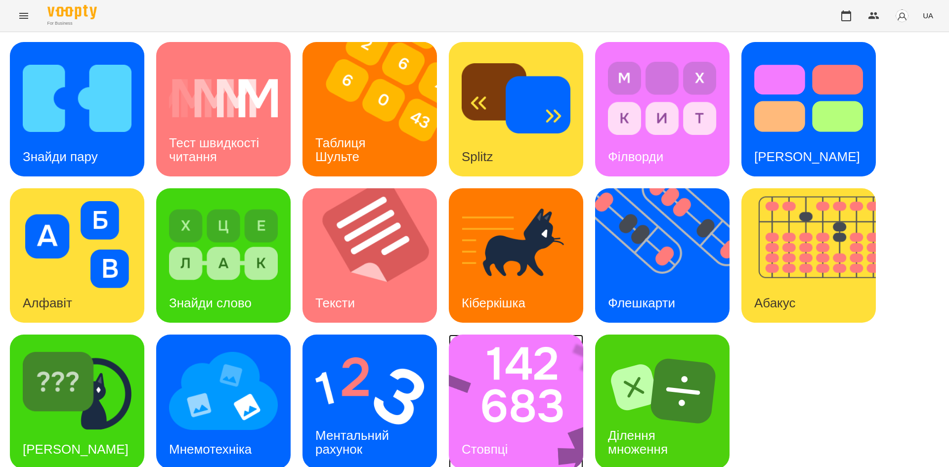
click at [520, 409] on img at bounding box center [522, 402] width 147 height 135
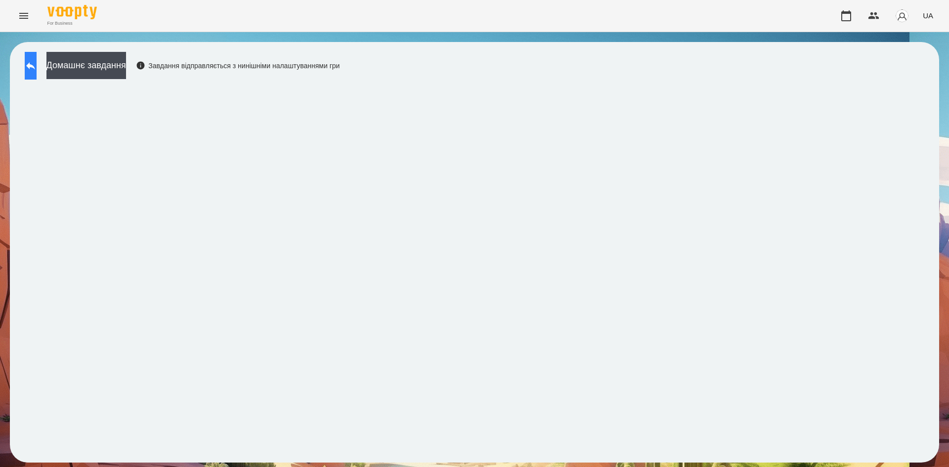
click at [37, 63] on icon at bounding box center [31, 66] width 12 height 12
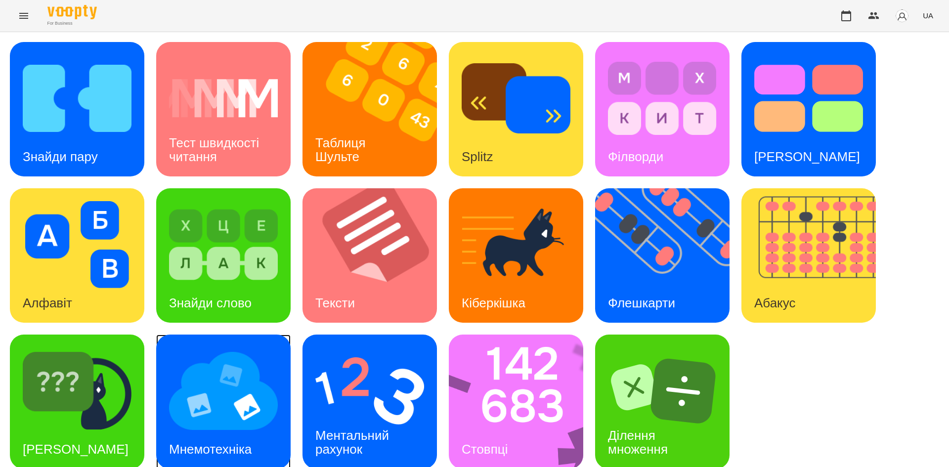
click at [271, 417] on img at bounding box center [223, 391] width 109 height 87
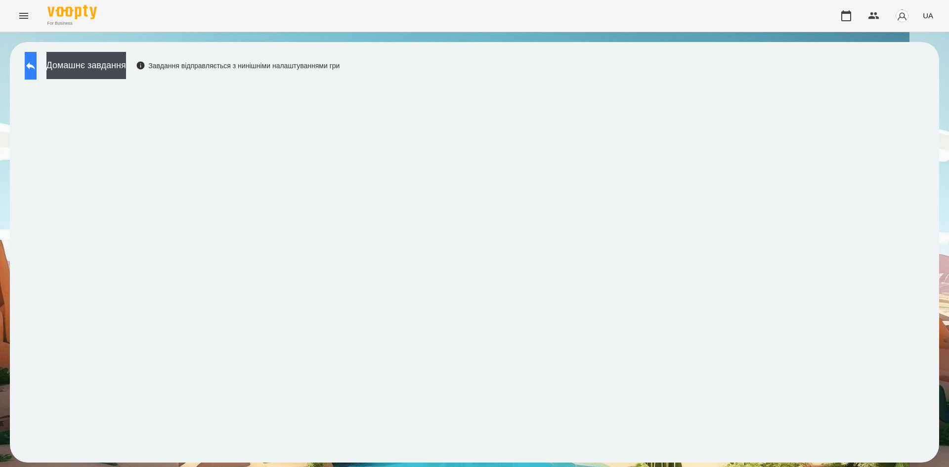
click at [29, 77] on button at bounding box center [31, 66] width 12 height 28
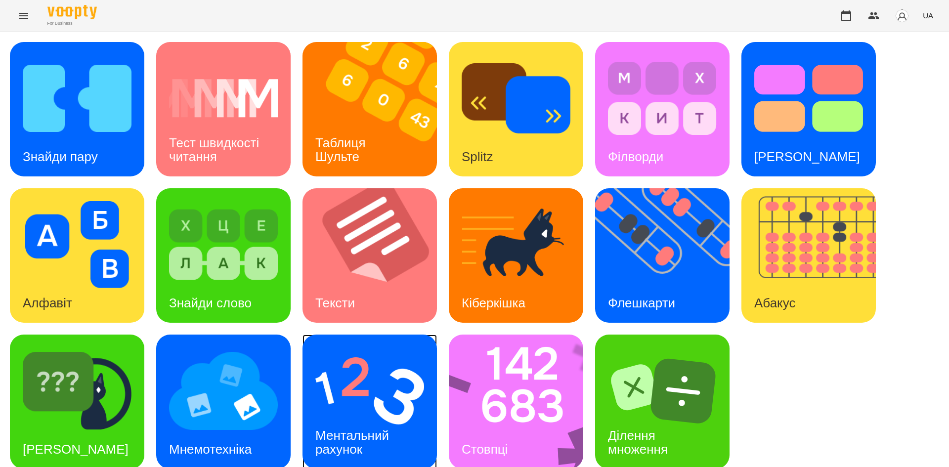
click at [357, 416] on div "Ментальний рахунок" at bounding box center [354, 442] width 103 height 53
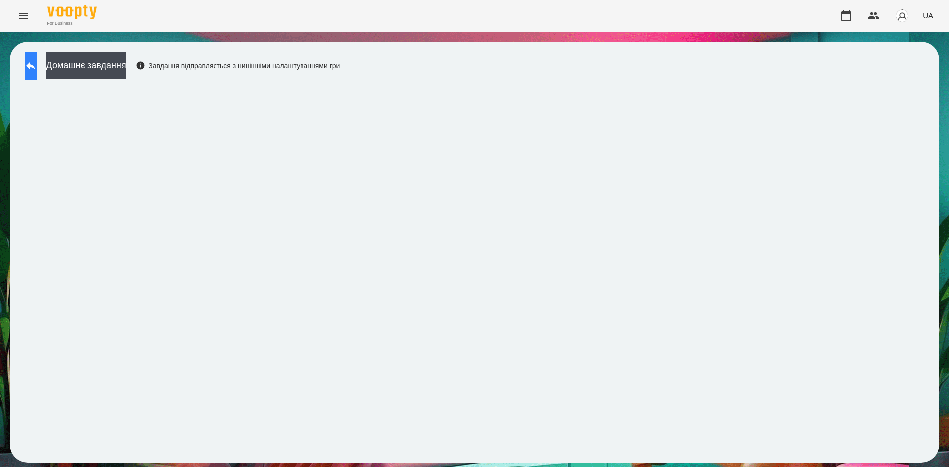
click at [37, 70] on icon at bounding box center [31, 66] width 12 height 12
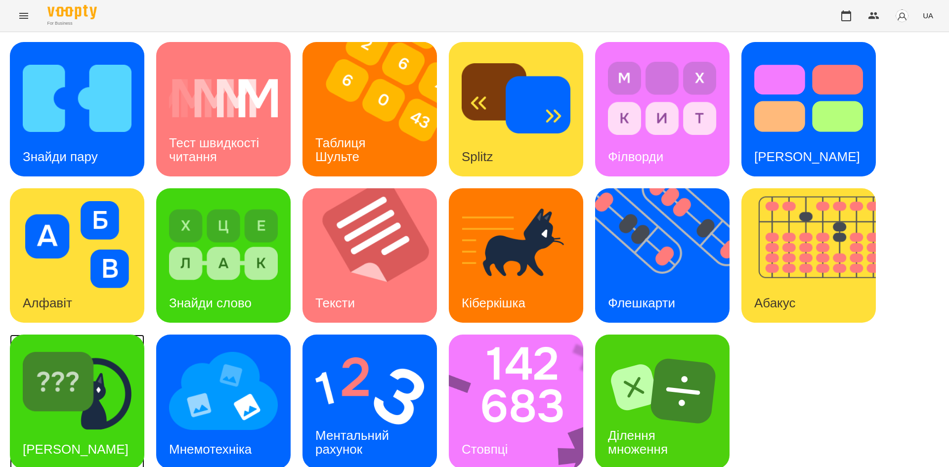
click at [46, 387] on img at bounding box center [77, 391] width 109 height 87
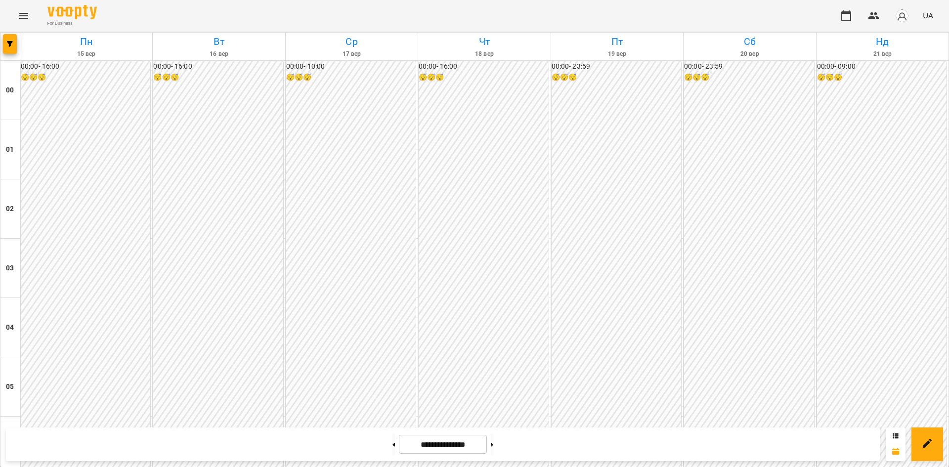
scroll to position [876, 0]
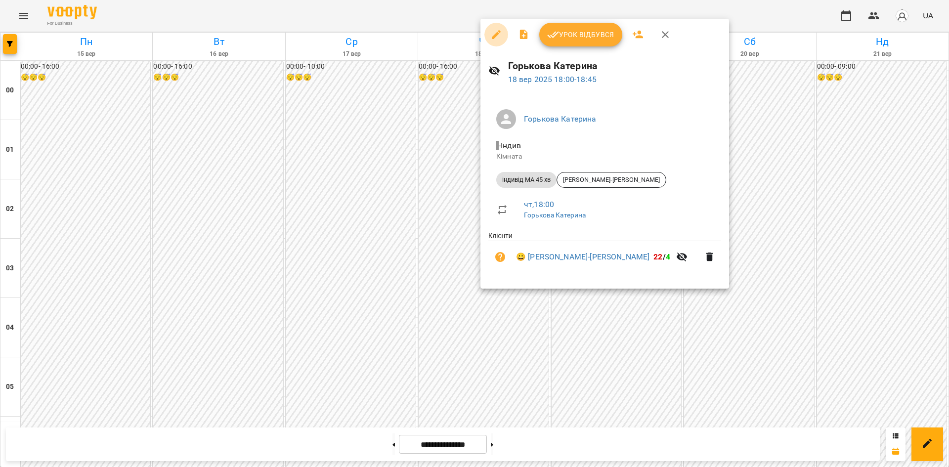
click at [495, 38] on icon "button" at bounding box center [496, 34] width 9 height 9
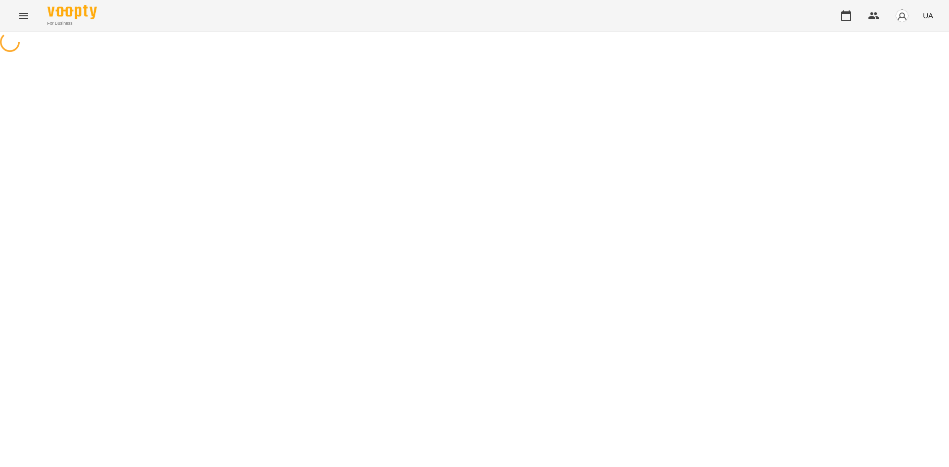
select select "**********"
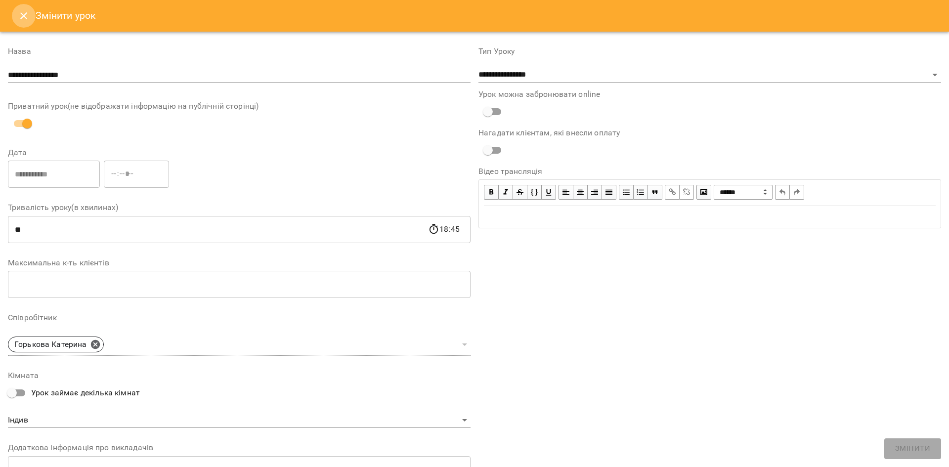
click at [18, 19] on icon "Close" at bounding box center [24, 16] width 12 height 12
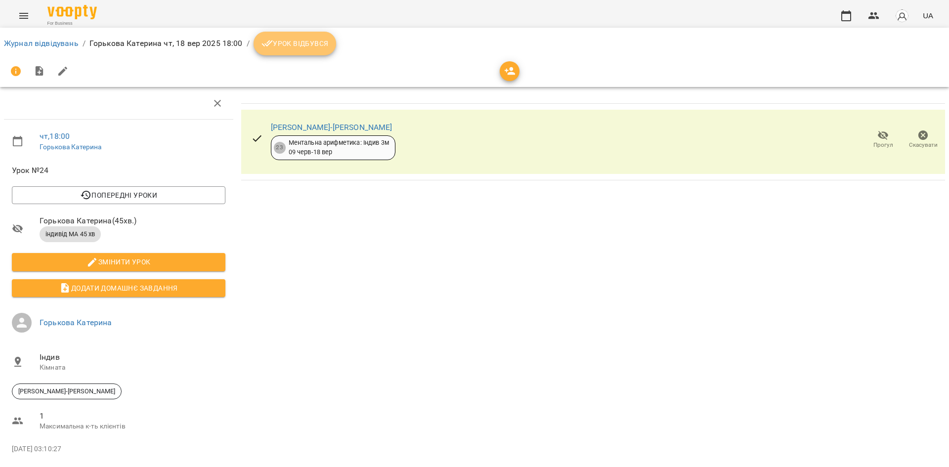
click at [299, 51] on button "Урок відбувся" at bounding box center [295, 44] width 83 height 24
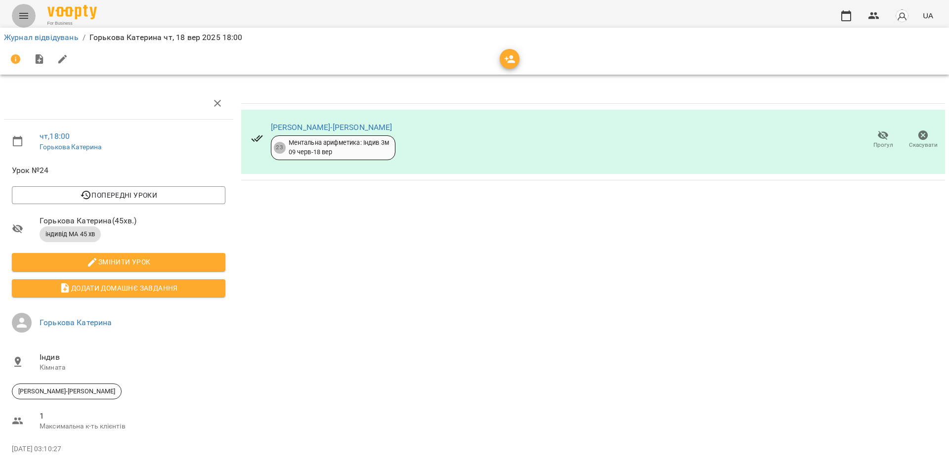
click at [23, 18] on icon "Menu" at bounding box center [23, 16] width 9 height 6
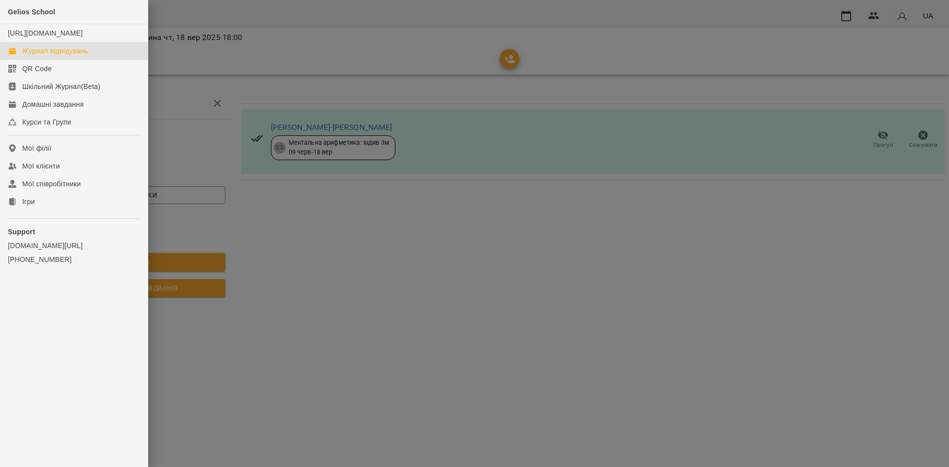
click at [56, 54] on link "Журнал відвідувань" at bounding box center [74, 51] width 148 height 18
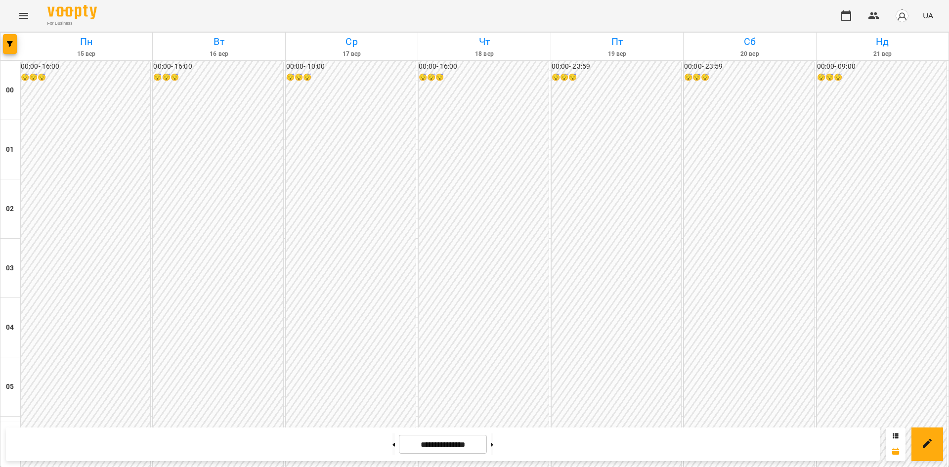
scroll to position [920, 0]
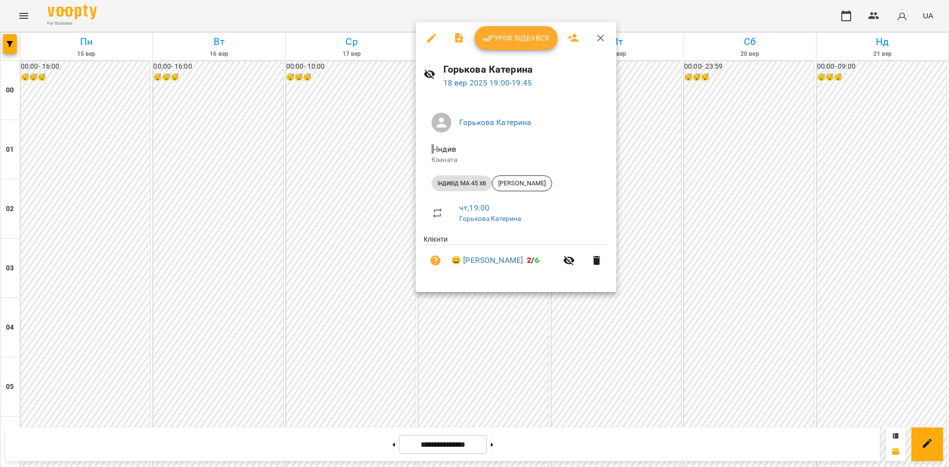
click at [487, 340] on div at bounding box center [474, 233] width 949 height 467
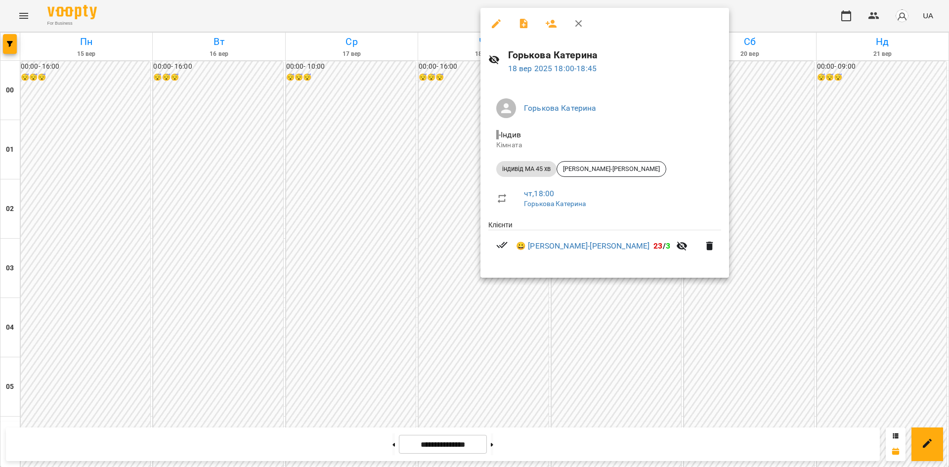
click at [488, 335] on div at bounding box center [474, 233] width 949 height 467
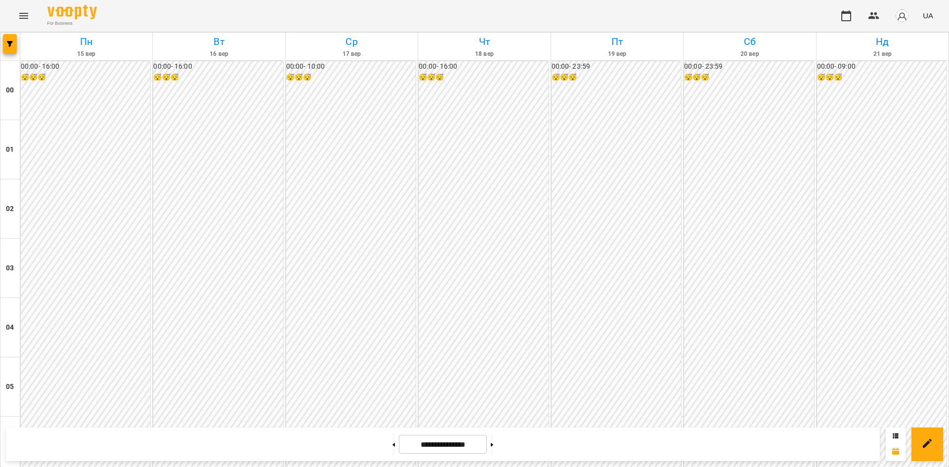
scroll to position [920, 0]
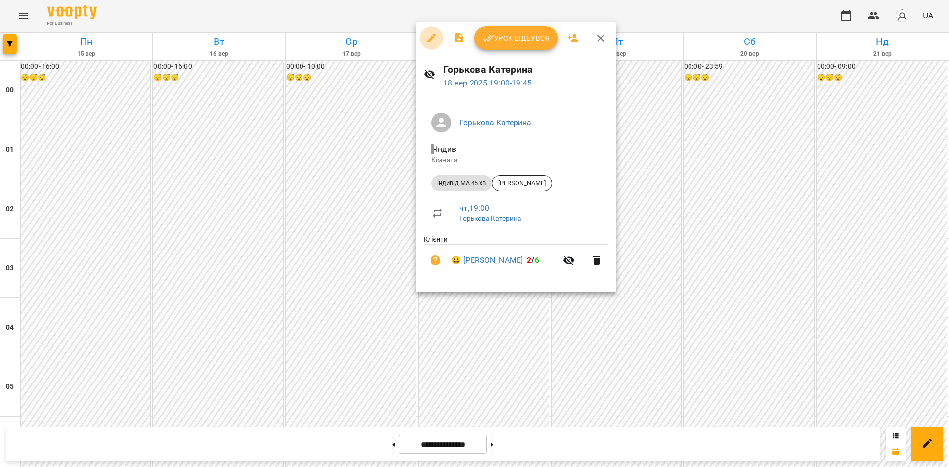
click at [430, 43] on icon "button" at bounding box center [432, 38] width 12 height 12
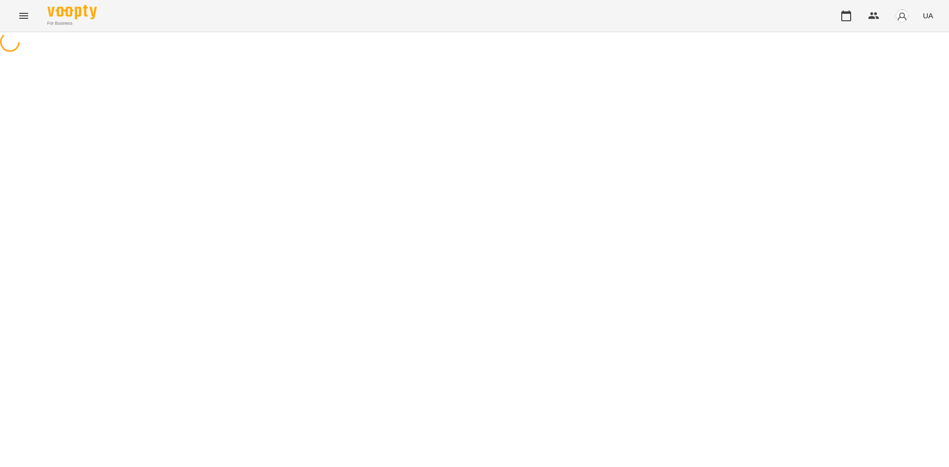
select select "**********"
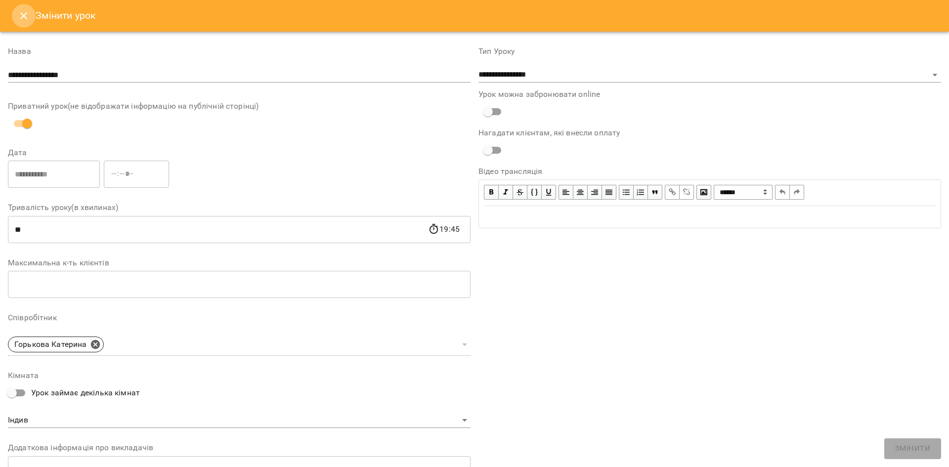
click at [21, 18] on icon "Close" at bounding box center [24, 16] width 12 height 12
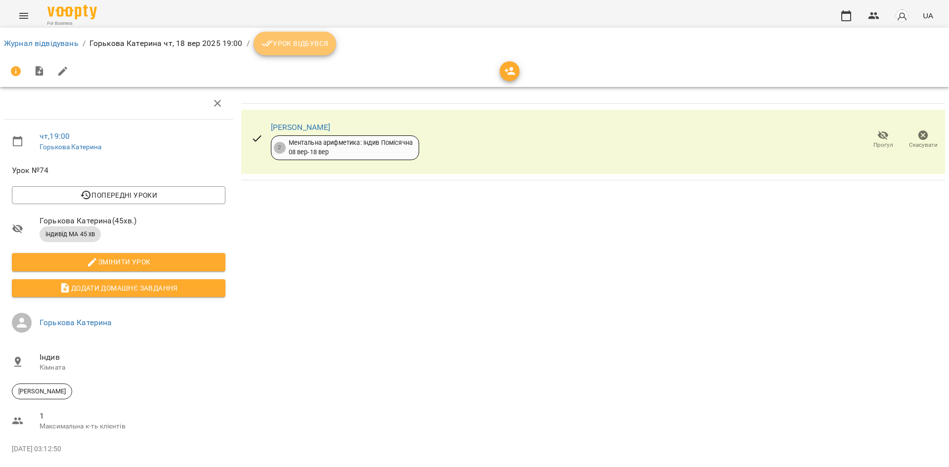
click at [286, 40] on span "Урок відбувся" at bounding box center [295, 44] width 67 height 12
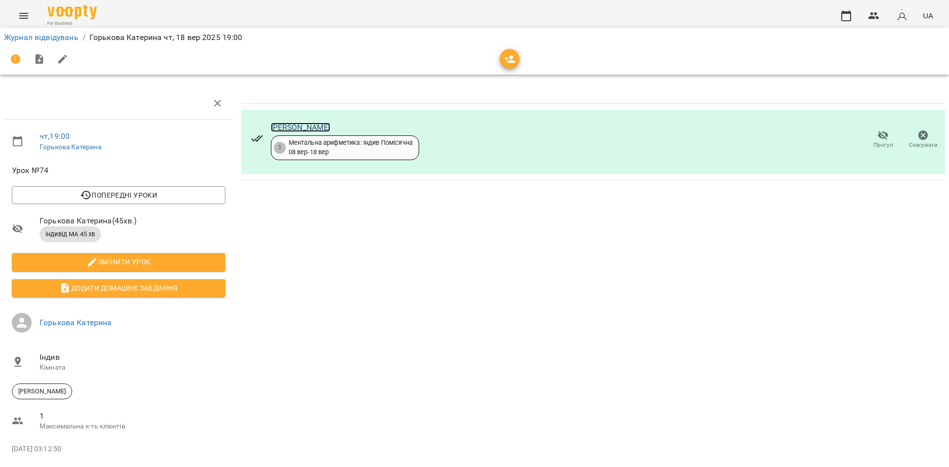
click at [313, 124] on link "[PERSON_NAME]" at bounding box center [301, 127] width 60 height 9
click at [18, 12] on icon "Menu" at bounding box center [24, 16] width 12 height 12
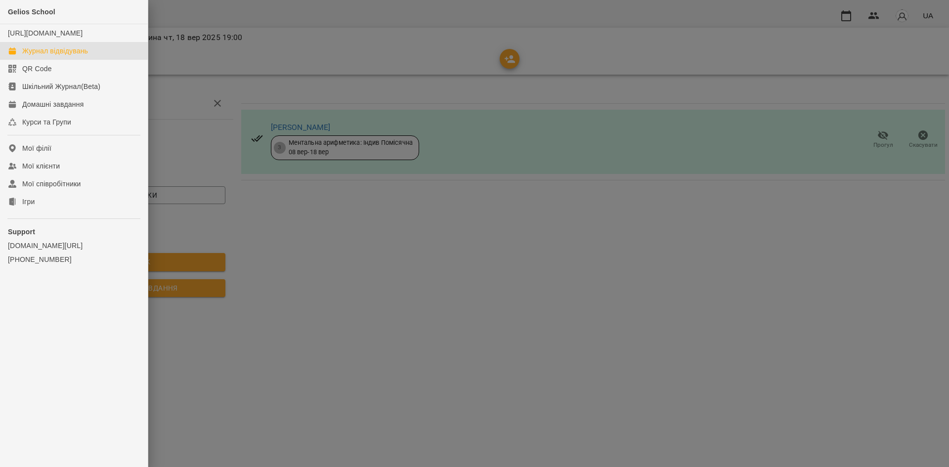
click at [42, 56] on div "Журнал відвідувань" at bounding box center [55, 51] width 66 height 10
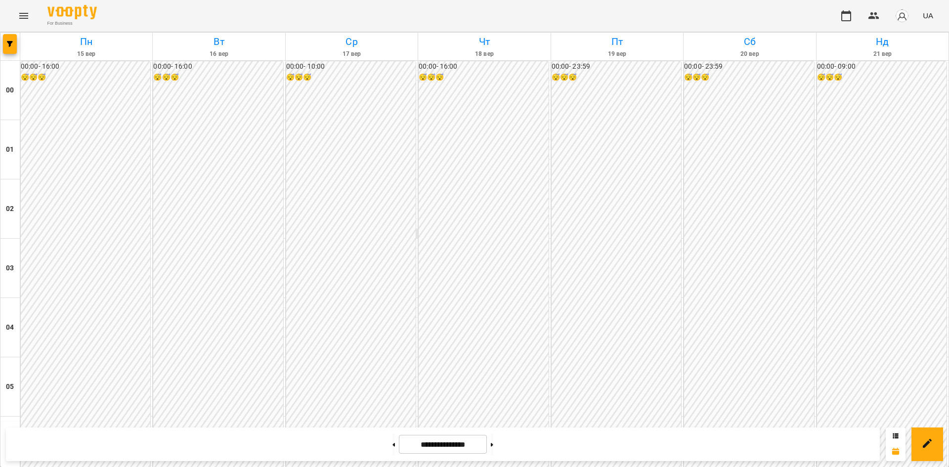
scroll to position [948, 0]
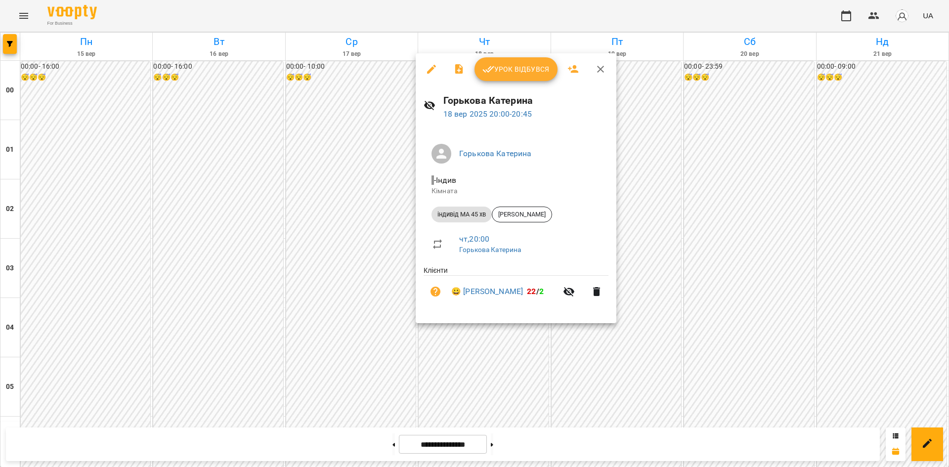
click at [460, 330] on div at bounding box center [474, 233] width 949 height 467
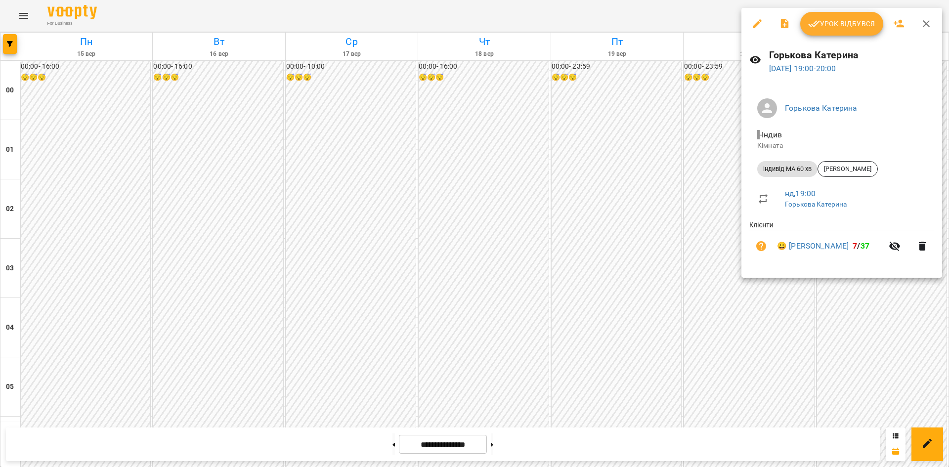
click at [537, 300] on div at bounding box center [474, 233] width 949 height 467
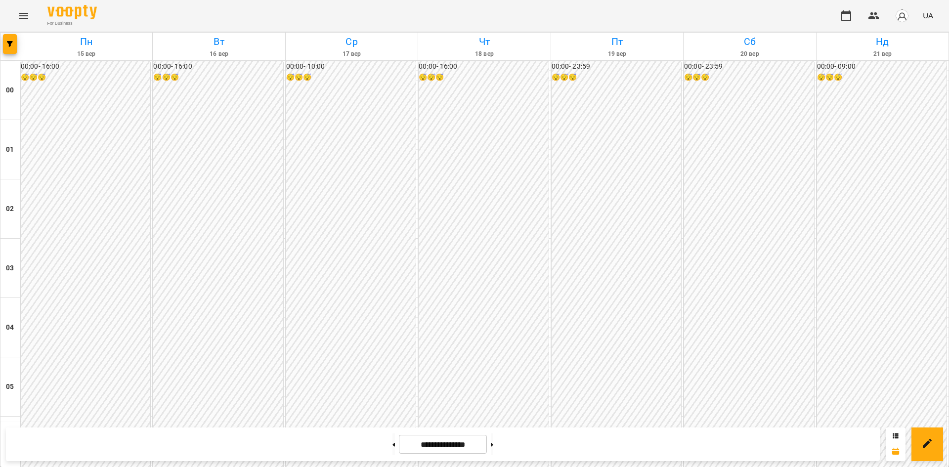
scroll to position [937, 0]
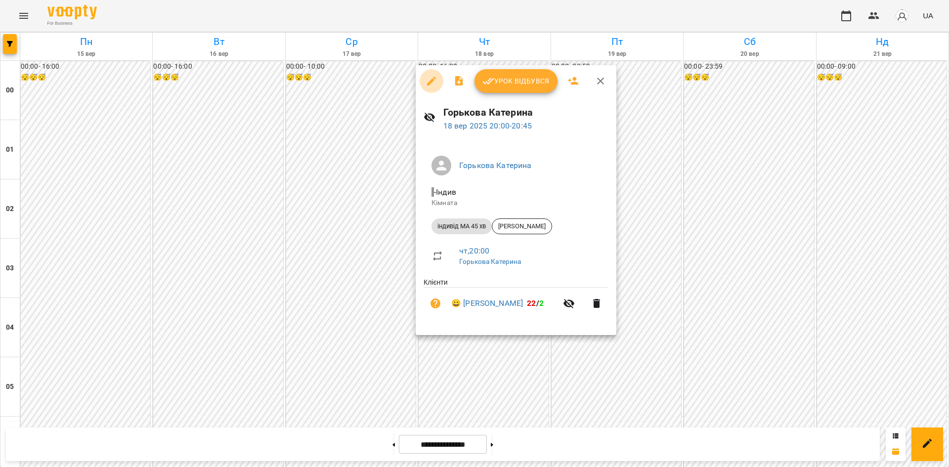
click at [420, 84] on button "button" at bounding box center [432, 81] width 24 height 24
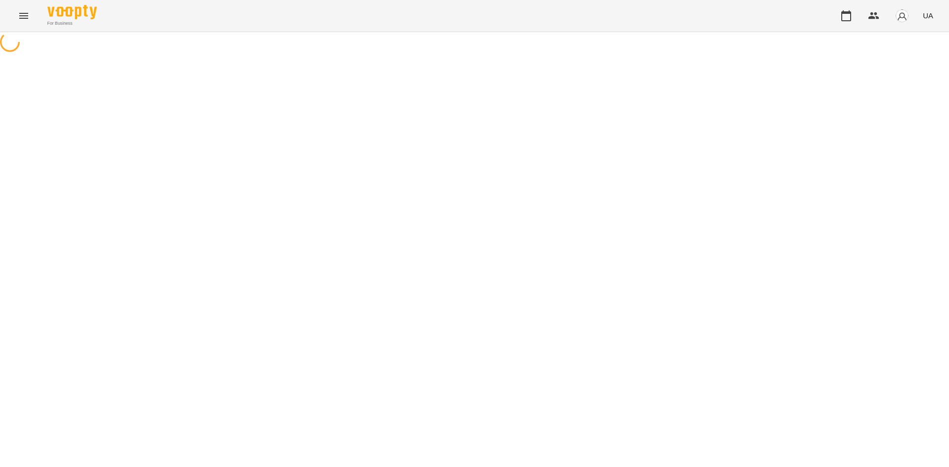
select select "**********"
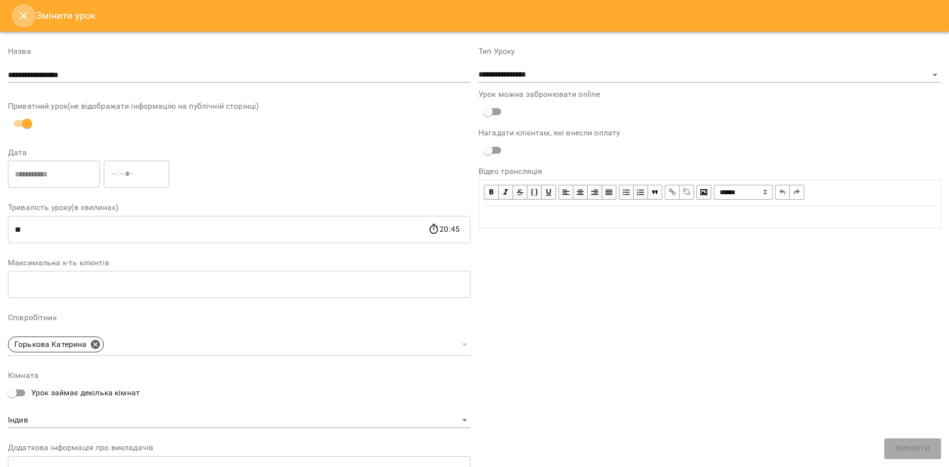
click at [22, 16] on icon "Close" at bounding box center [24, 16] width 12 height 12
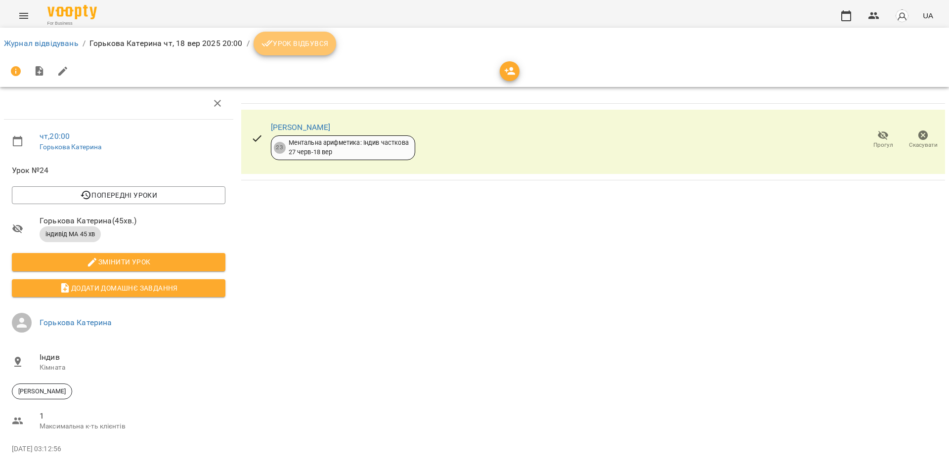
click at [301, 55] on button "Урок відбувся" at bounding box center [295, 44] width 83 height 24
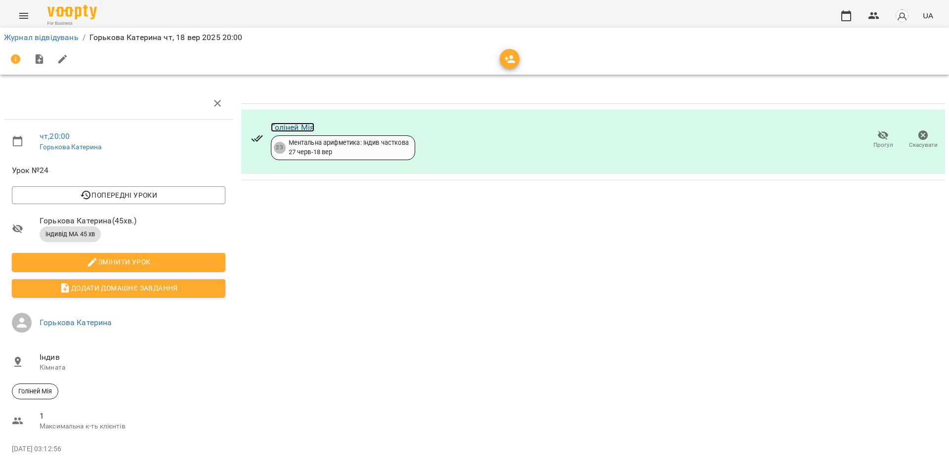
click at [299, 128] on link "Голіней Мія" at bounding box center [293, 127] width 44 height 9
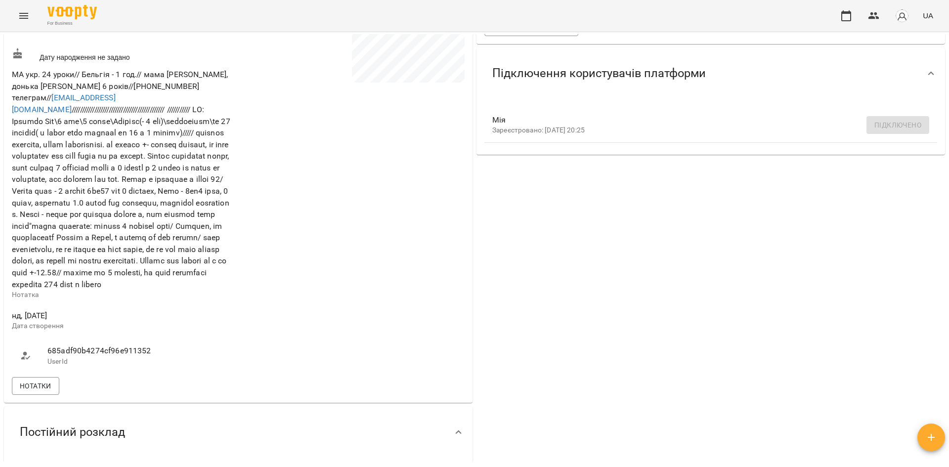
scroll to position [257, 0]
click at [31, 392] on span "Нотатки" at bounding box center [36, 386] width 32 height 12
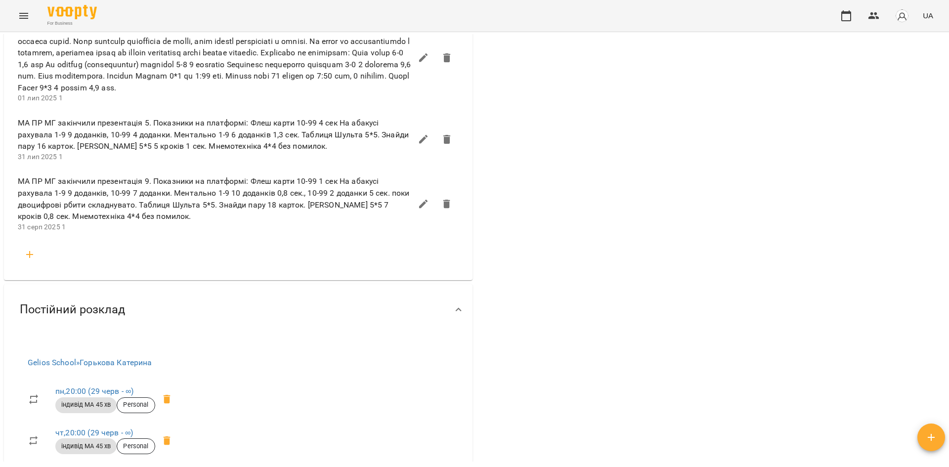
scroll to position [659, 0]
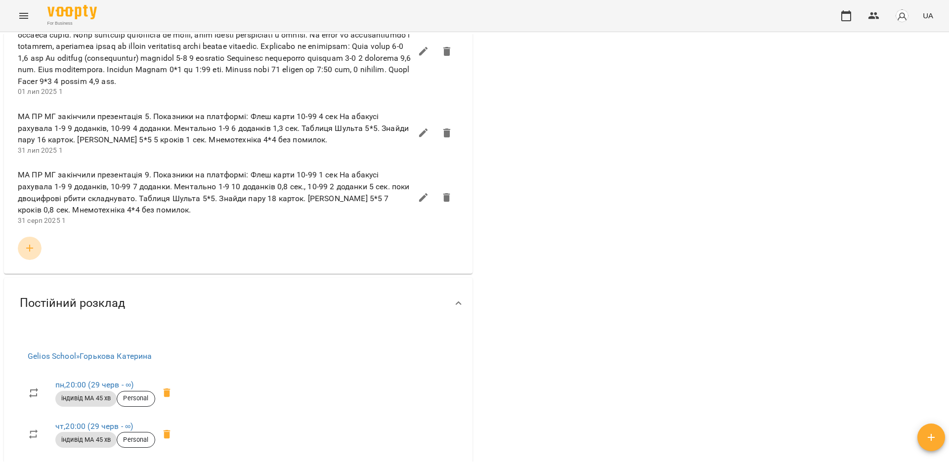
click at [27, 254] on icon "button" at bounding box center [30, 248] width 12 height 12
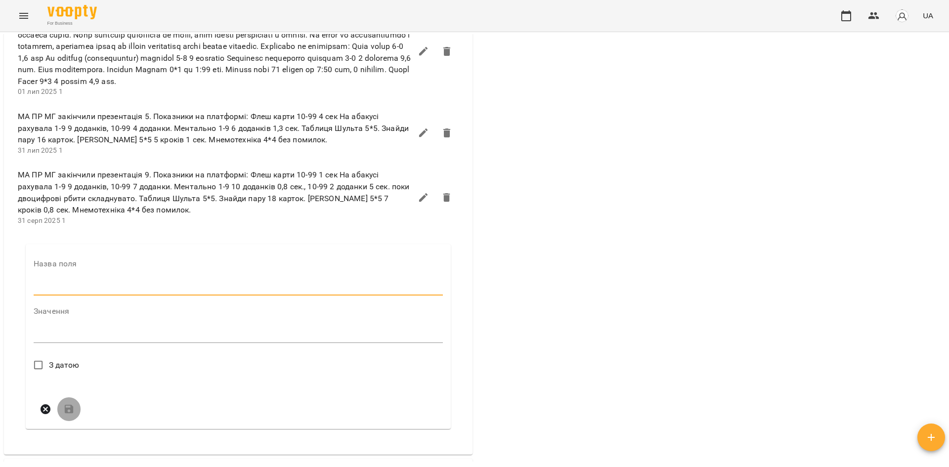
click at [41, 296] on input "text" at bounding box center [238, 288] width 409 height 16
type input "*"
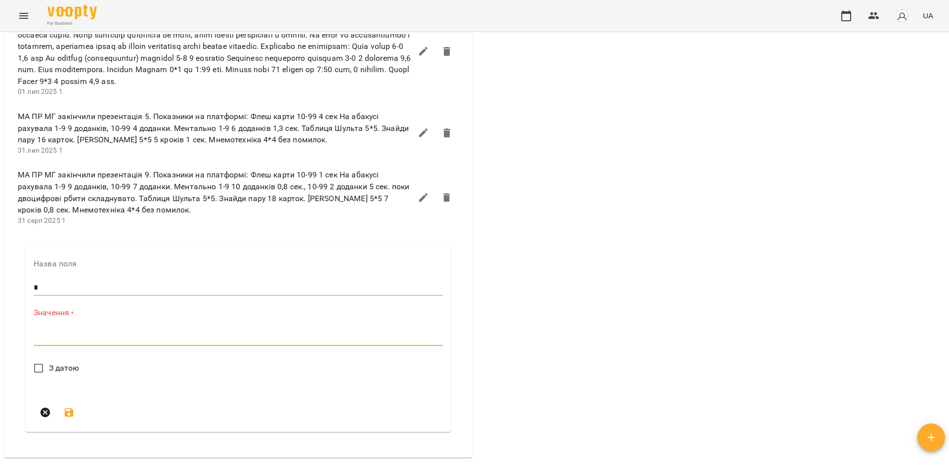
click at [71, 343] on textarea at bounding box center [238, 337] width 409 height 9
type textarea "**********"
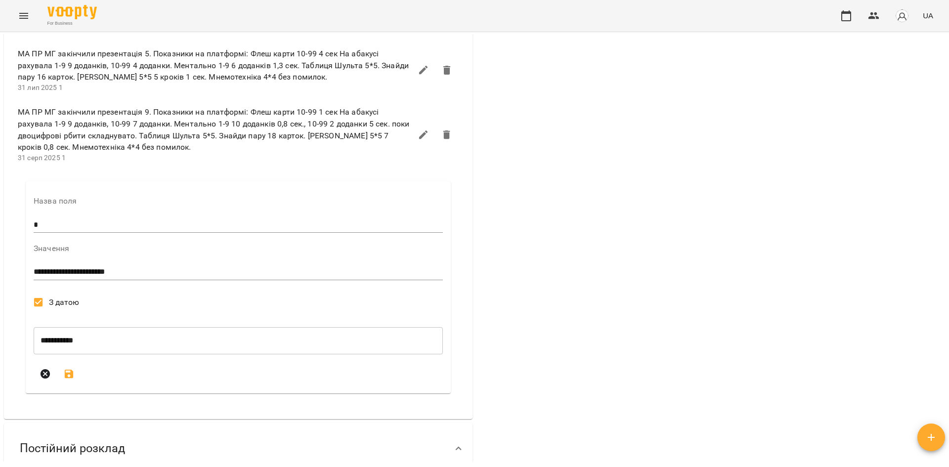
scroll to position [724, 0]
click at [68, 378] on icon "submit" at bounding box center [69, 372] width 12 height 12
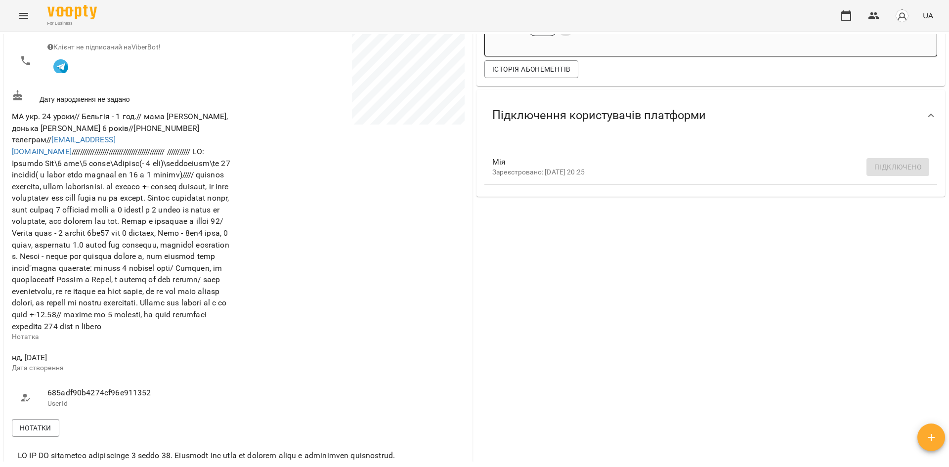
scroll to position [0, 0]
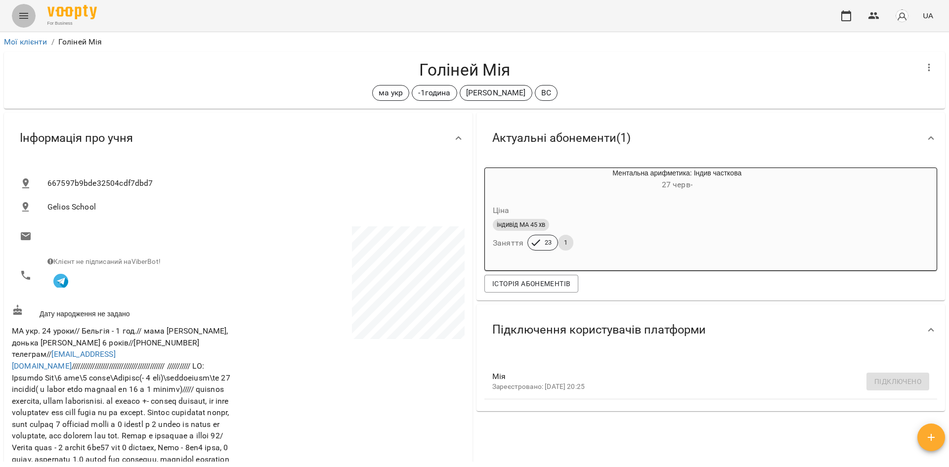
click at [28, 20] on icon "Menu" at bounding box center [24, 16] width 12 height 12
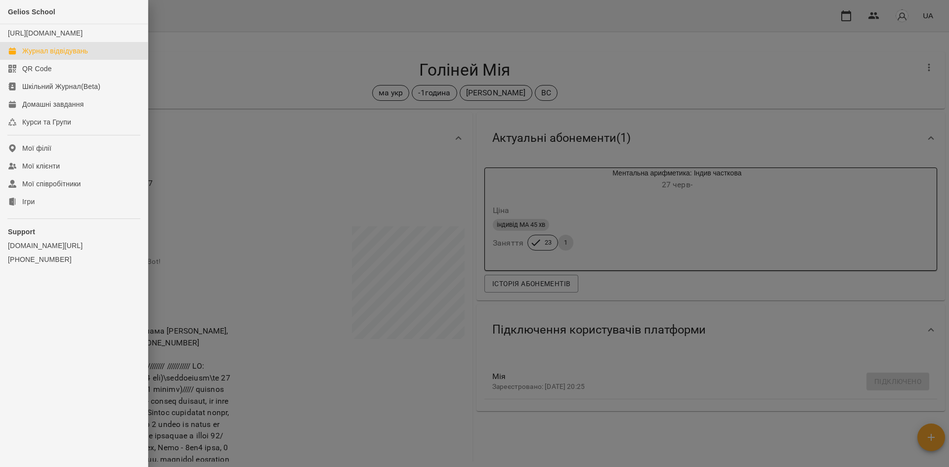
click at [44, 56] on div "Журнал відвідувань" at bounding box center [55, 51] width 66 height 10
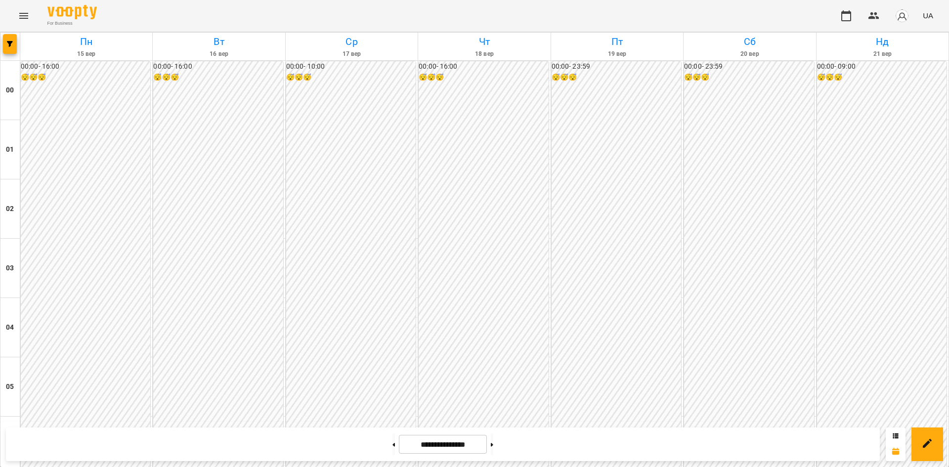
scroll to position [914, 0]
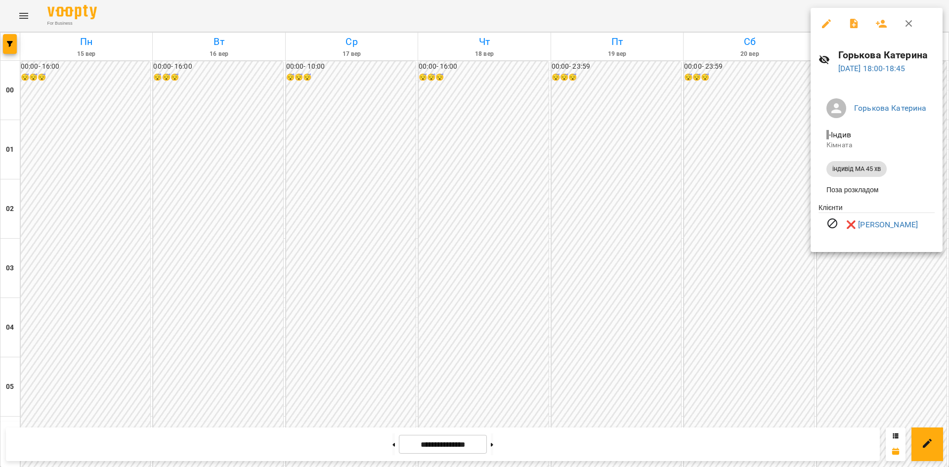
click at [761, 275] on div at bounding box center [474, 233] width 949 height 467
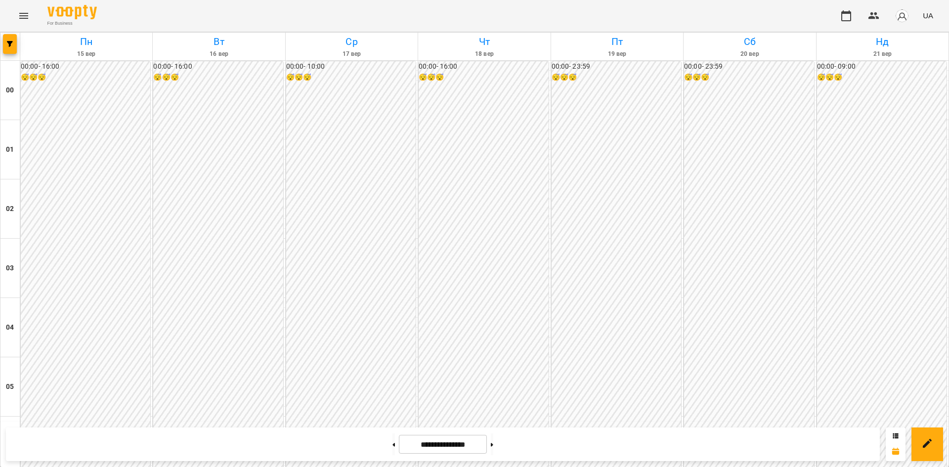
scroll to position [923, 0]
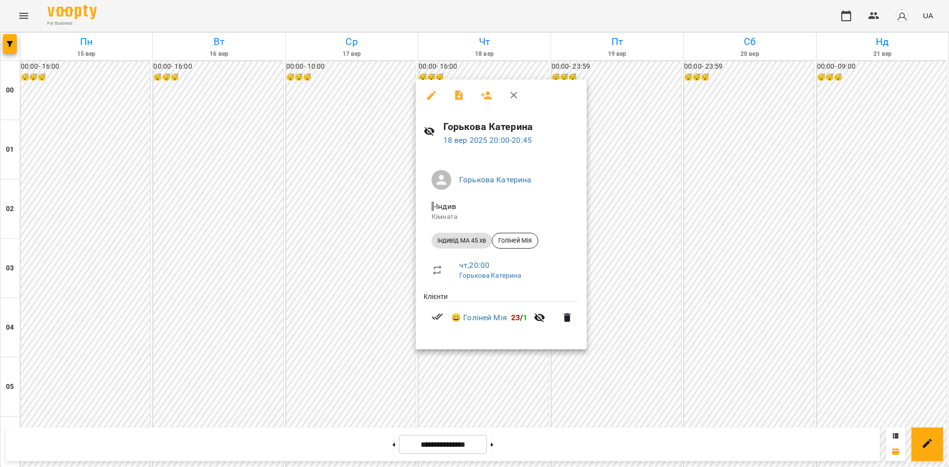
click at [648, 272] on div at bounding box center [474, 233] width 949 height 467
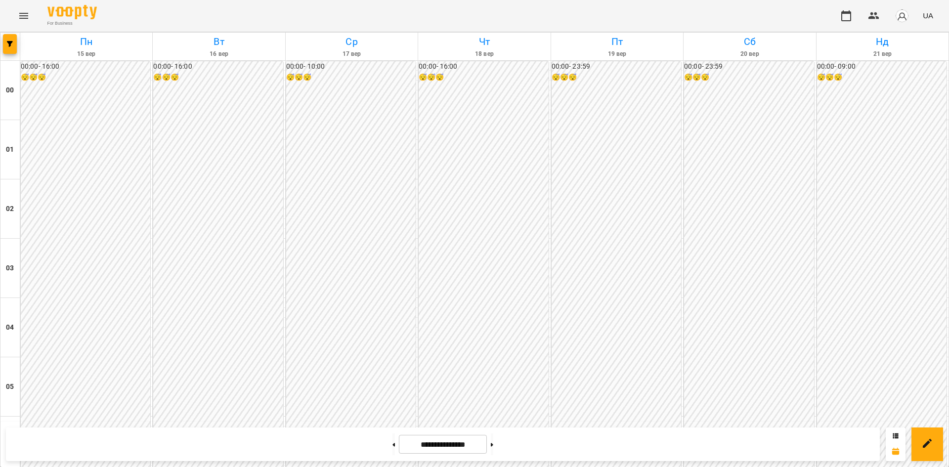
scroll to position [919, 0]
click at [494, 448] on button at bounding box center [492, 445] width 2 height 22
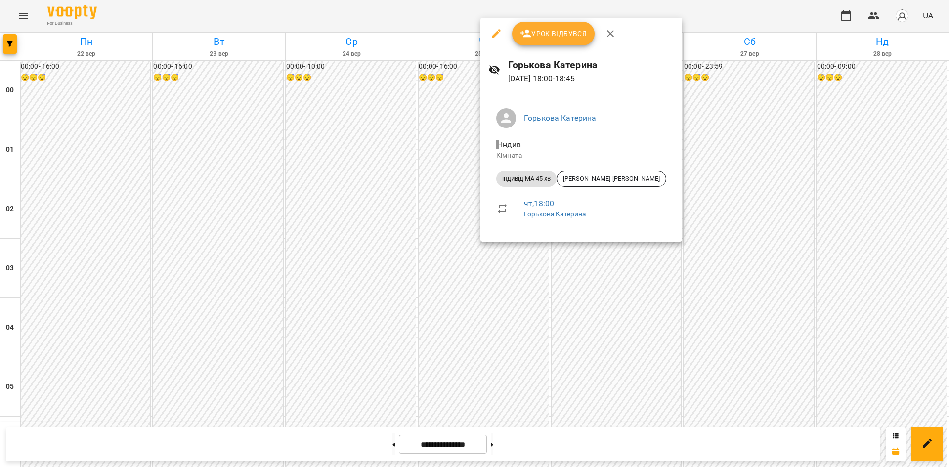
click at [472, 287] on div at bounding box center [474, 233] width 949 height 467
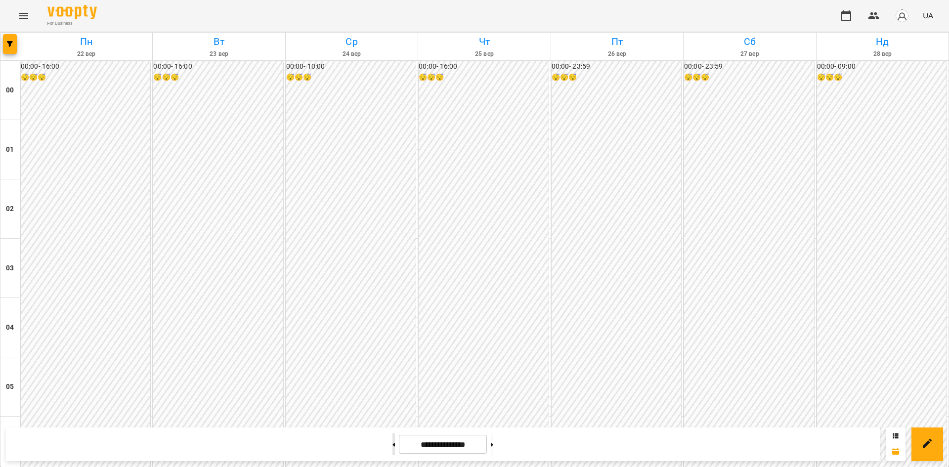
click at [393, 444] on button at bounding box center [394, 445] width 2 height 22
type input "**********"
